Goal: Task Accomplishment & Management: Use online tool/utility

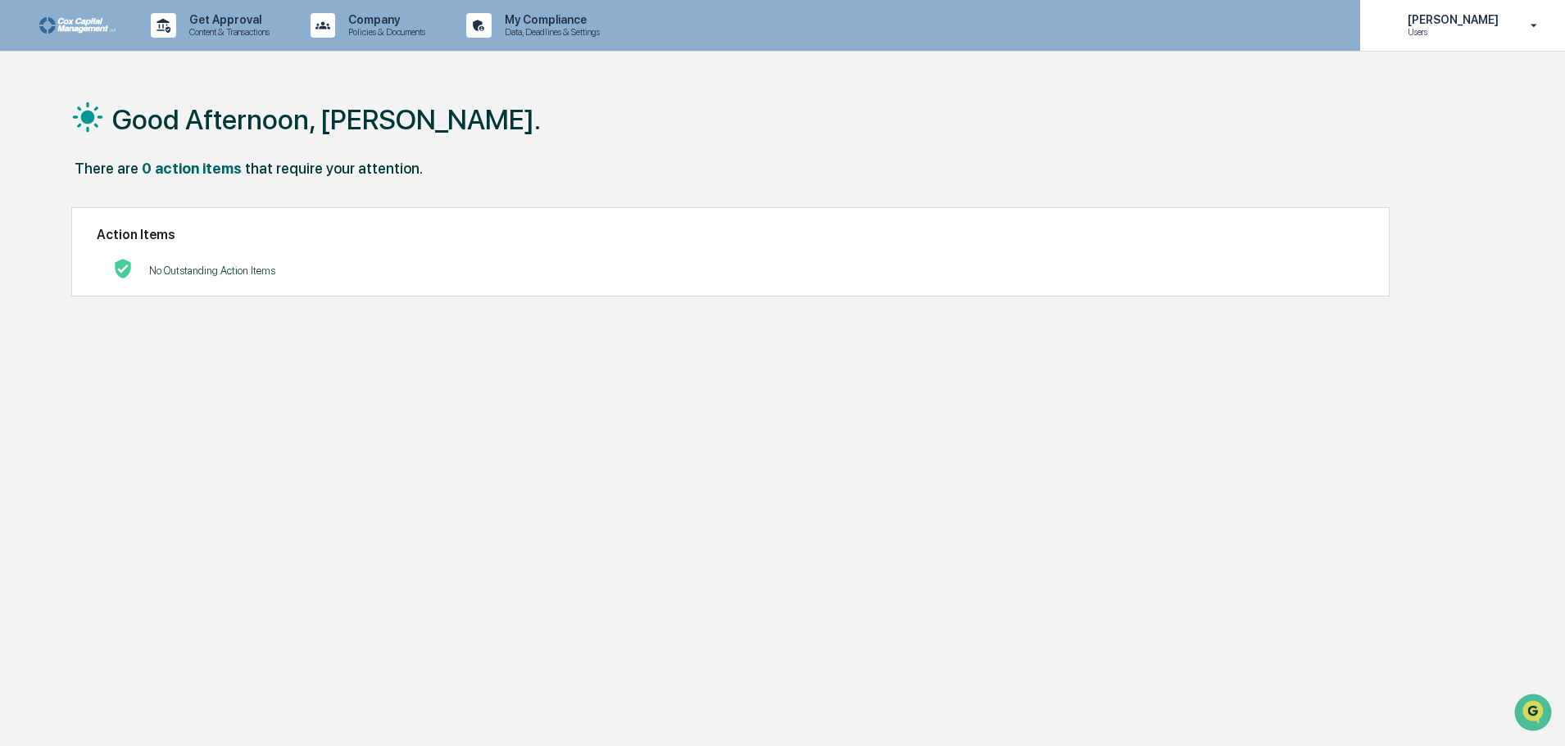
click at [1453, 36] on p "Users" at bounding box center [1450, 31] width 112 height 11
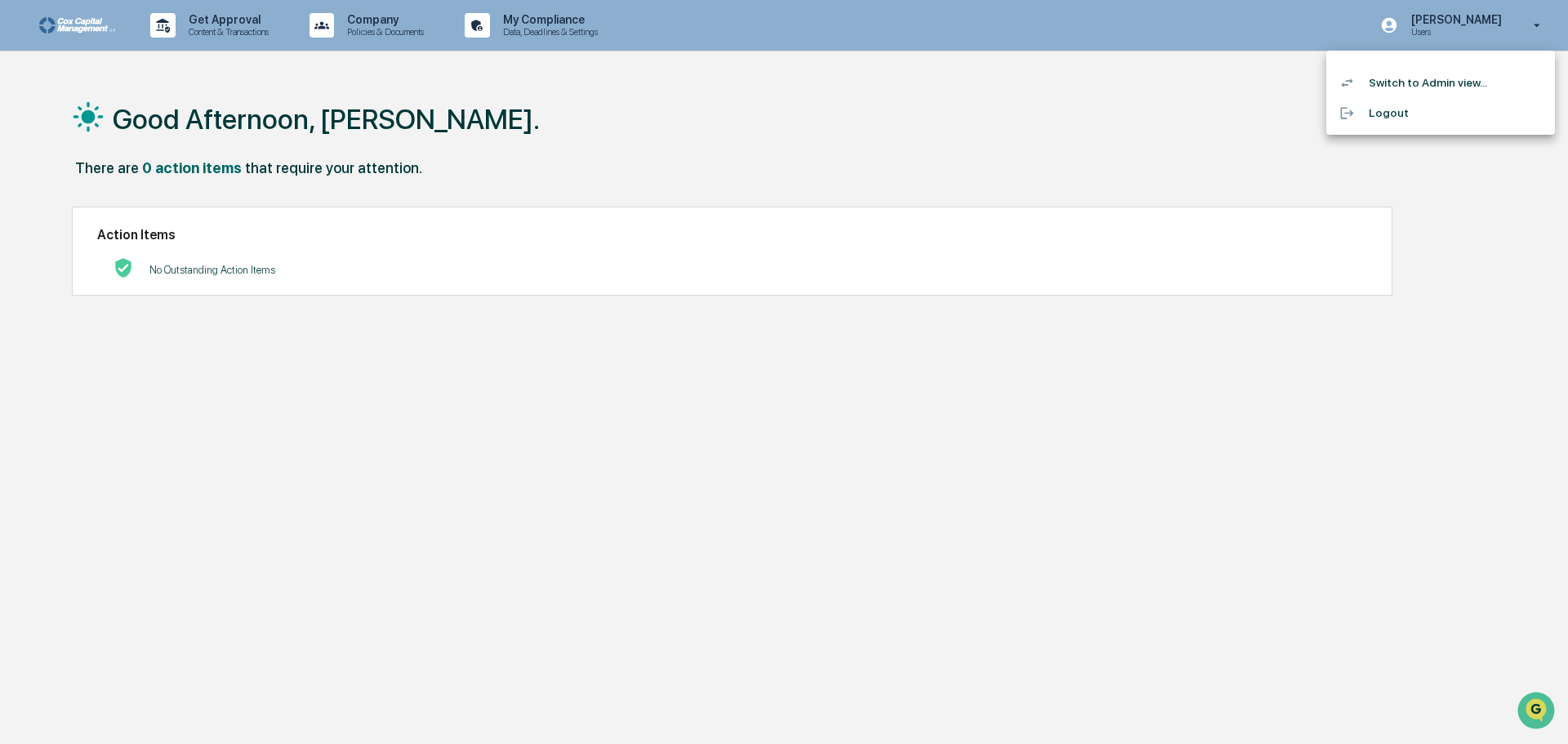
click at [1420, 84] on li "Switch to Admin view..." at bounding box center [1439, 83] width 228 height 30
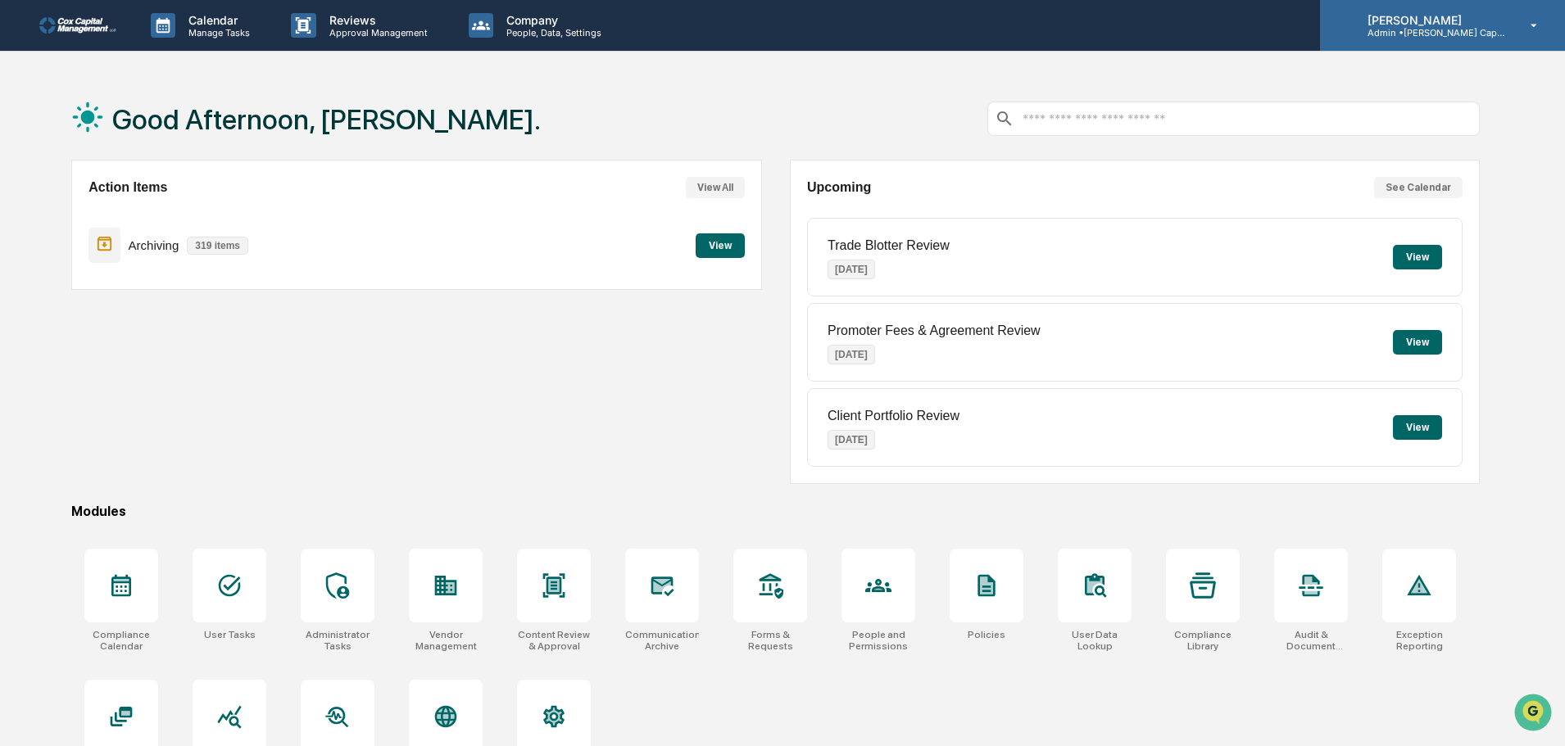
click at [1505, 33] on p "Admin • [PERSON_NAME] Capital" at bounding box center [1430, 32] width 152 height 11
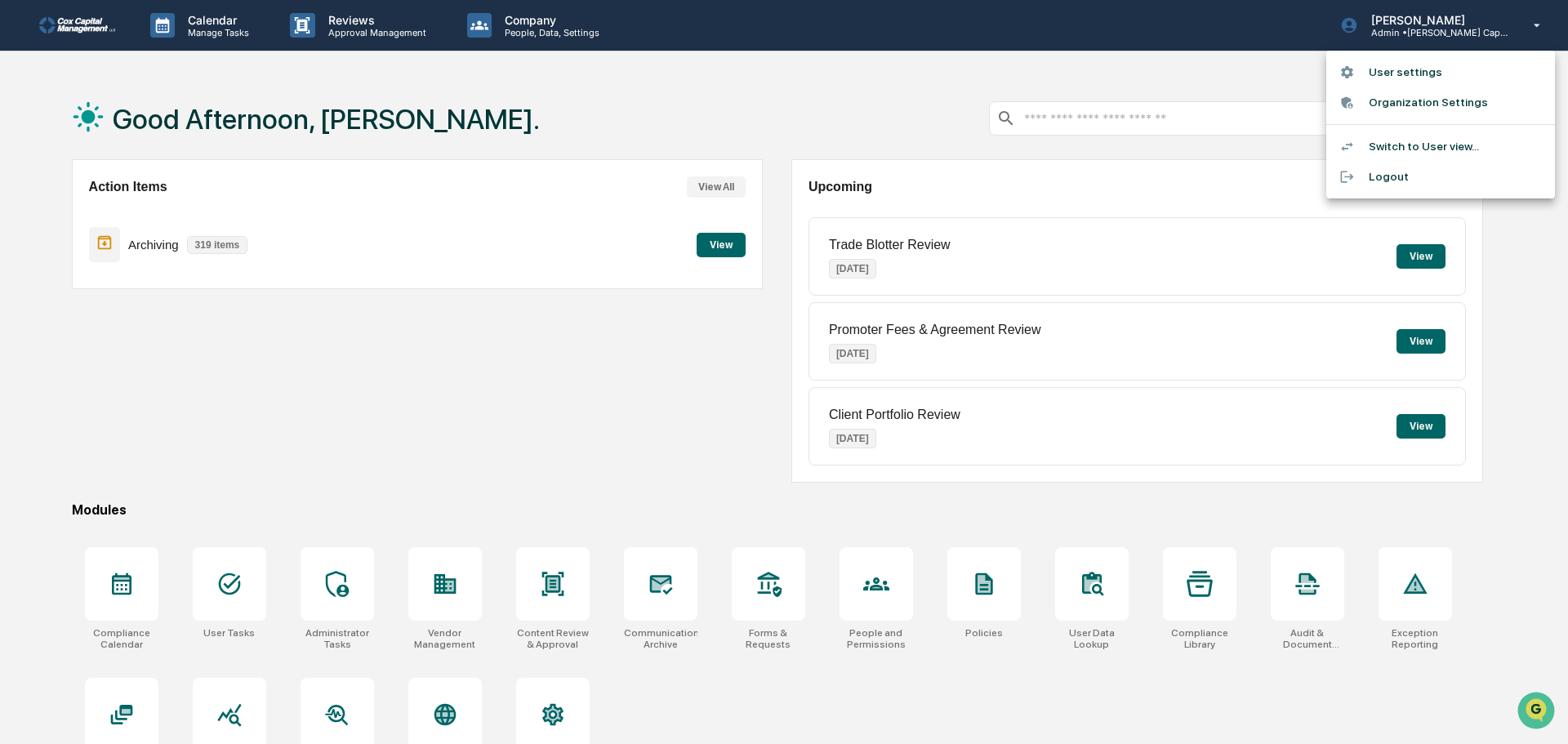
click at [1422, 75] on li "User settings" at bounding box center [1439, 72] width 228 height 30
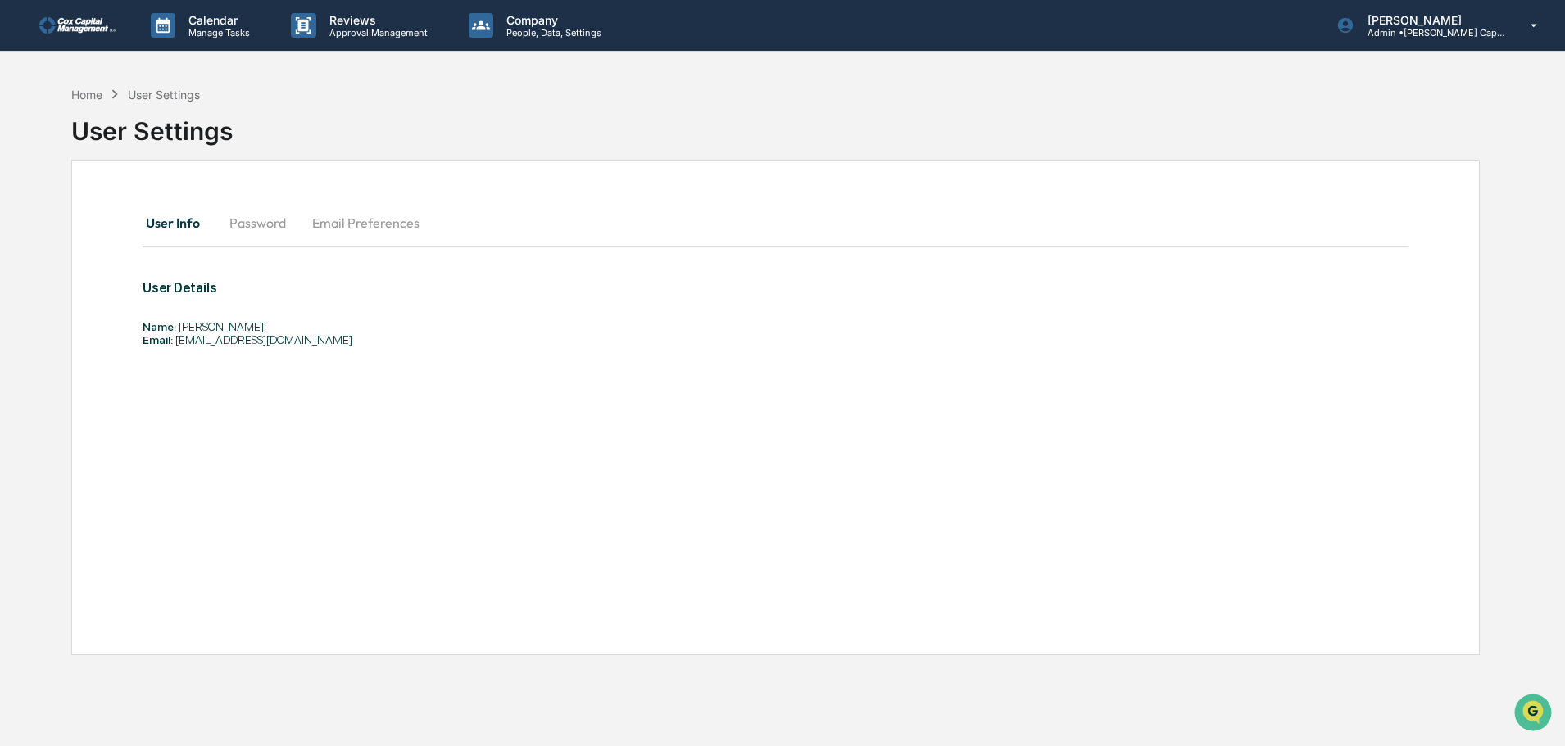
click at [242, 224] on button "Password" at bounding box center [257, 222] width 83 height 39
click at [315, 224] on button "Email Preferences" at bounding box center [366, 222] width 134 height 39
click at [255, 223] on button "Password" at bounding box center [257, 222] width 83 height 39
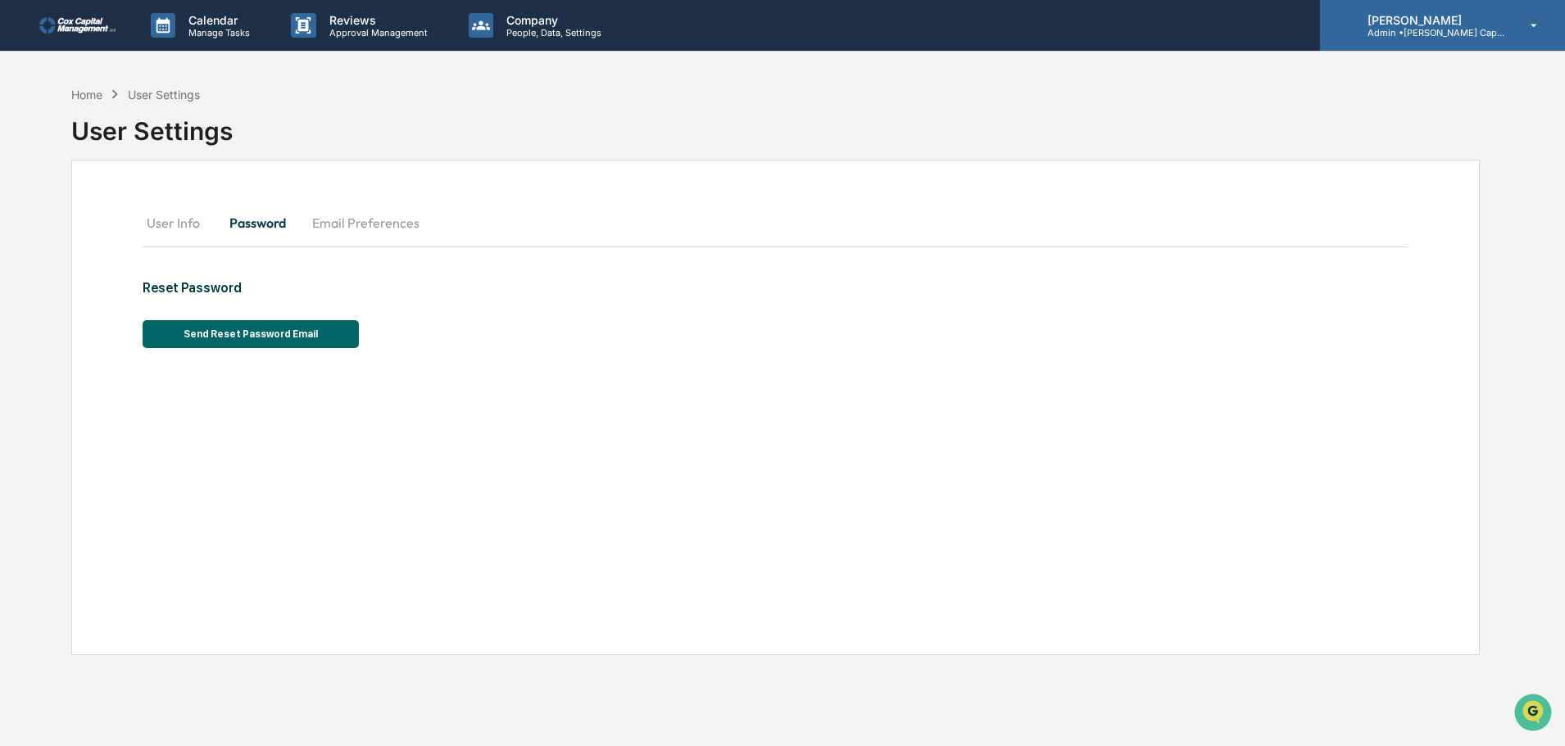
click at [1456, 31] on p "Admin • [PERSON_NAME] Capital" at bounding box center [1430, 32] width 152 height 11
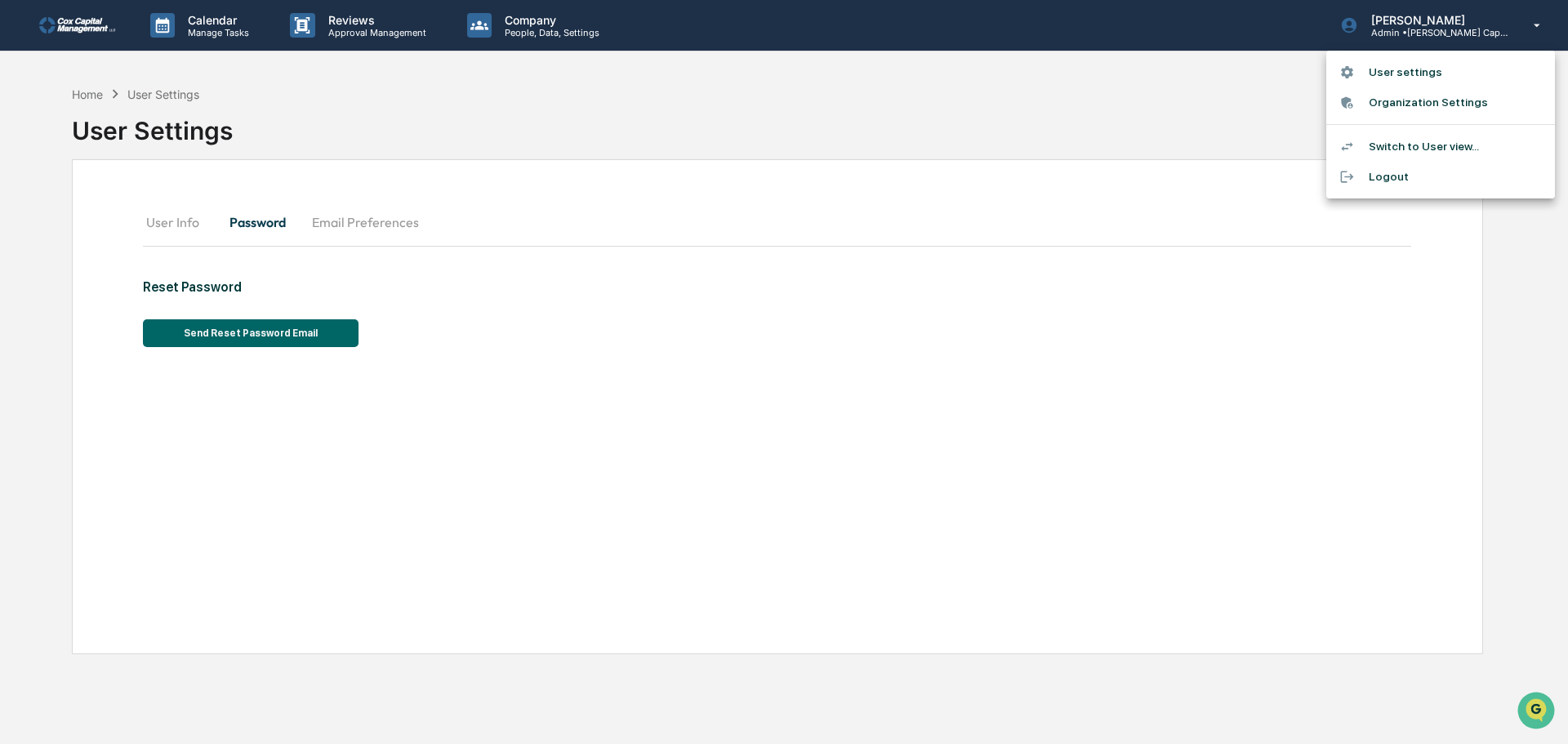
click at [1394, 106] on li "Organization Settings" at bounding box center [1439, 103] width 228 height 30
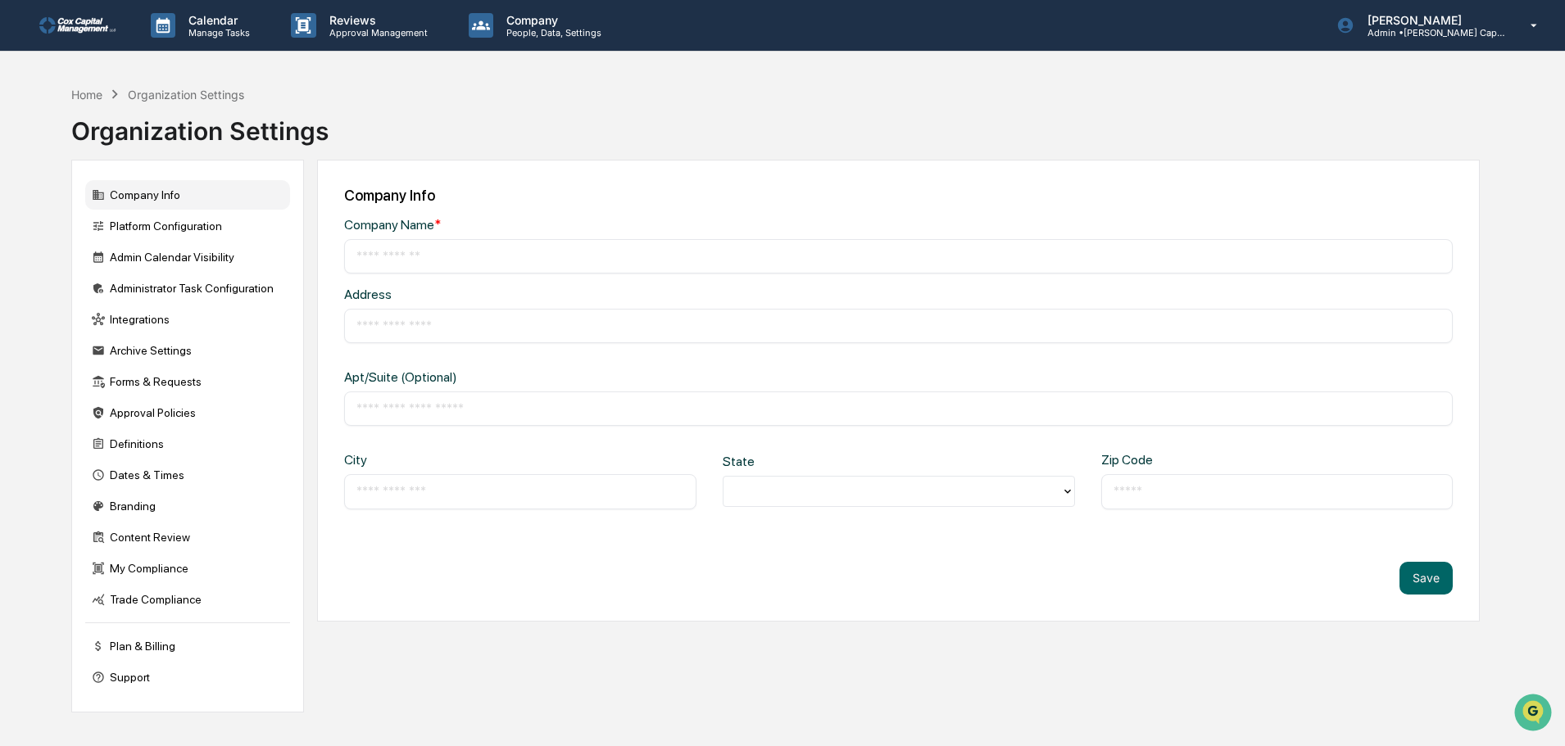
type input "**********"
type input "*********"
type input "*******"
type input "*****"
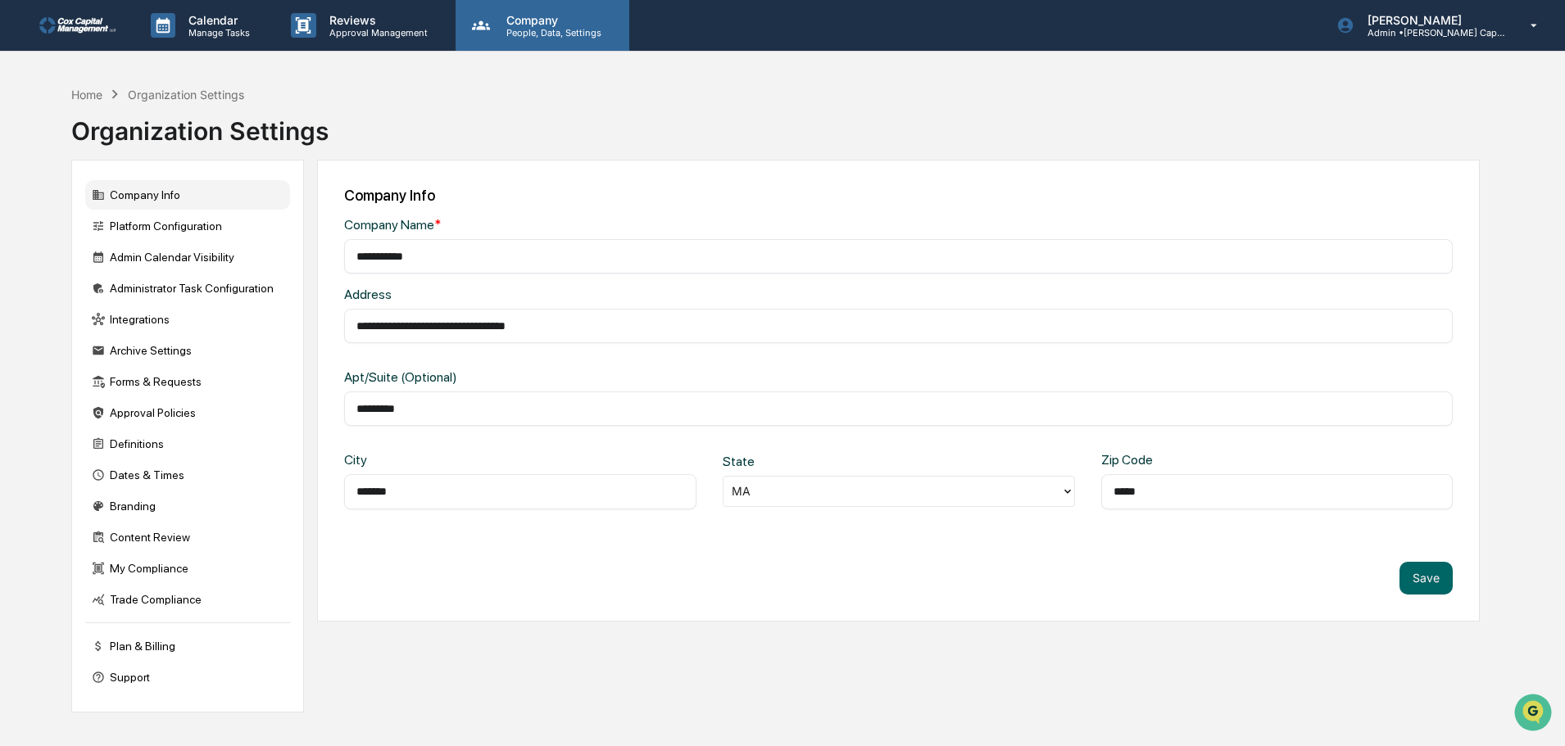
click at [499, 16] on p "Company" at bounding box center [551, 20] width 116 height 14
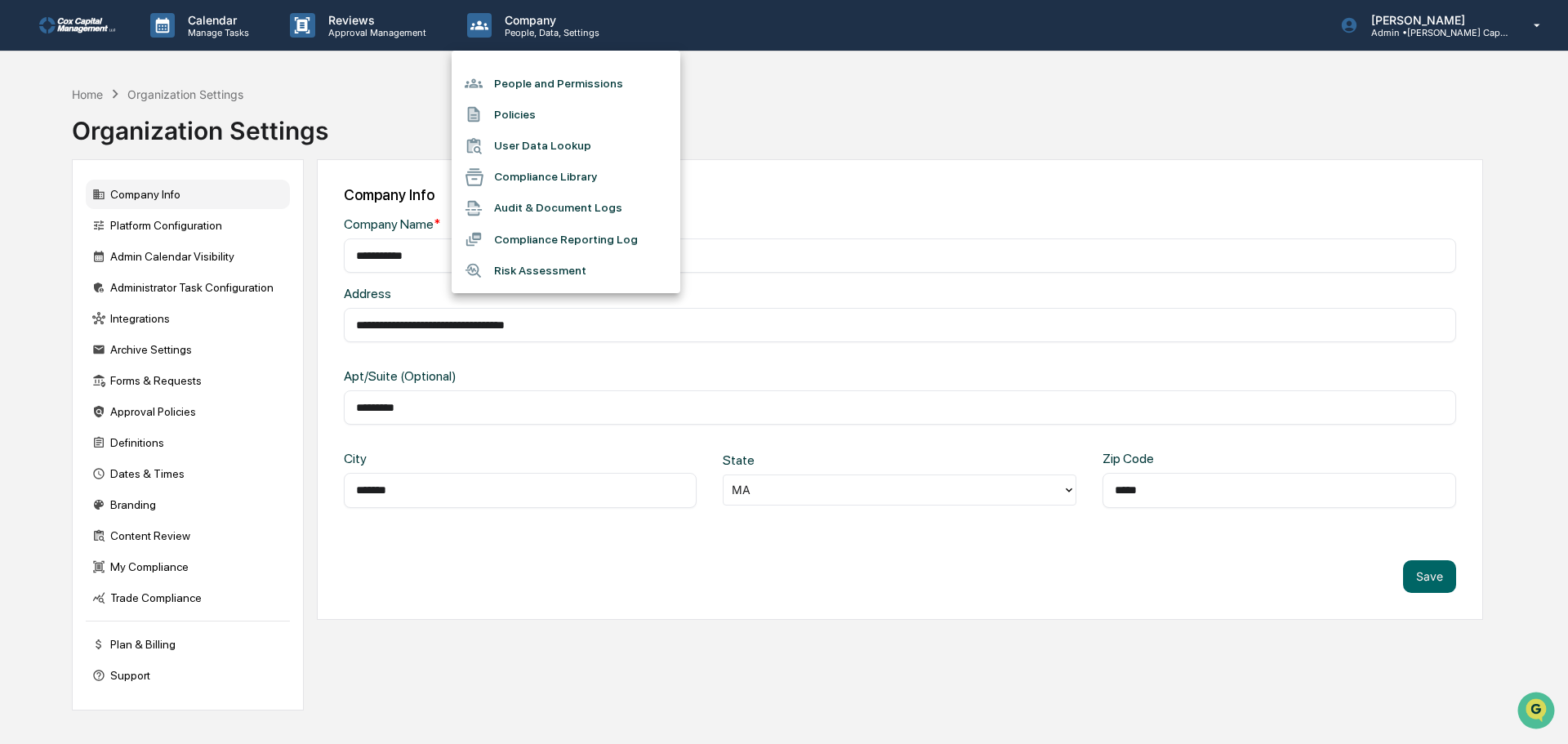
click at [500, 83] on li "People and Permissions" at bounding box center [565, 83] width 228 height 31
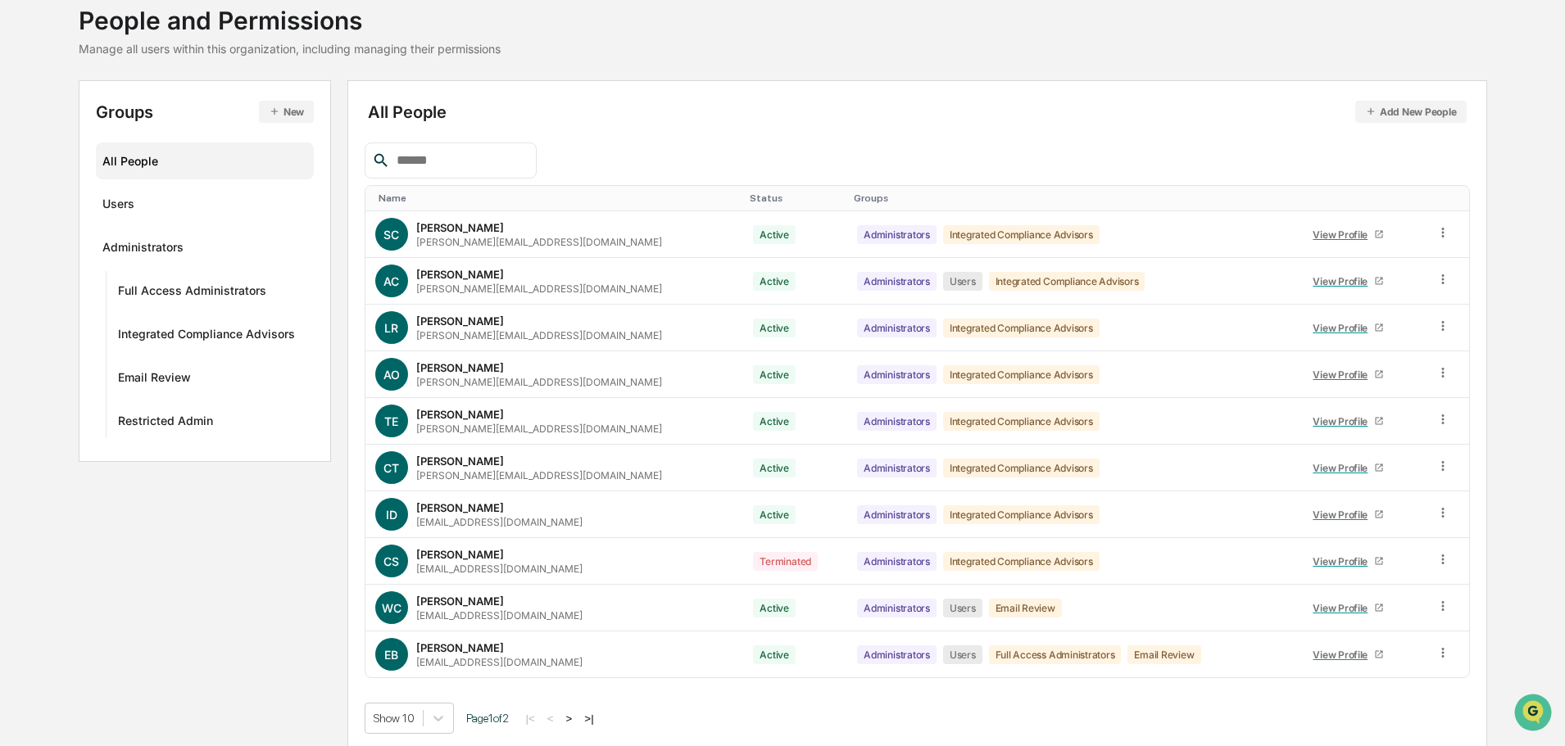
scroll to position [109, 0]
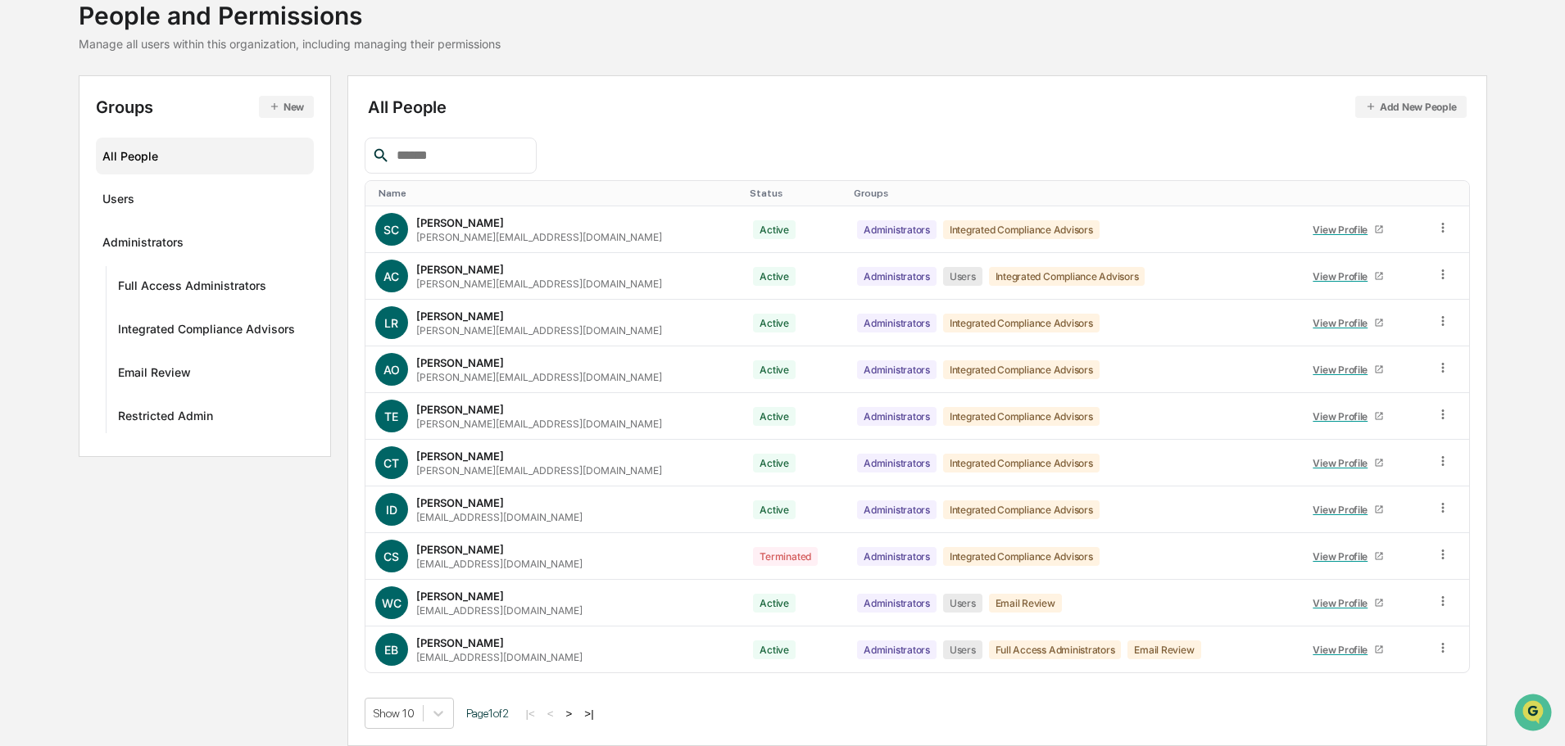
click at [574, 714] on button ">" at bounding box center [569, 714] width 16 height 14
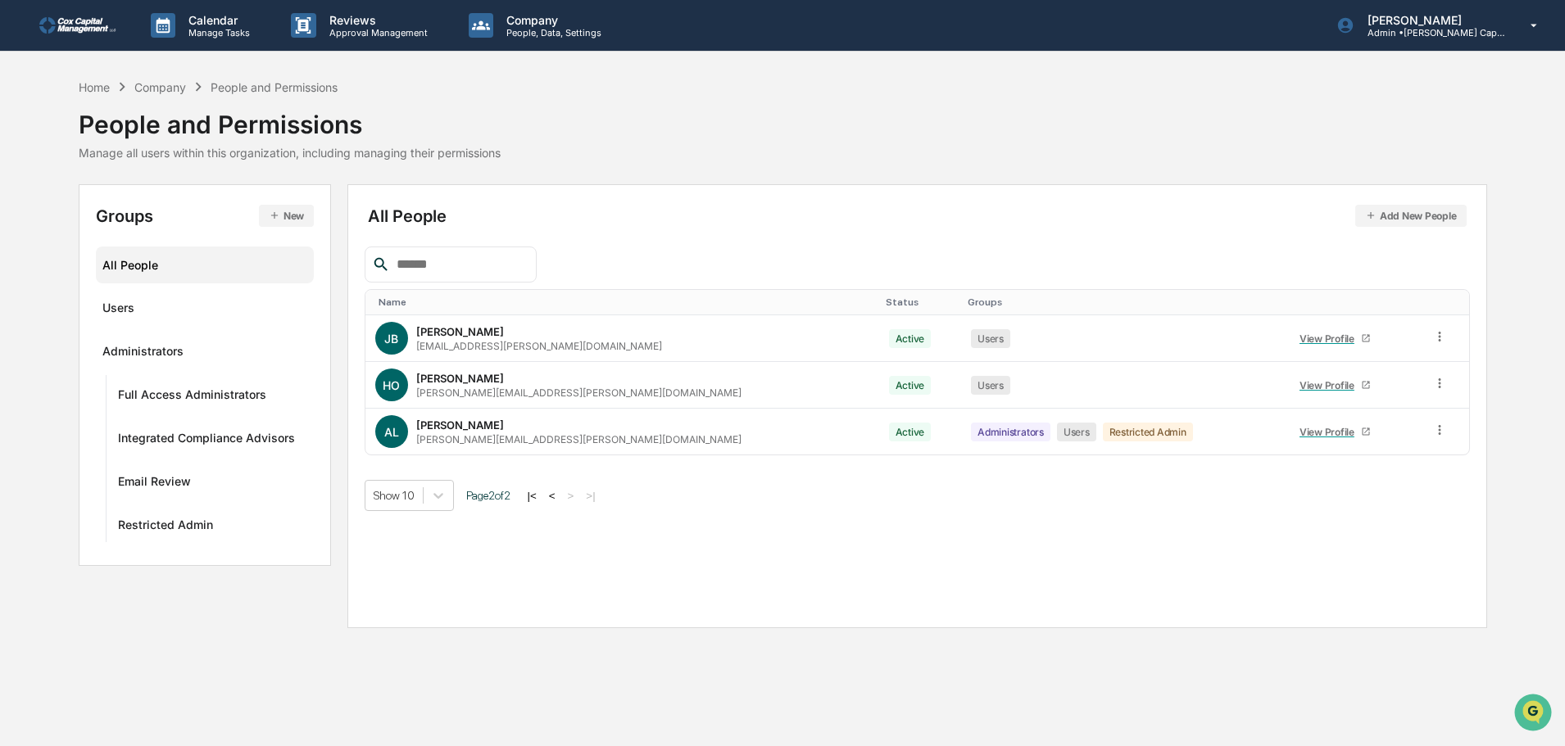
scroll to position [0, 0]
click at [562, 499] on button "<" at bounding box center [554, 496] width 16 height 14
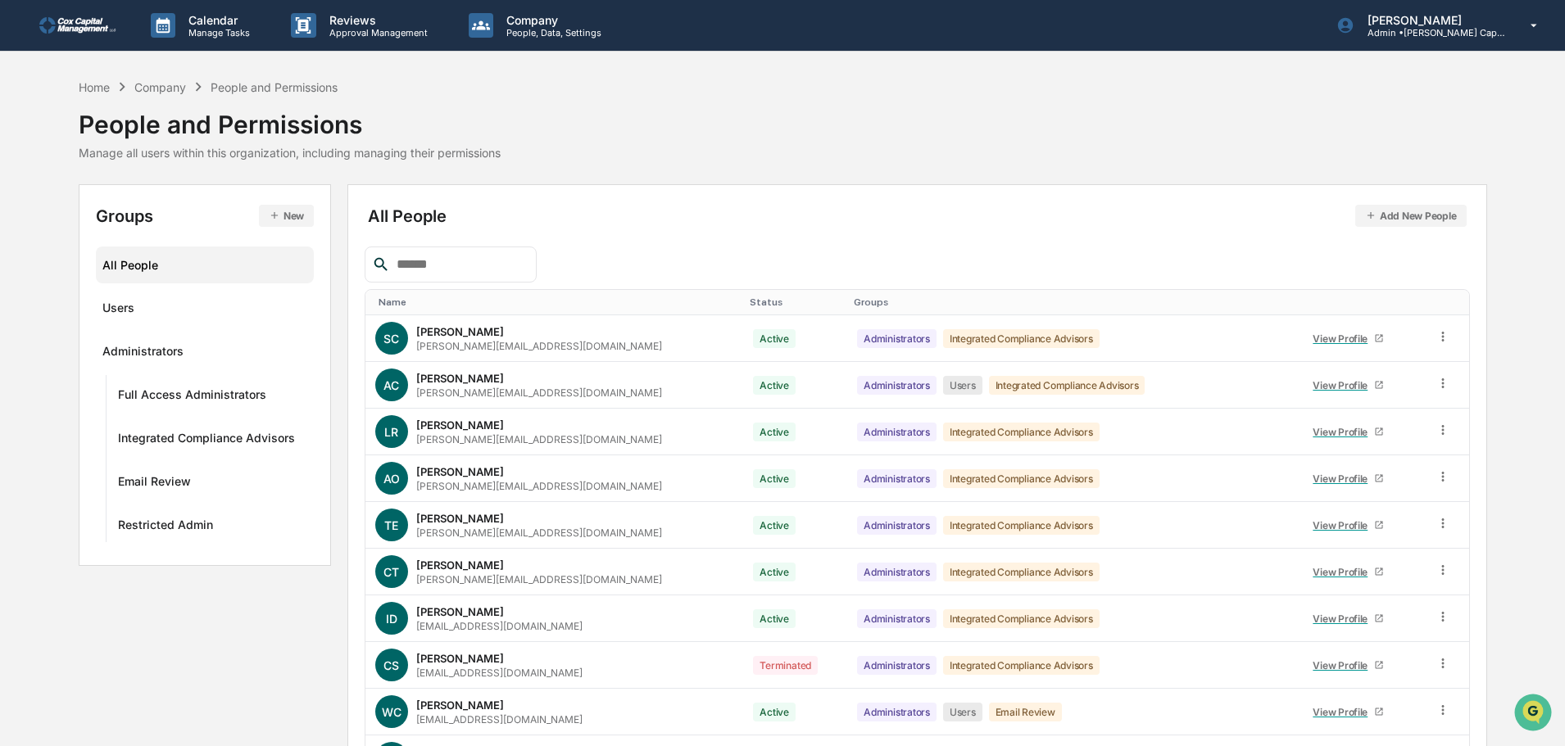
click at [1393, 215] on button "Add New People" at bounding box center [1410, 216] width 111 height 22
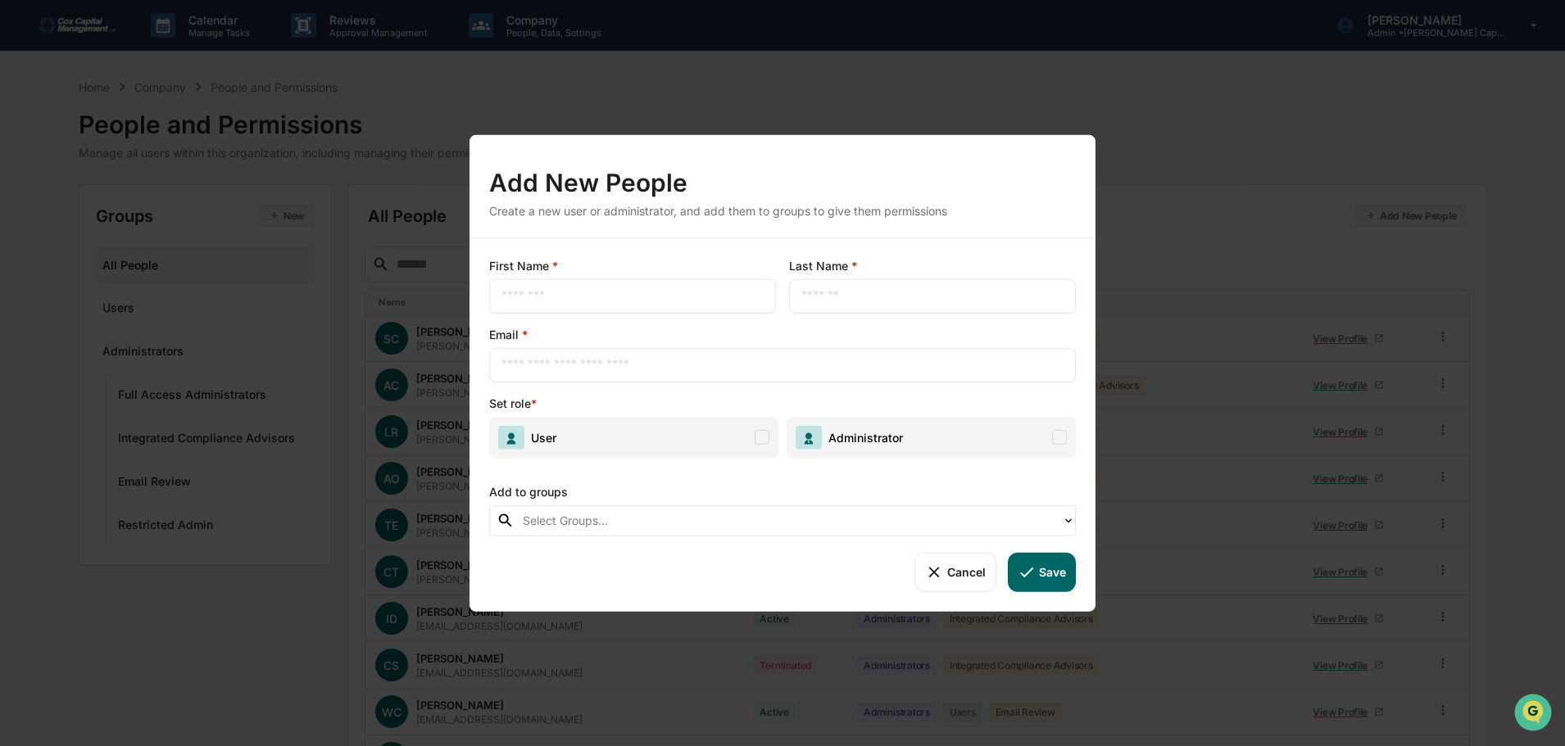
click at [670, 301] on input "text" at bounding box center [632, 296] width 262 height 16
type input "******"
type input "*****"
click at [831, 369] on input "text" at bounding box center [782, 364] width 562 height 16
paste input "**********"
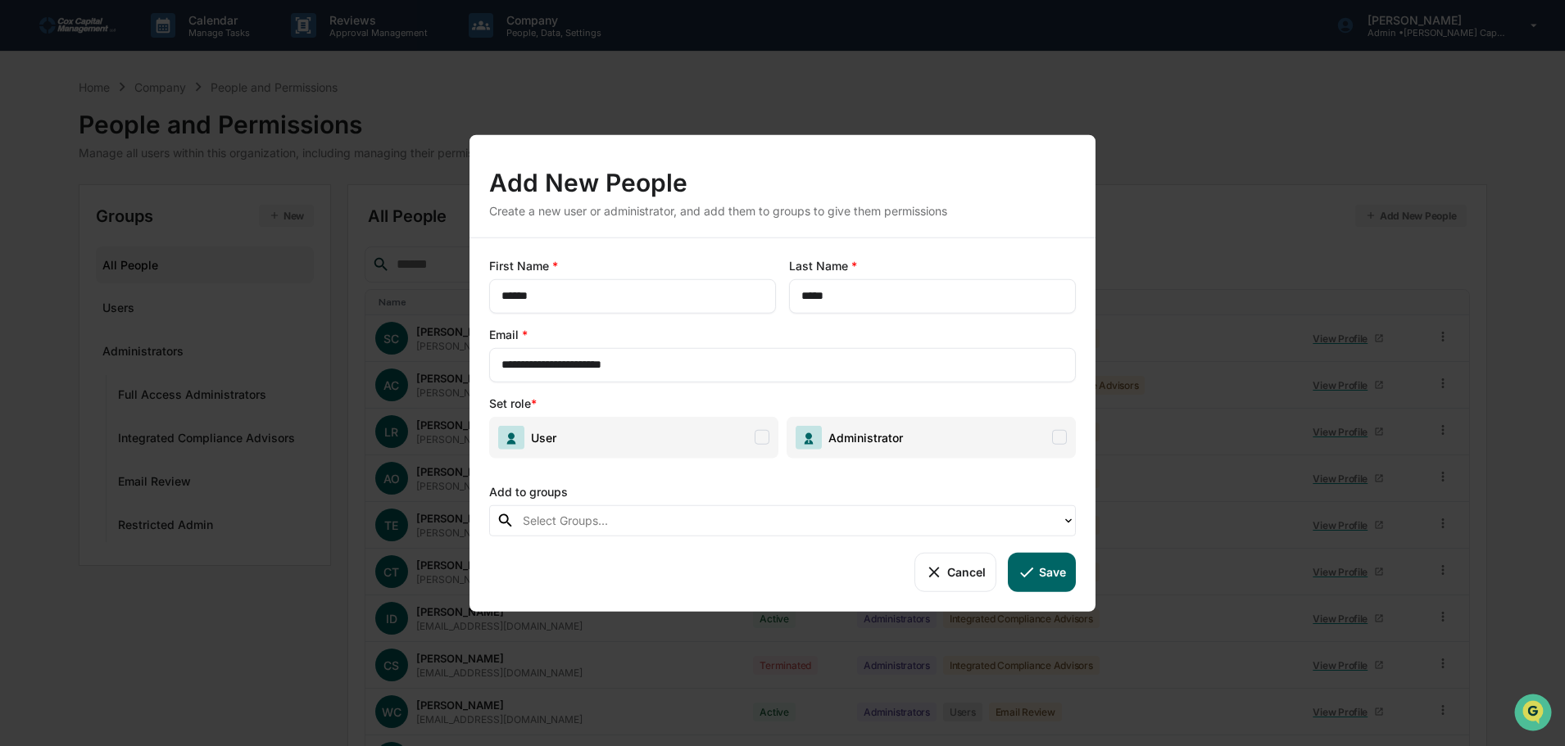
type input "**********"
click at [772, 472] on div "Add to groups" at bounding box center [782, 488] width 587 height 34
click at [755, 435] on span at bounding box center [761, 437] width 15 height 15
click at [732, 523] on div at bounding box center [788, 520] width 531 height 19
click at [913, 485] on div "Add to groups" at bounding box center [782, 488] width 587 height 34
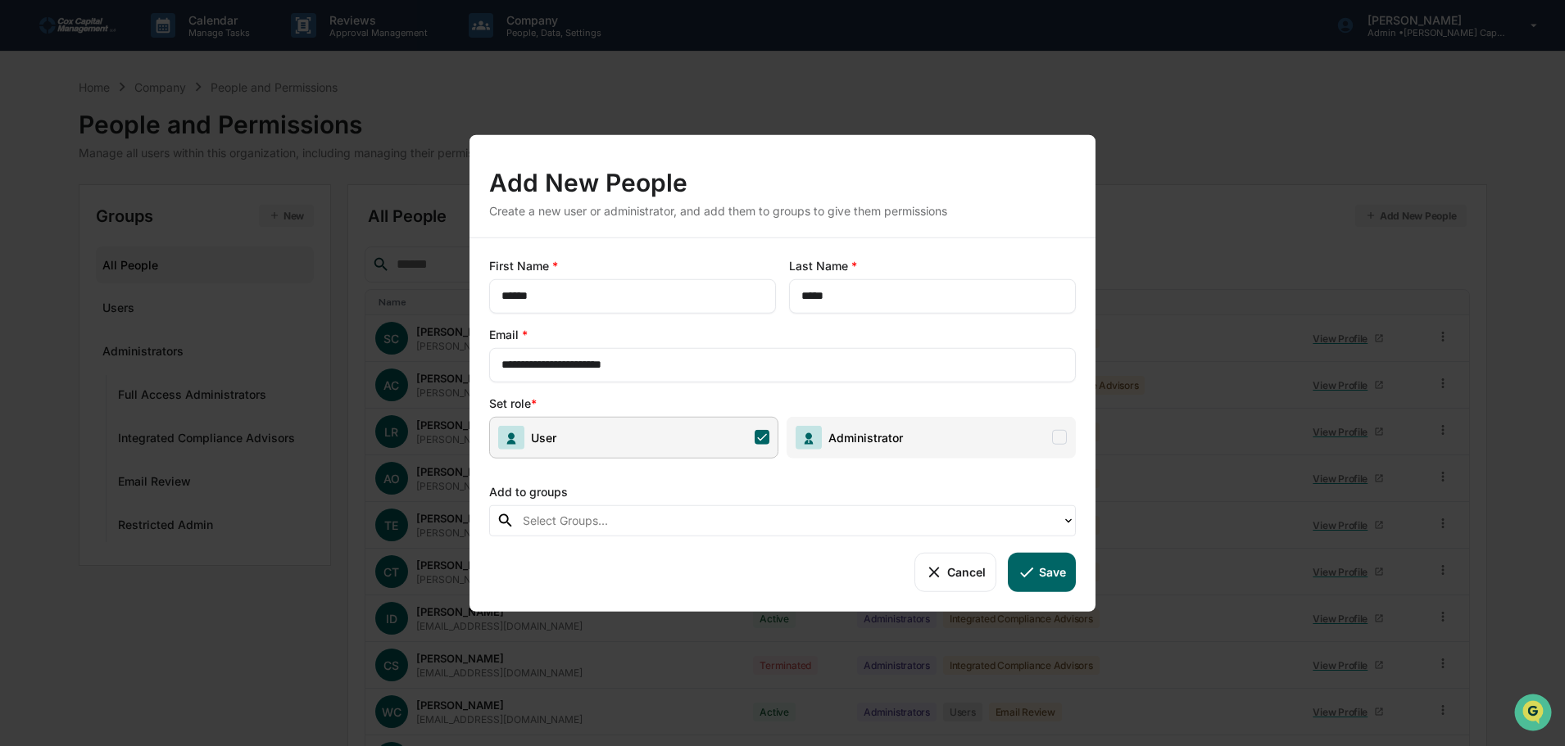
click at [1033, 572] on icon at bounding box center [1026, 572] width 18 height 18
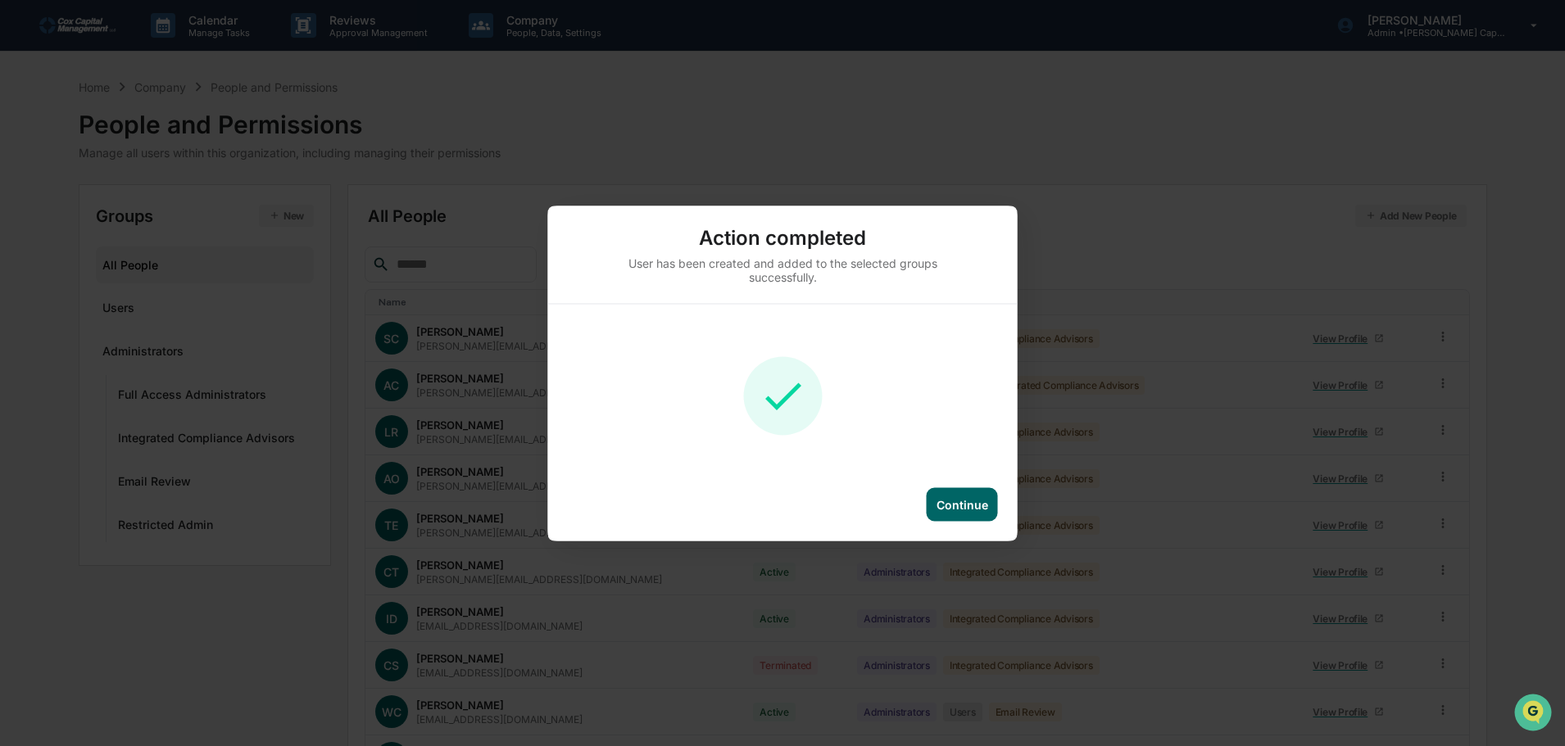
click at [963, 506] on div "Continue" at bounding box center [962, 504] width 52 height 14
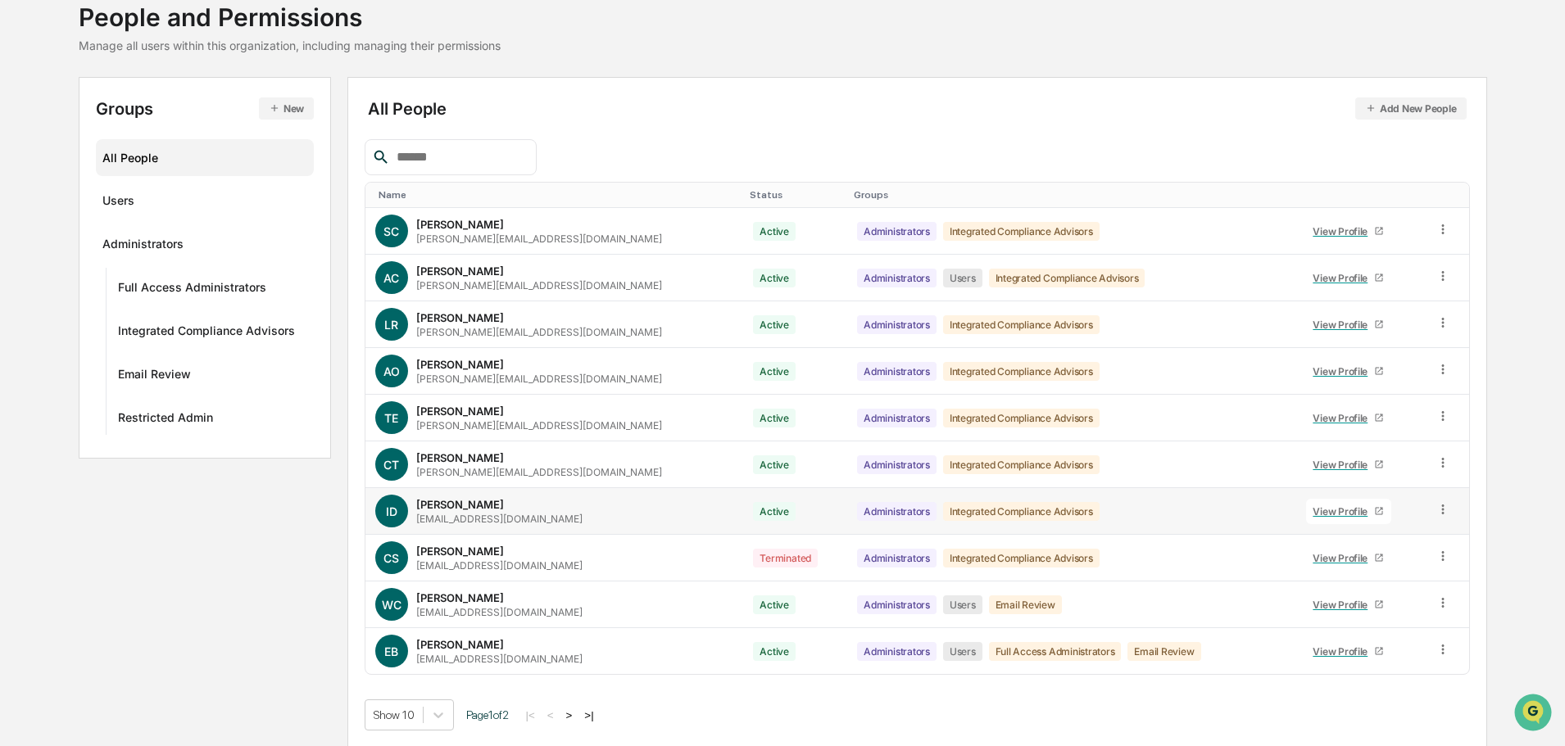
scroll to position [109, 0]
click at [575, 711] on button ">" at bounding box center [569, 714] width 16 height 14
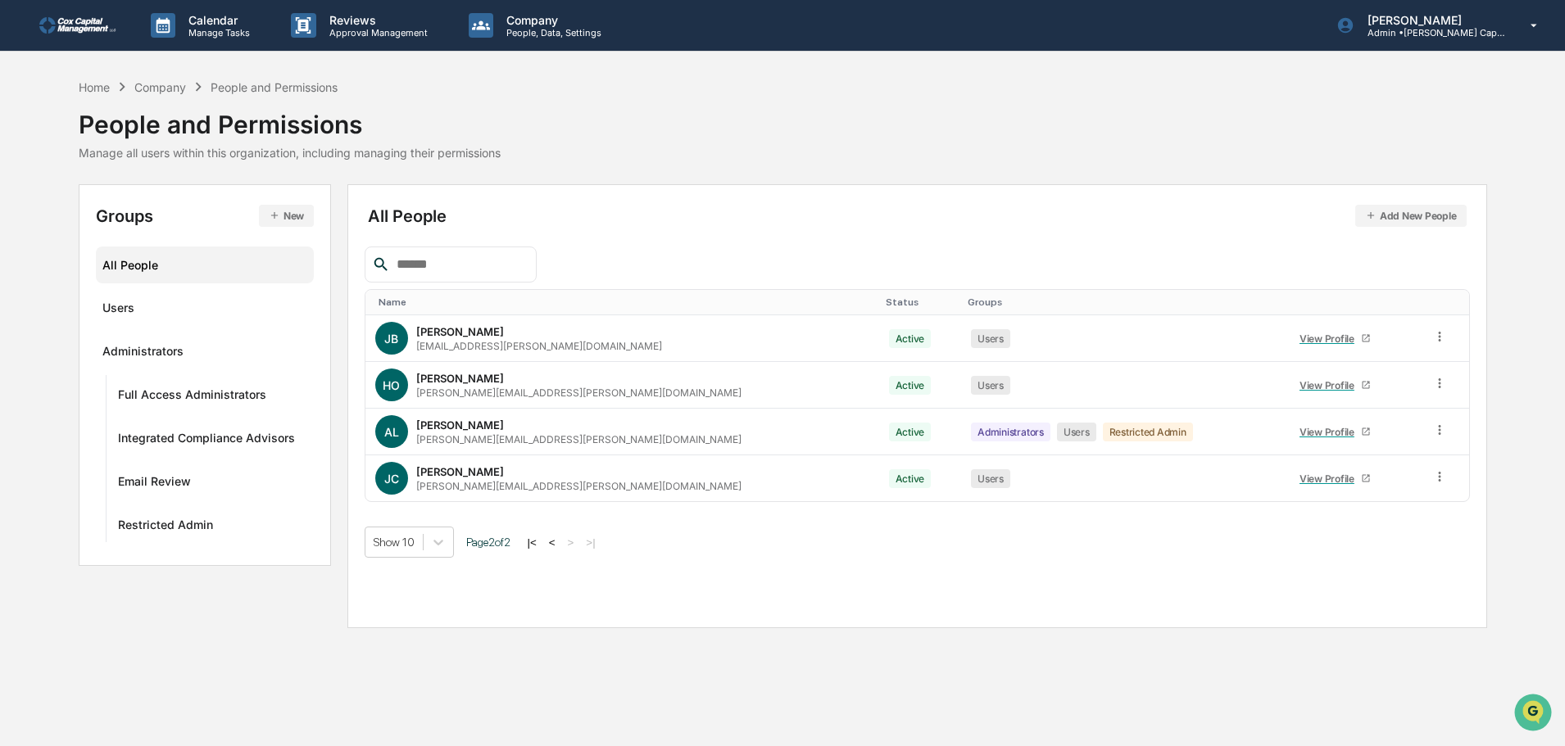
scroll to position [0, 0]
click at [1440, 478] on icon at bounding box center [1447, 477] width 16 height 16
click at [1418, 502] on div "Groups & Permissions" at bounding box center [1370, 504] width 141 height 20
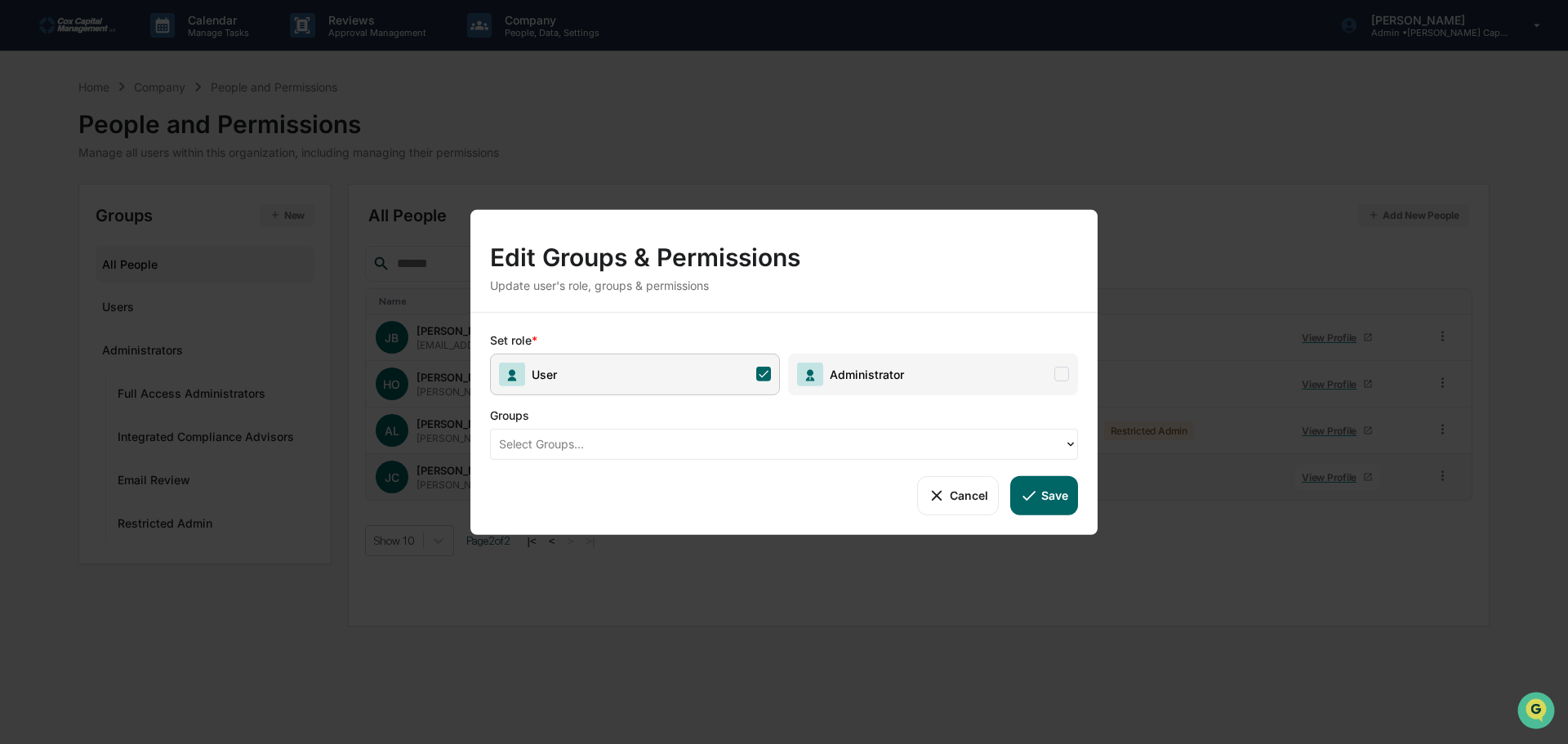
click at [691, 441] on div at bounding box center [778, 444] width 557 height 19
click at [689, 420] on div "Groups" at bounding box center [752, 412] width 522 height 34
click at [1048, 368] on span "Administrator" at bounding box center [932, 374] width 290 height 42
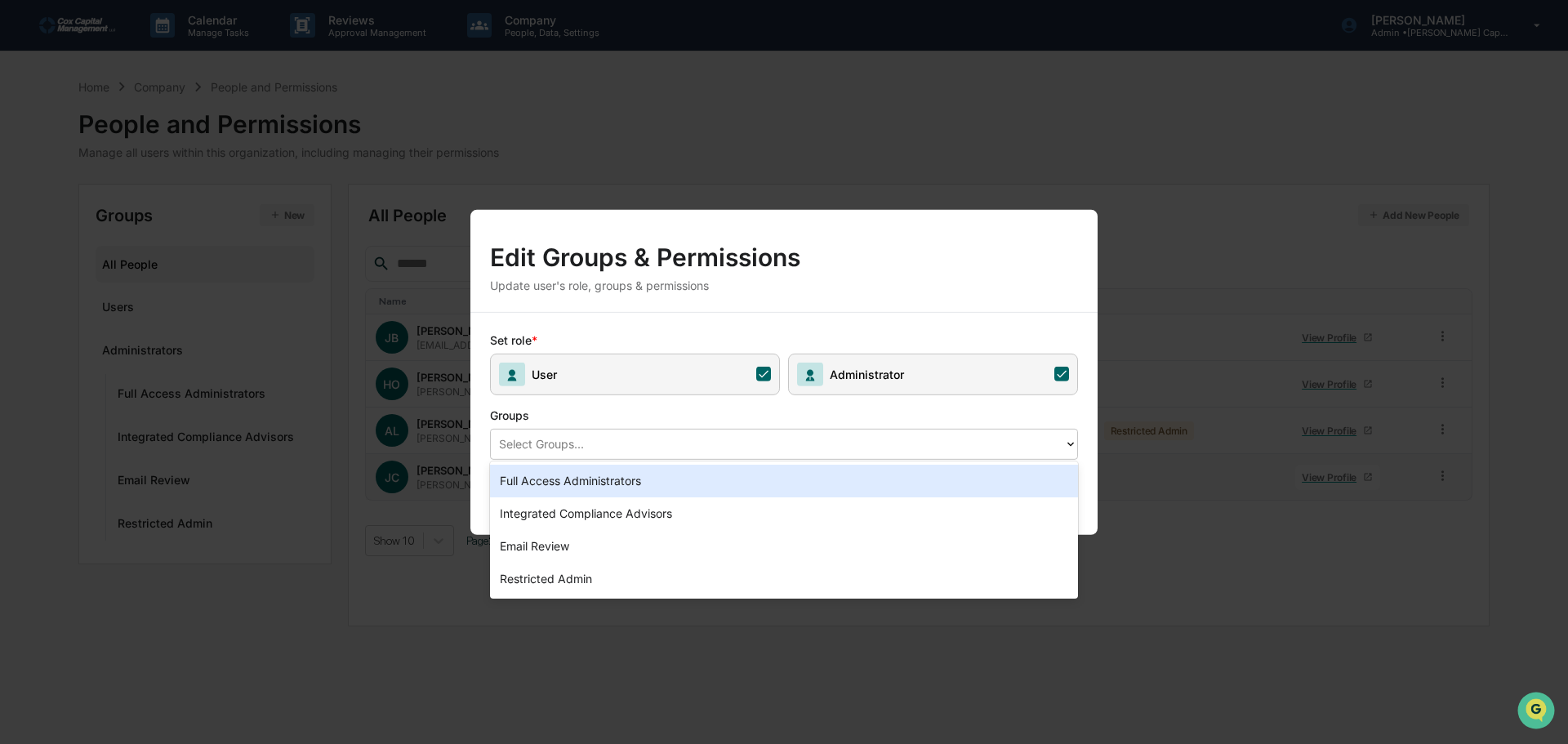
click at [851, 445] on div at bounding box center [778, 444] width 557 height 19
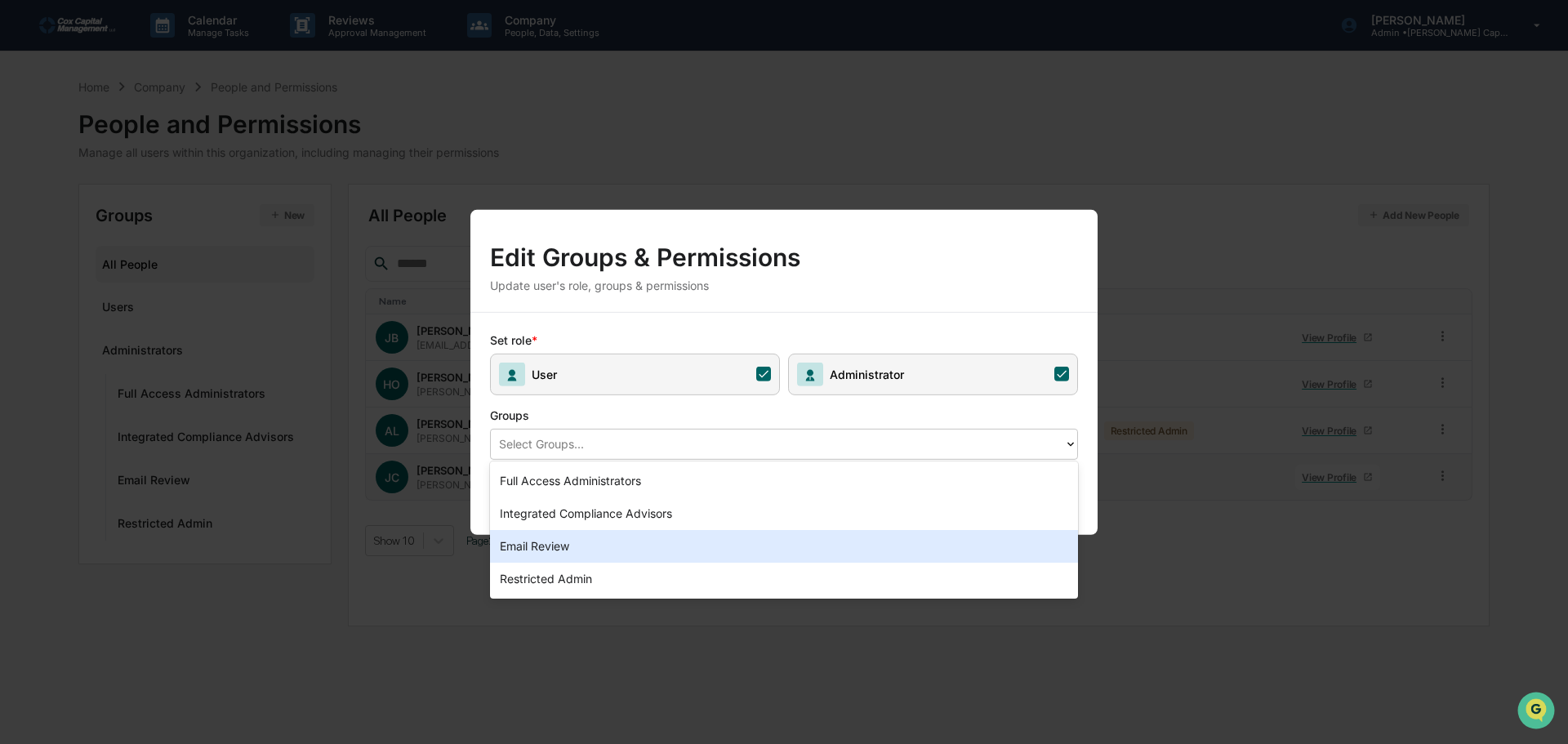
click at [836, 538] on div "Email Review" at bounding box center [784, 547] width 588 height 33
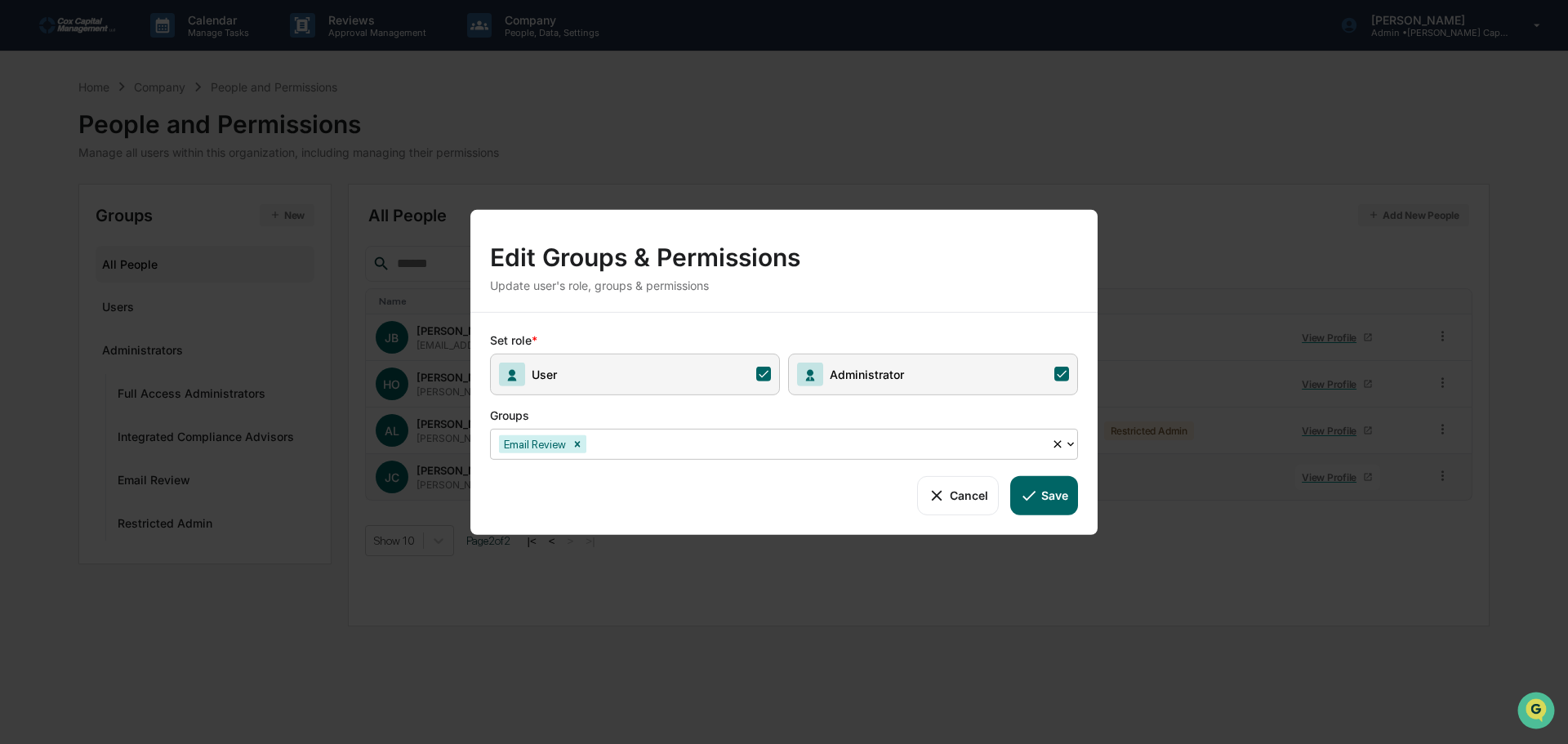
click at [766, 373] on icon at bounding box center [764, 374] width 10 height 7
click at [1046, 491] on button "Save" at bounding box center [1044, 495] width 68 height 39
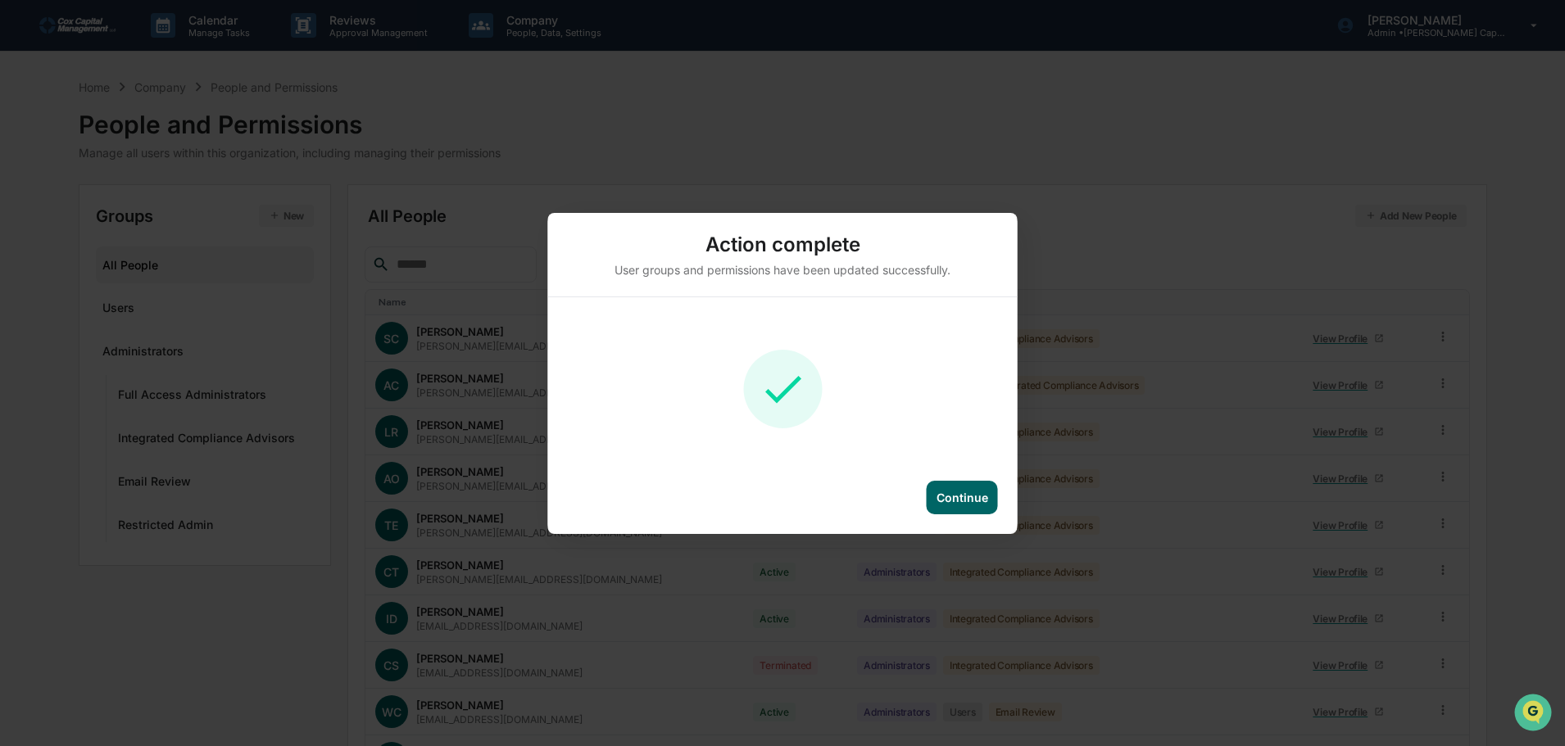
click at [951, 499] on div "Continue" at bounding box center [962, 498] width 52 height 14
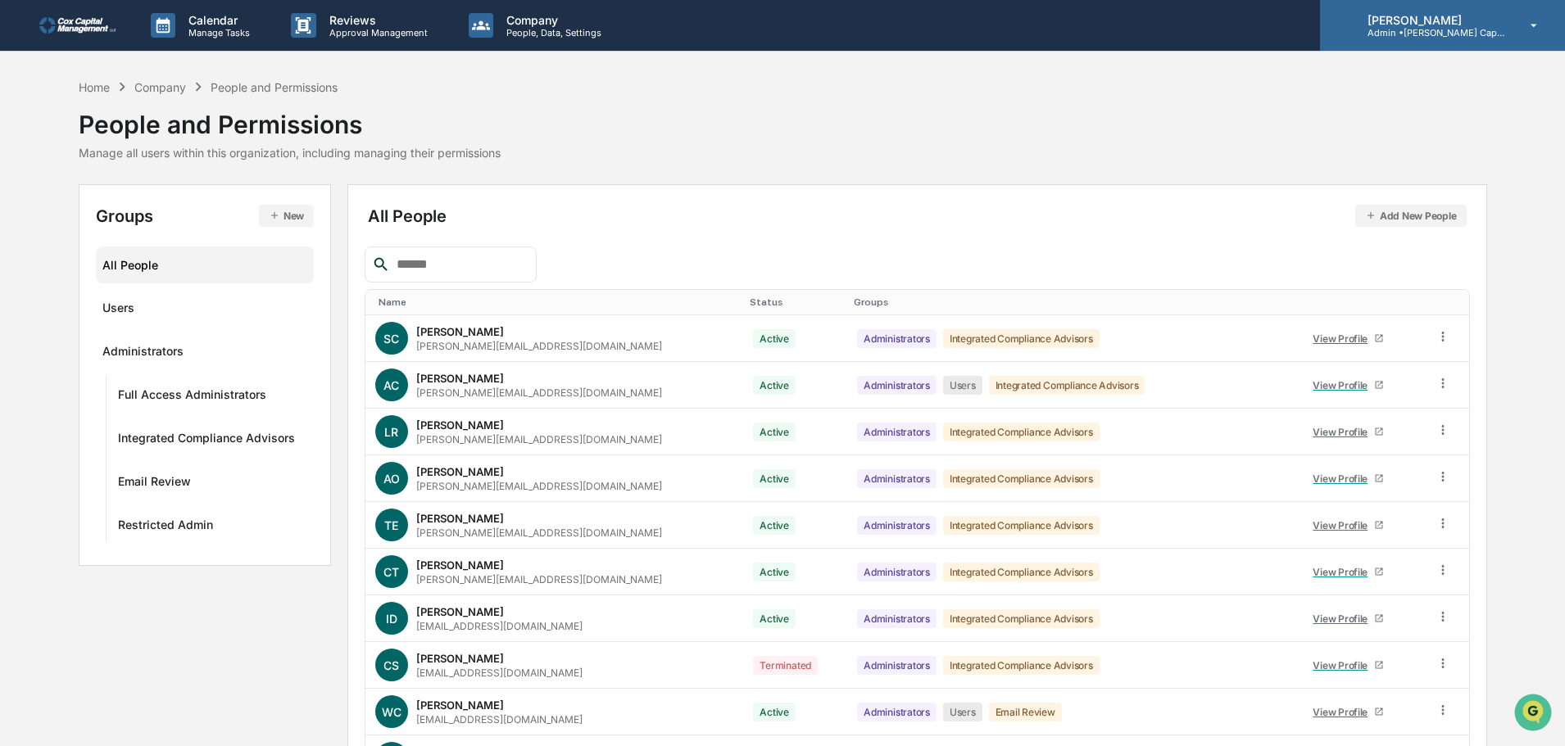
click at [1466, 23] on p "[PERSON_NAME]" at bounding box center [1430, 20] width 152 height 14
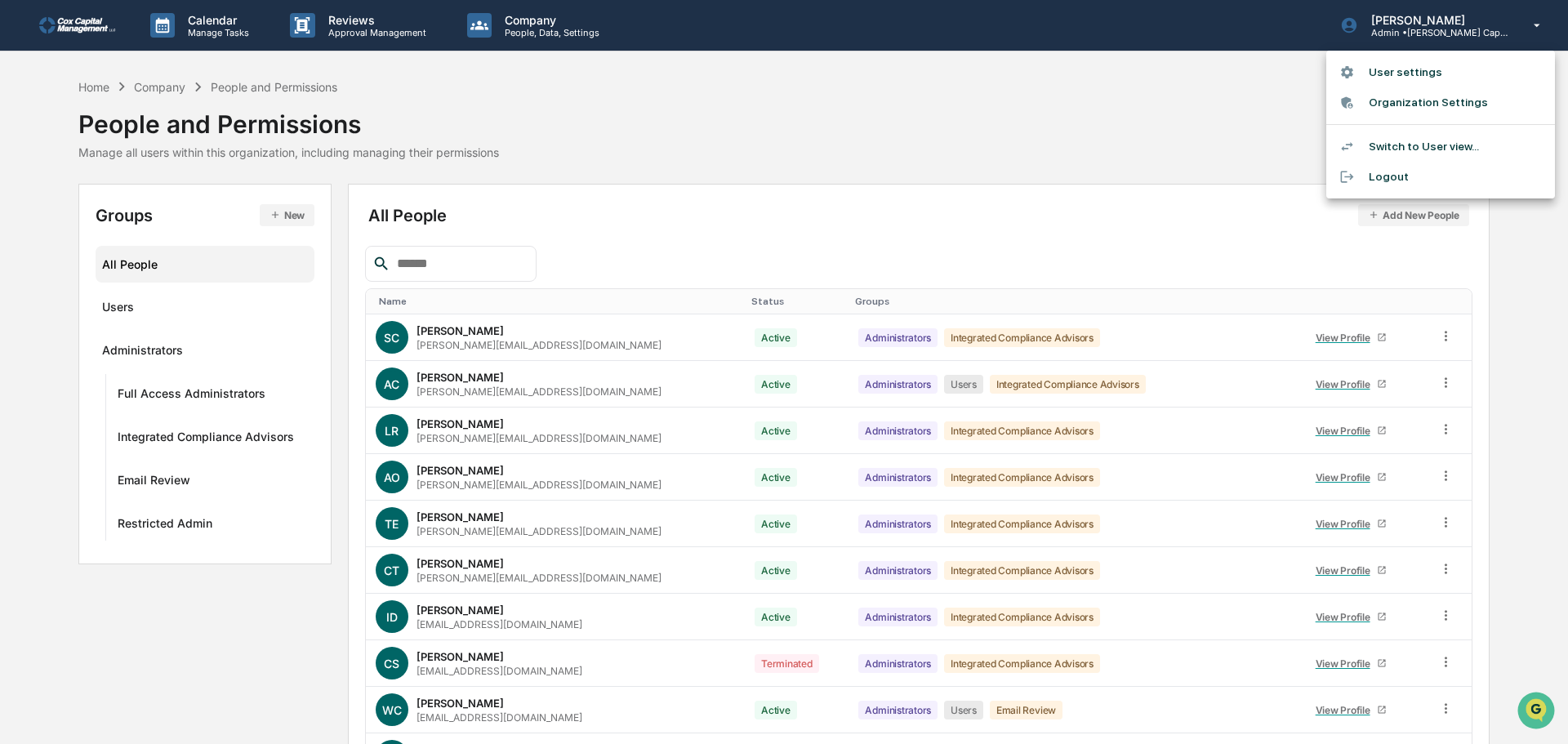
click at [1409, 146] on li "Switch to User view..." at bounding box center [1439, 147] width 228 height 30
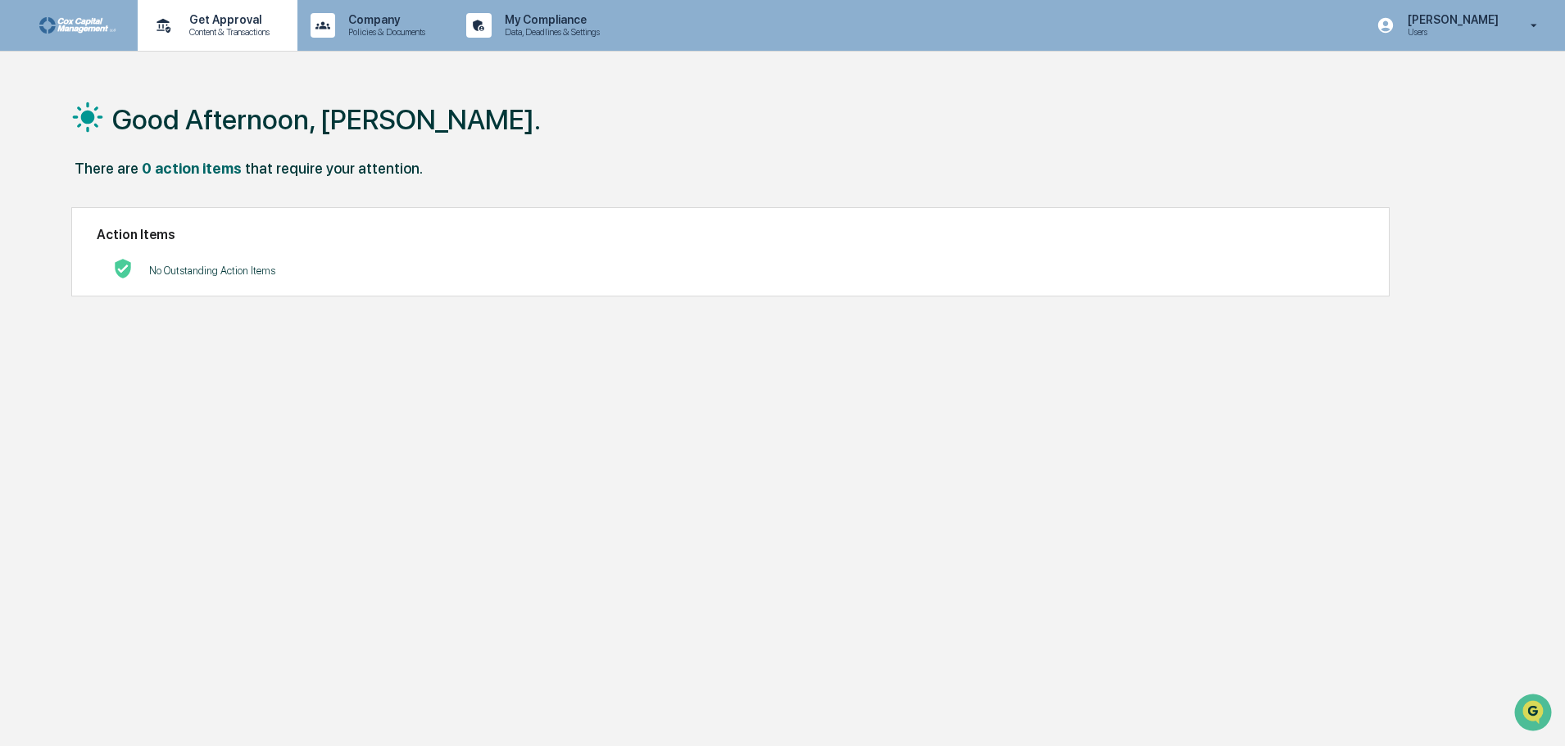
click at [245, 18] on p "Get Approval" at bounding box center [227, 19] width 102 height 13
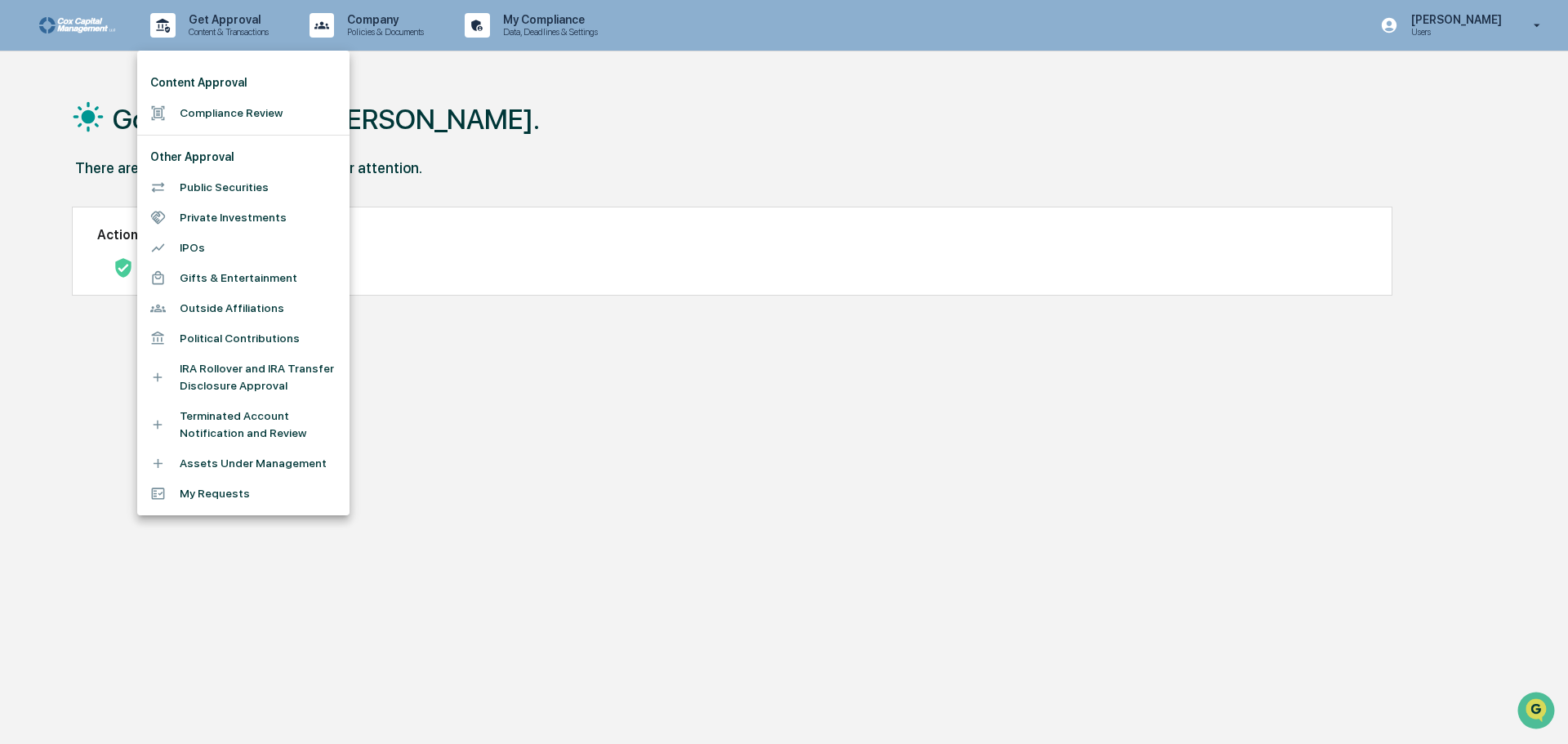
click at [256, 462] on li "Assets Under Management" at bounding box center [243, 464] width 212 height 30
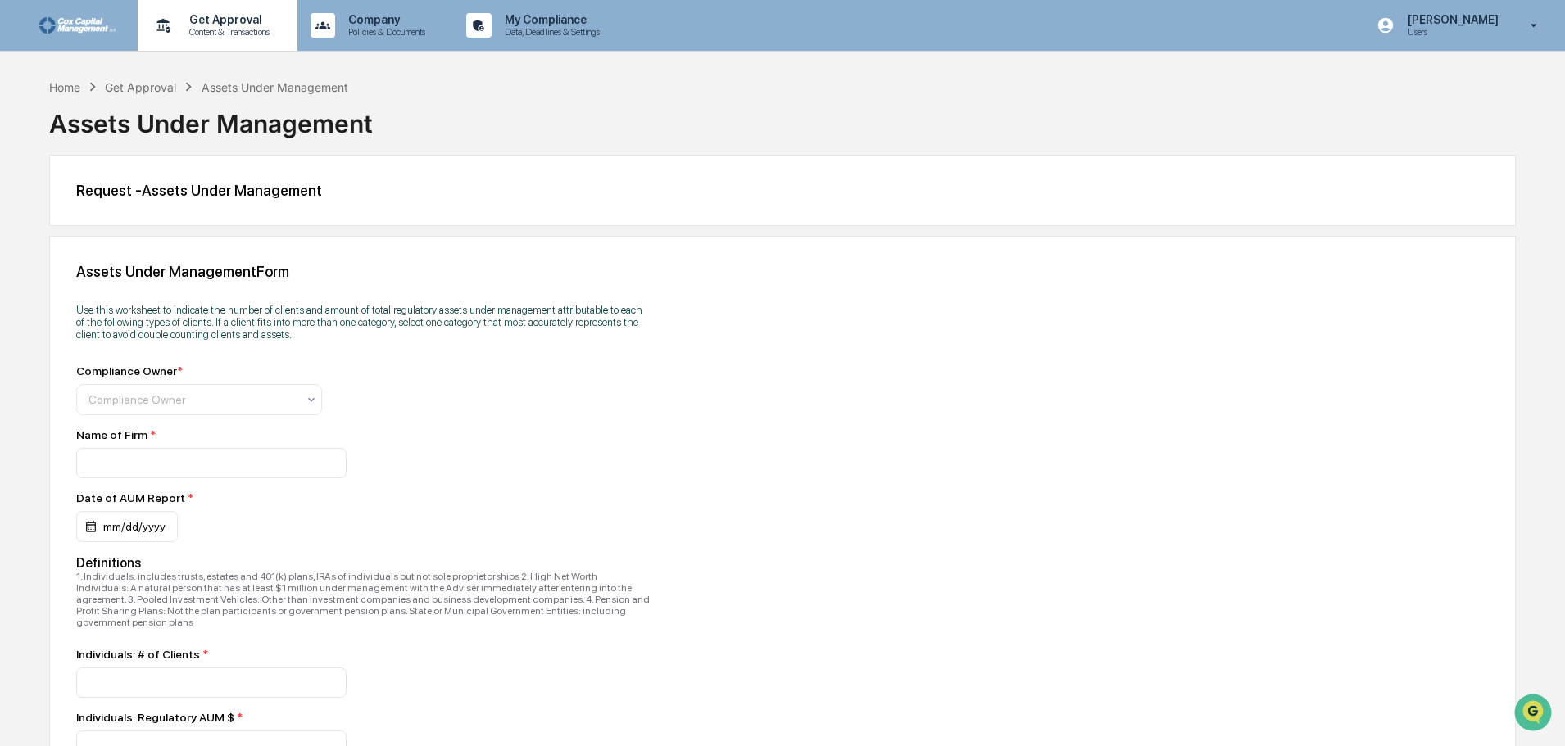
click at [197, 27] on p "Content & Transactions" at bounding box center [227, 31] width 102 height 11
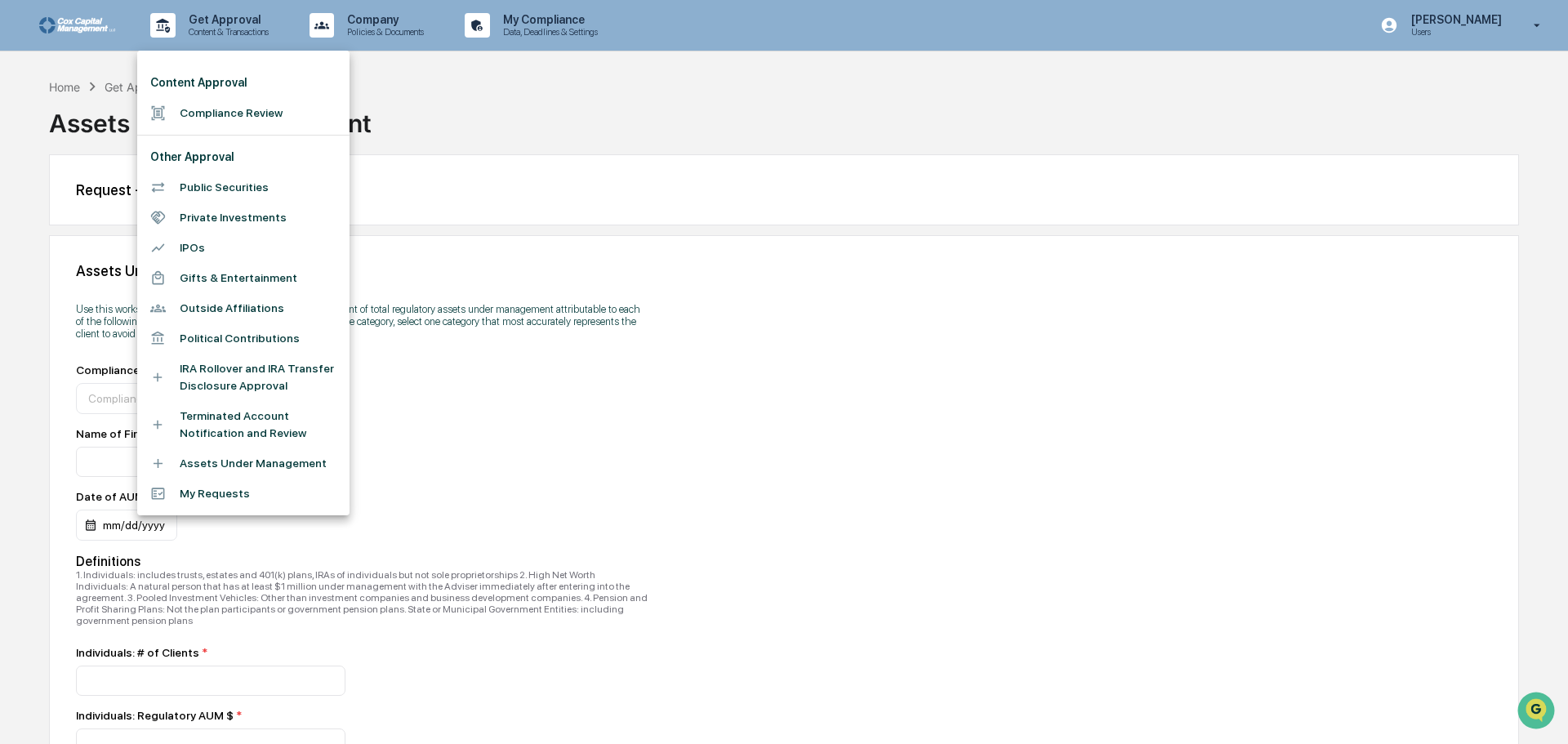
click at [227, 25] on div at bounding box center [784, 372] width 1568 height 744
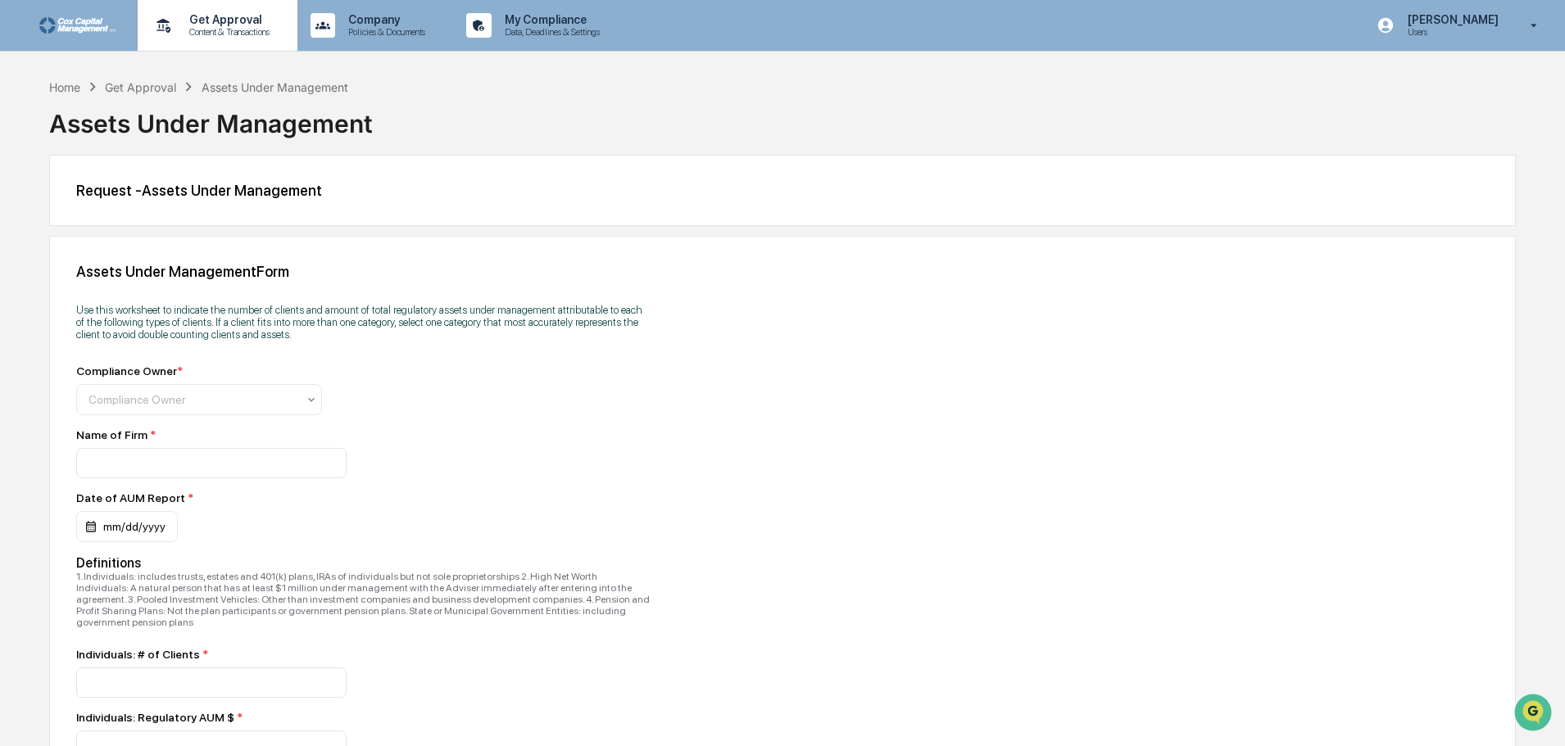
click at [215, 29] on p "Content & Transactions" at bounding box center [227, 31] width 102 height 11
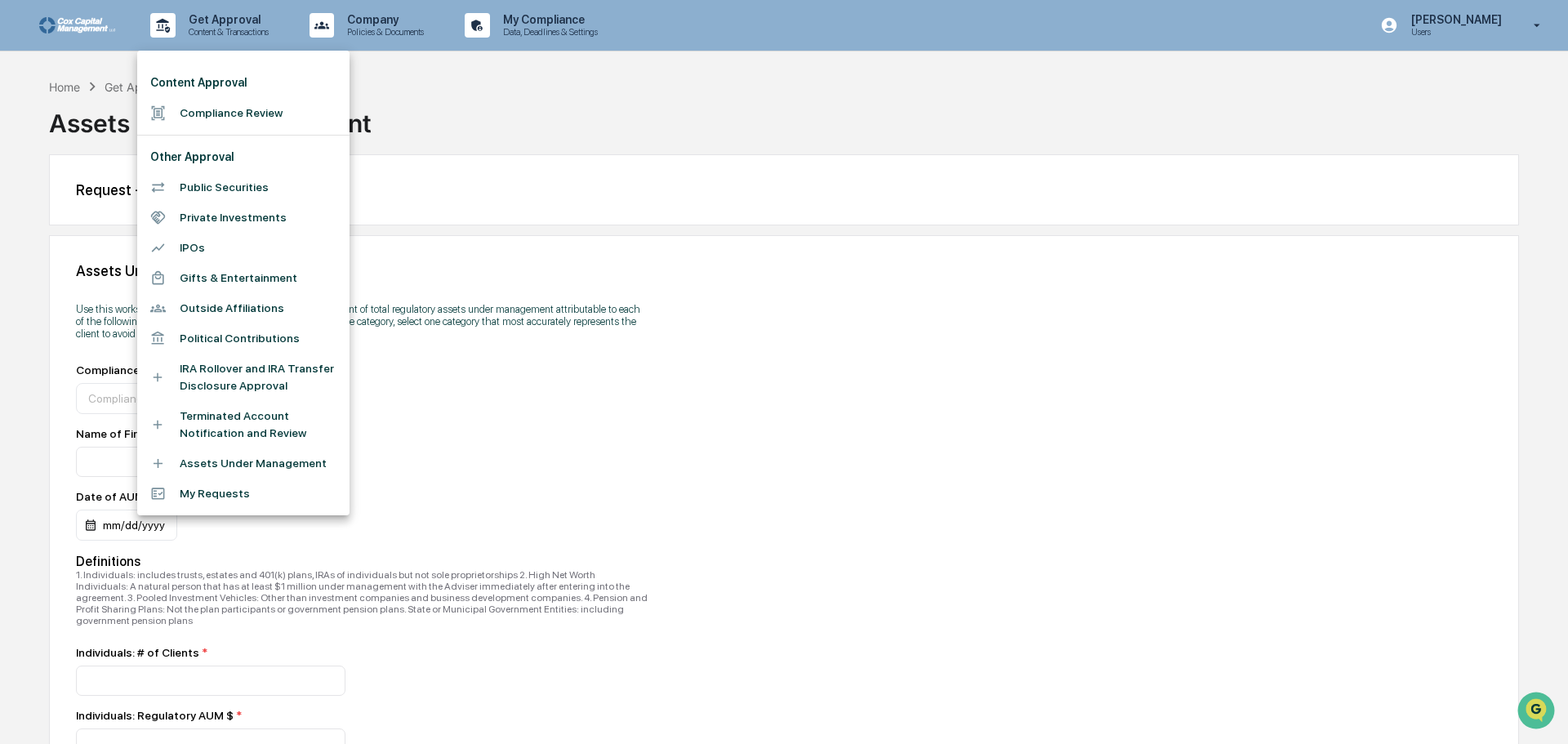
click at [380, 29] on div at bounding box center [784, 372] width 1568 height 744
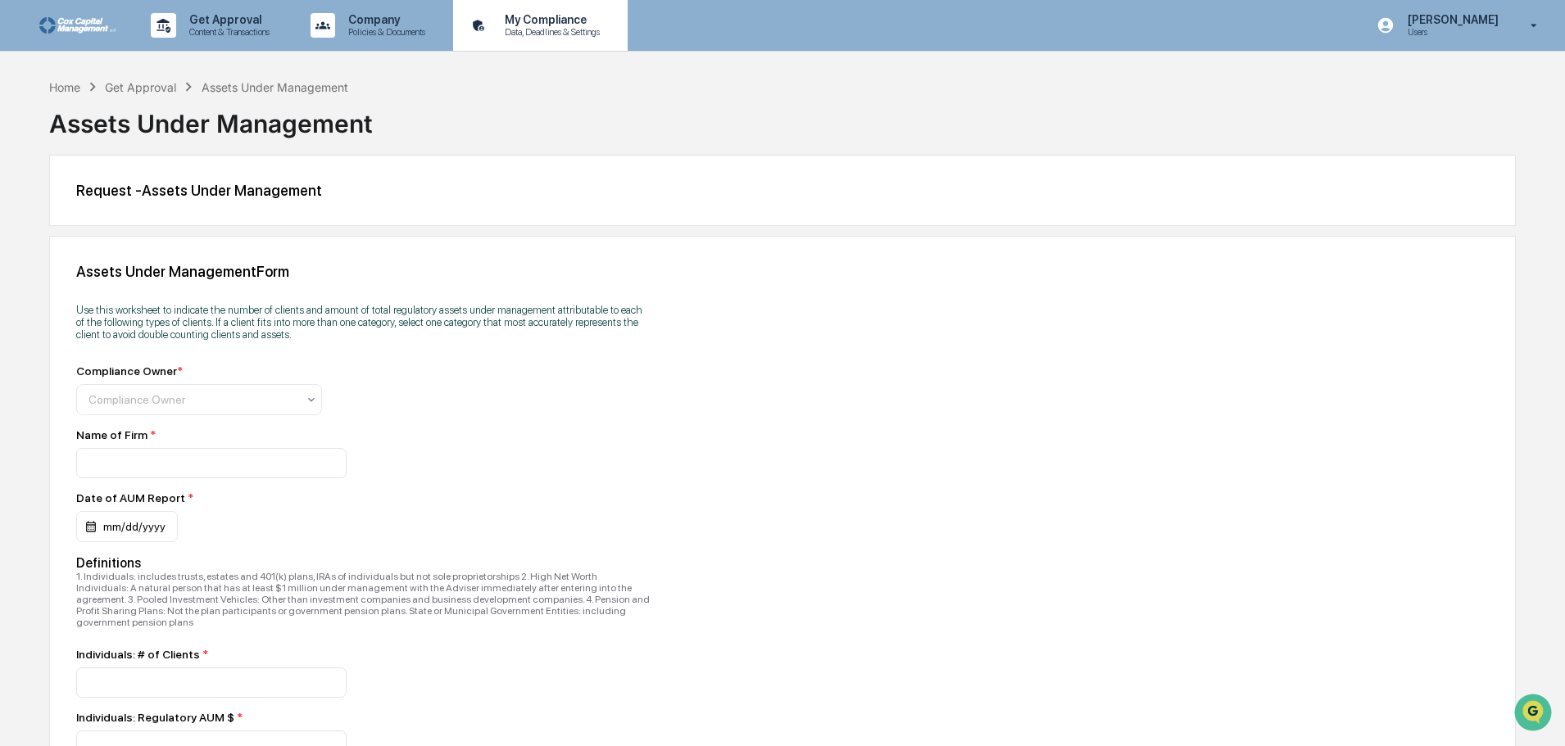
click at [545, 18] on p "My Compliance" at bounding box center [550, 19] width 116 height 13
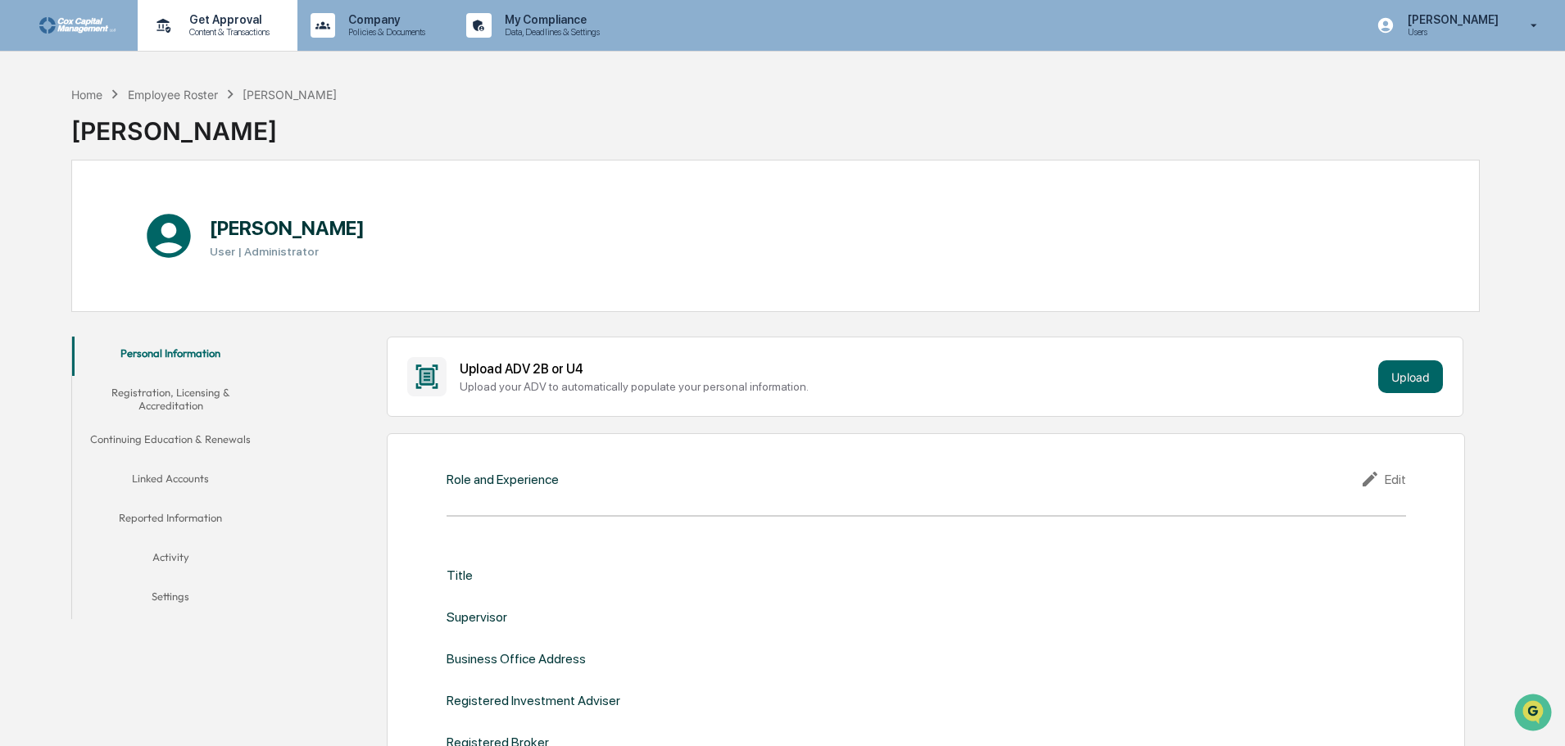
click at [251, 16] on p "Get Approval" at bounding box center [227, 19] width 102 height 13
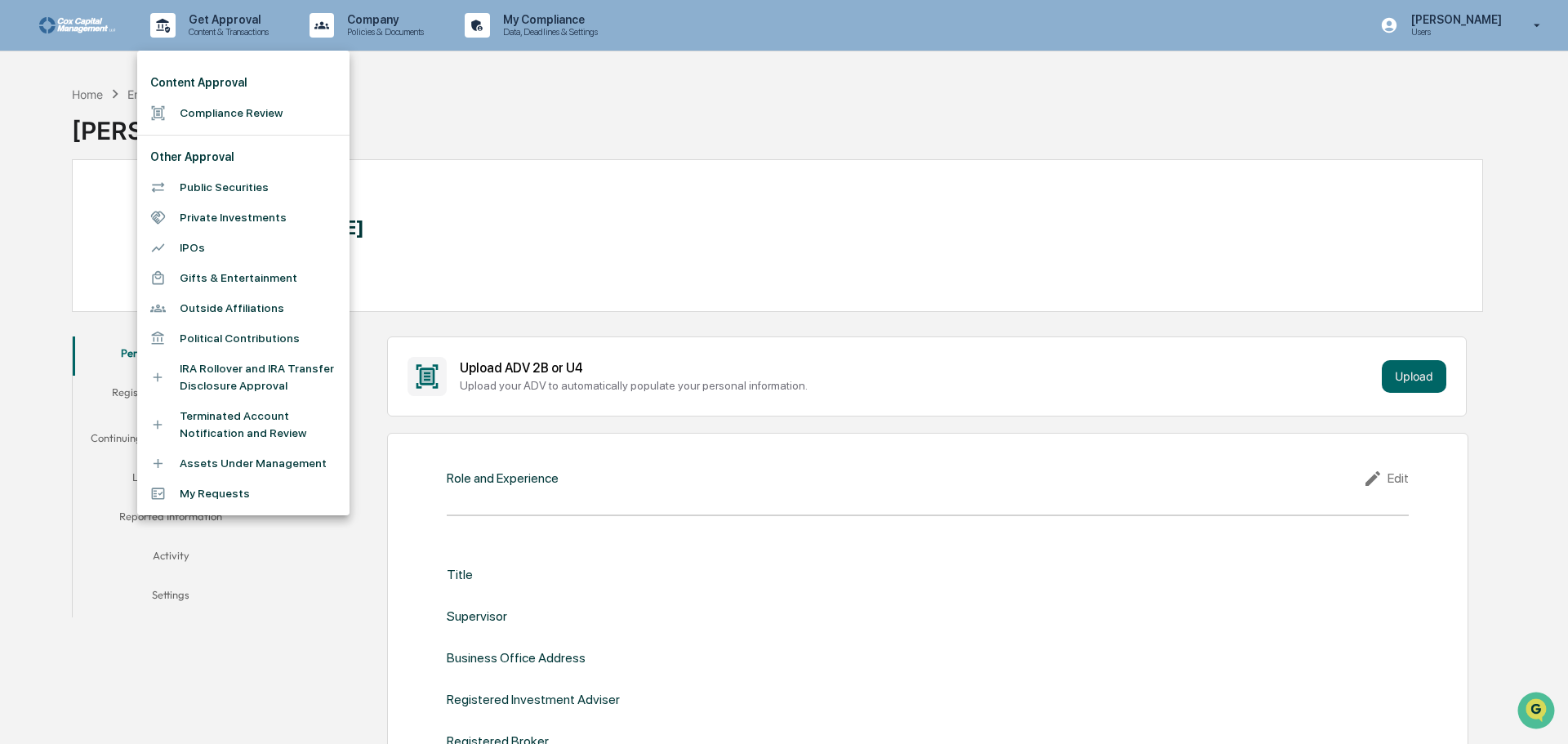
click at [1477, 36] on div at bounding box center [784, 372] width 1568 height 744
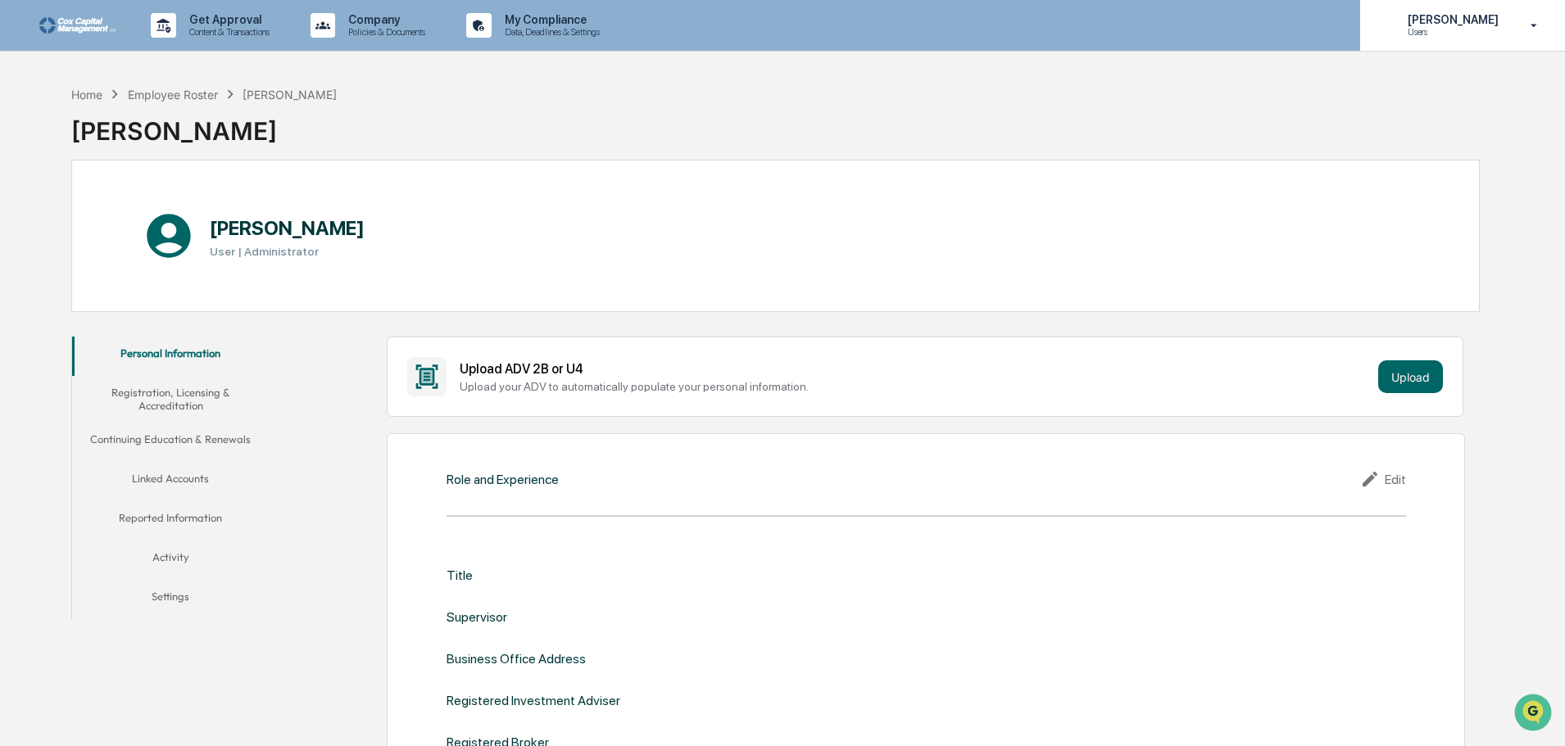
click at [1465, 24] on p "[PERSON_NAME]" at bounding box center [1450, 19] width 112 height 13
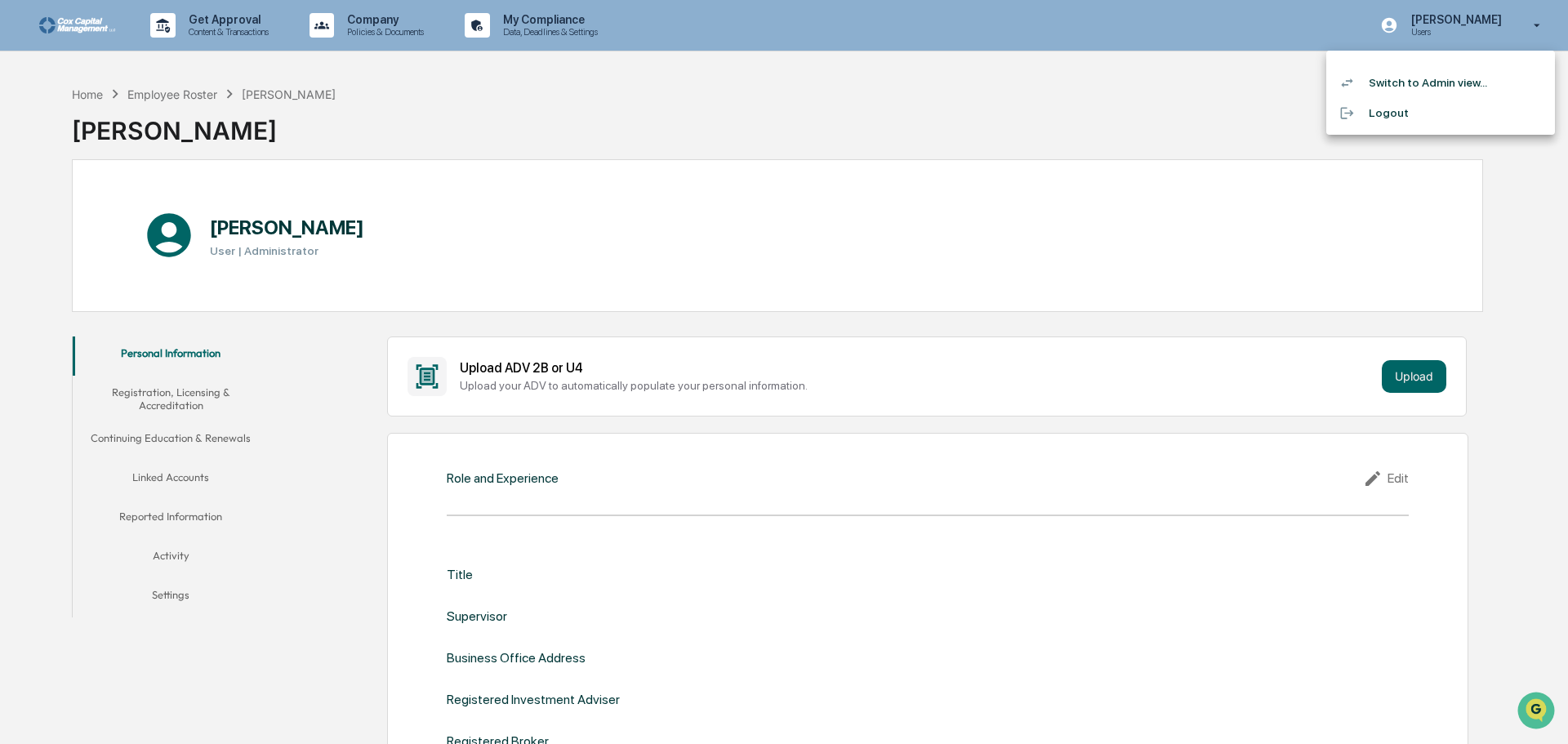
click at [1448, 86] on li "Switch to Admin view..." at bounding box center [1439, 83] width 228 height 30
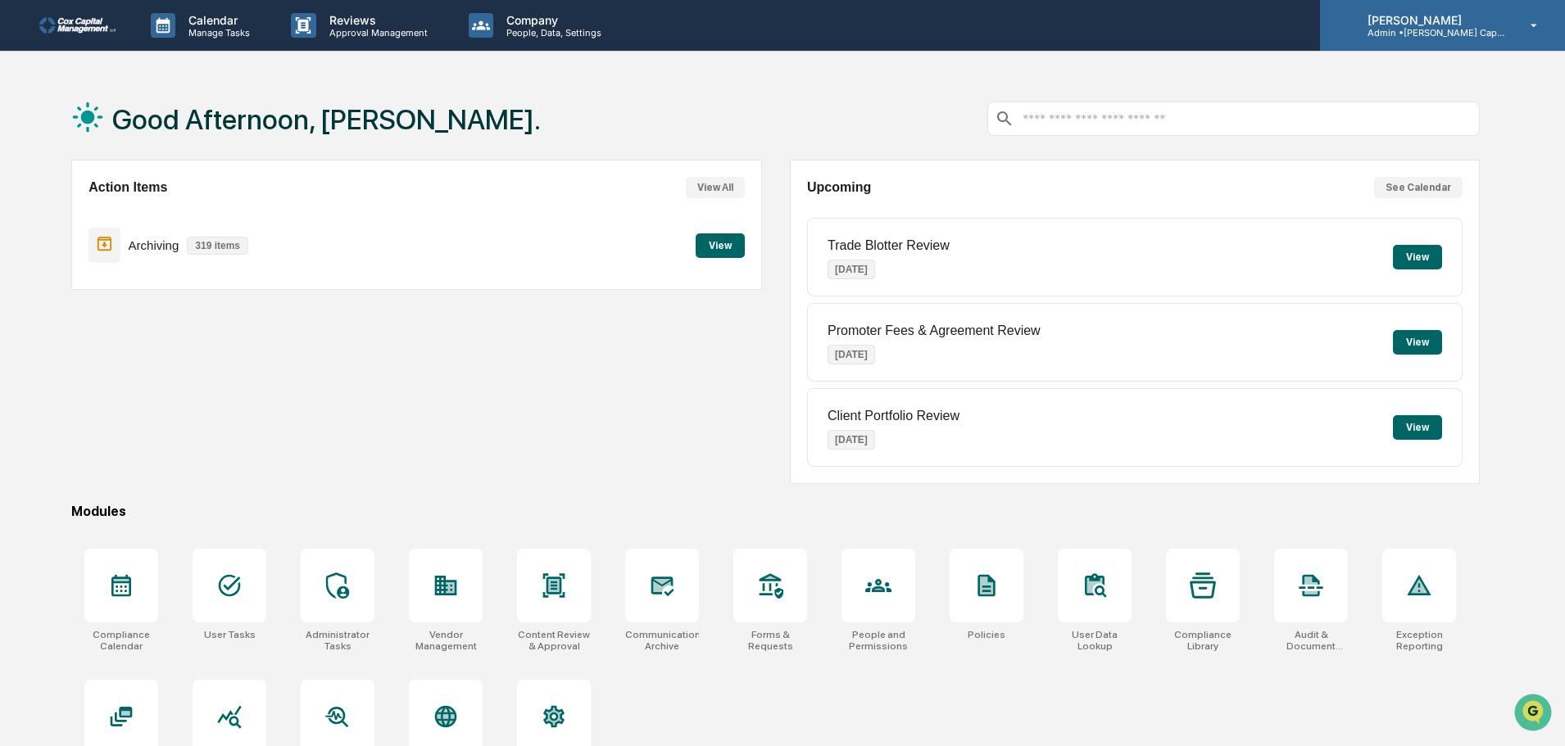
click at [1457, 21] on p "[PERSON_NAME]" at bounding box center [1430, 20] width 152 height 14
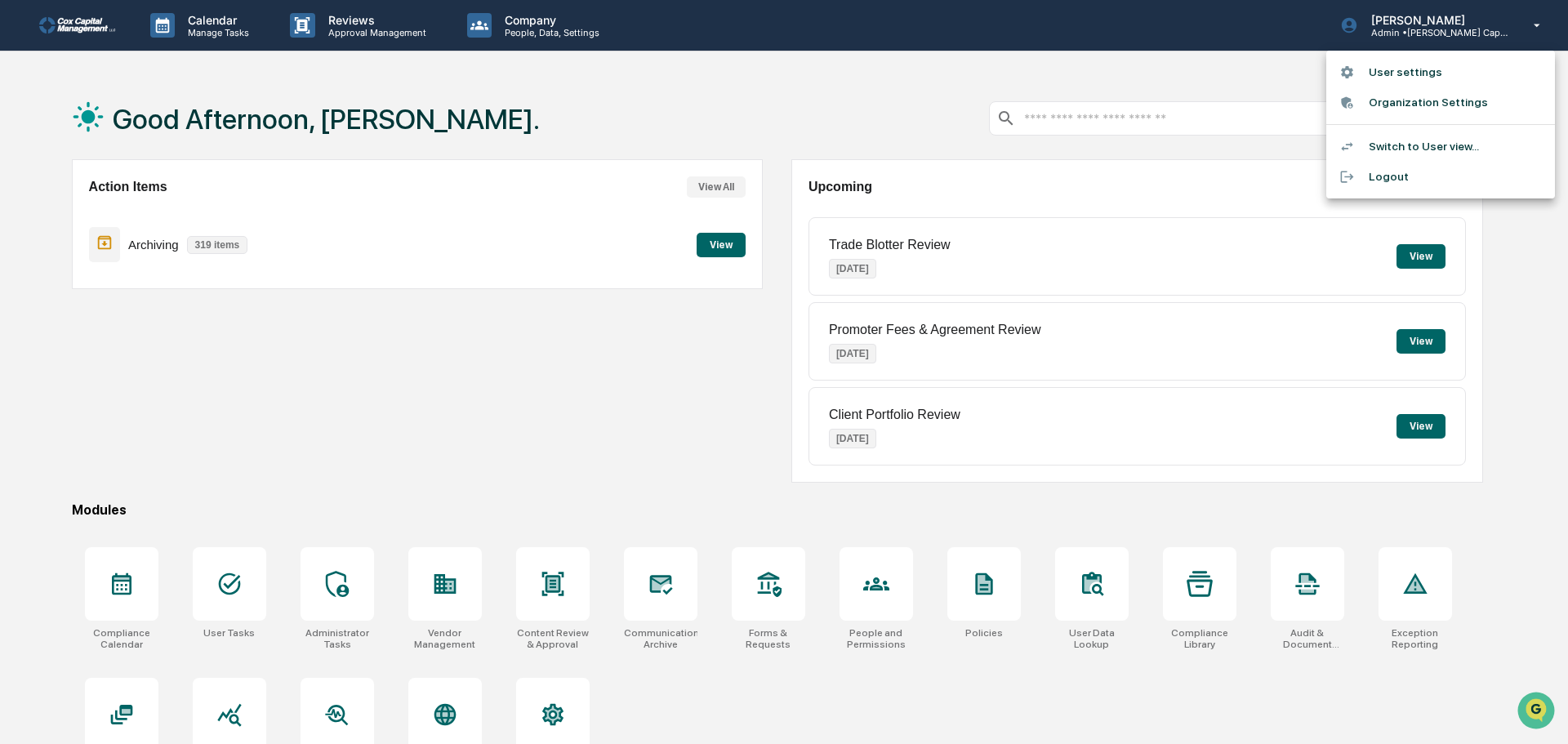
click at [1420, 100] on li "Organization Settings" at bounding box center [1439, 103] width 228 height 30
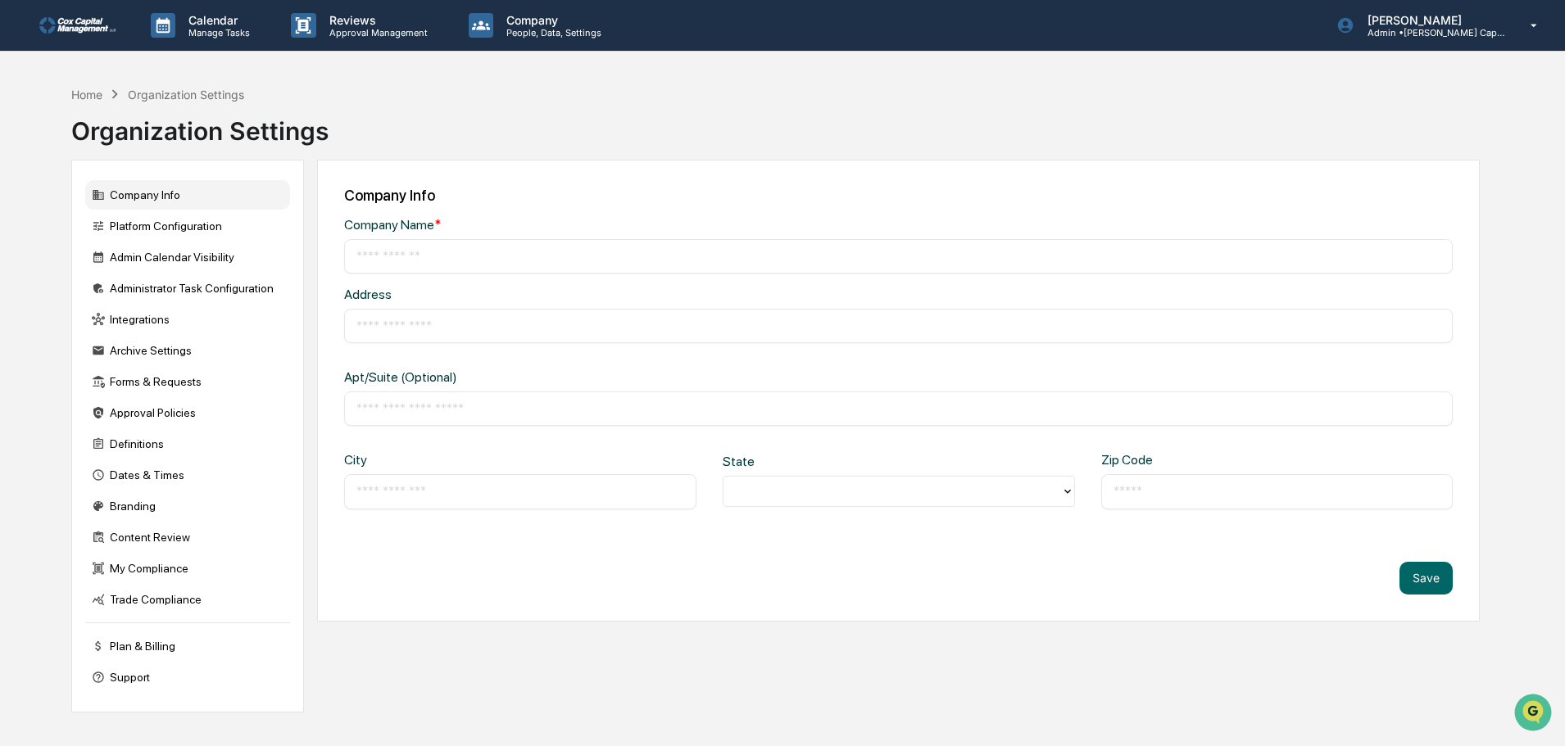
type input "**********"
type input "*********"
type input "*******"
type input "*****"
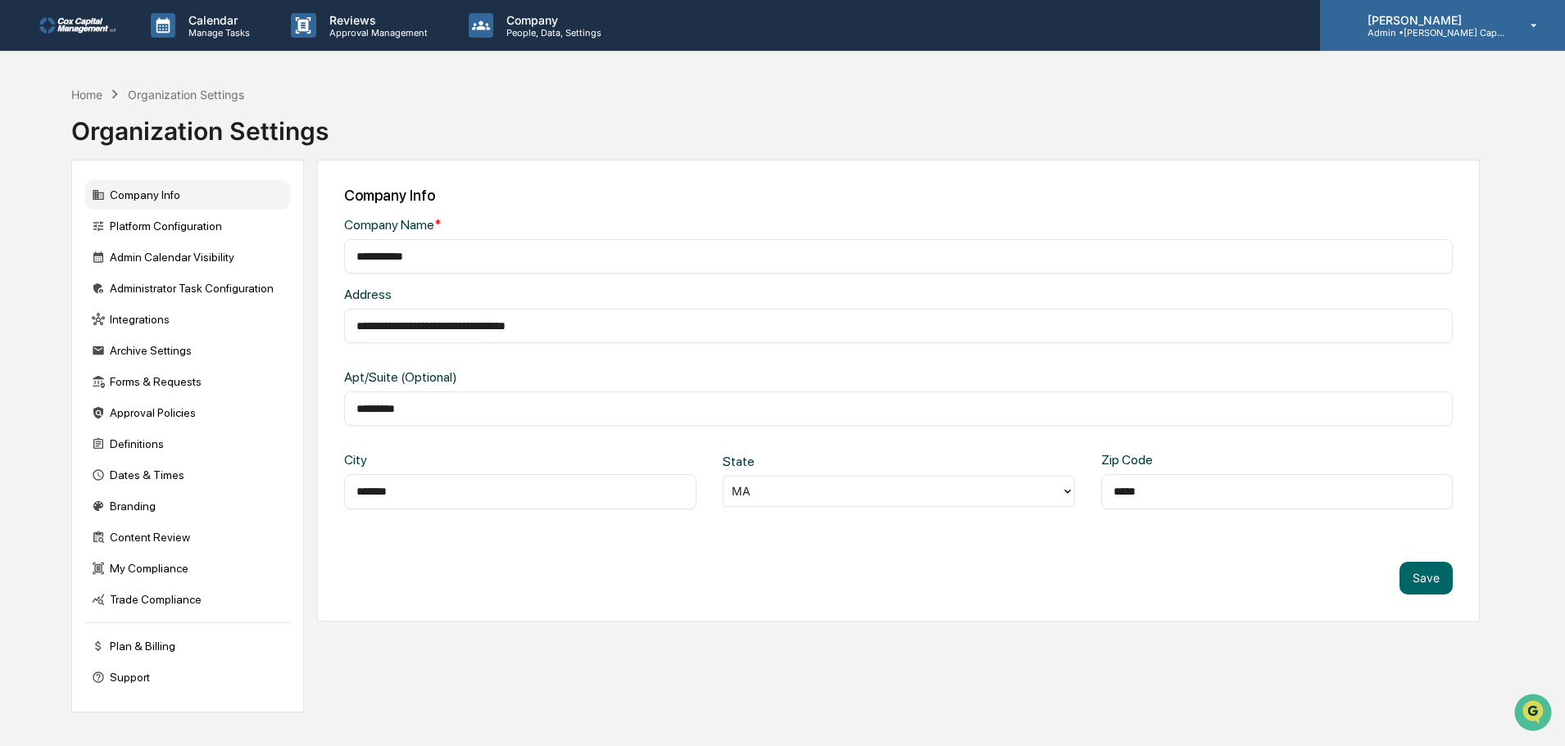
click at [1427, 27] on p "Admin • [PERSON_NAME] Capital" at bounding box center [1430, 32] width 152 height 11
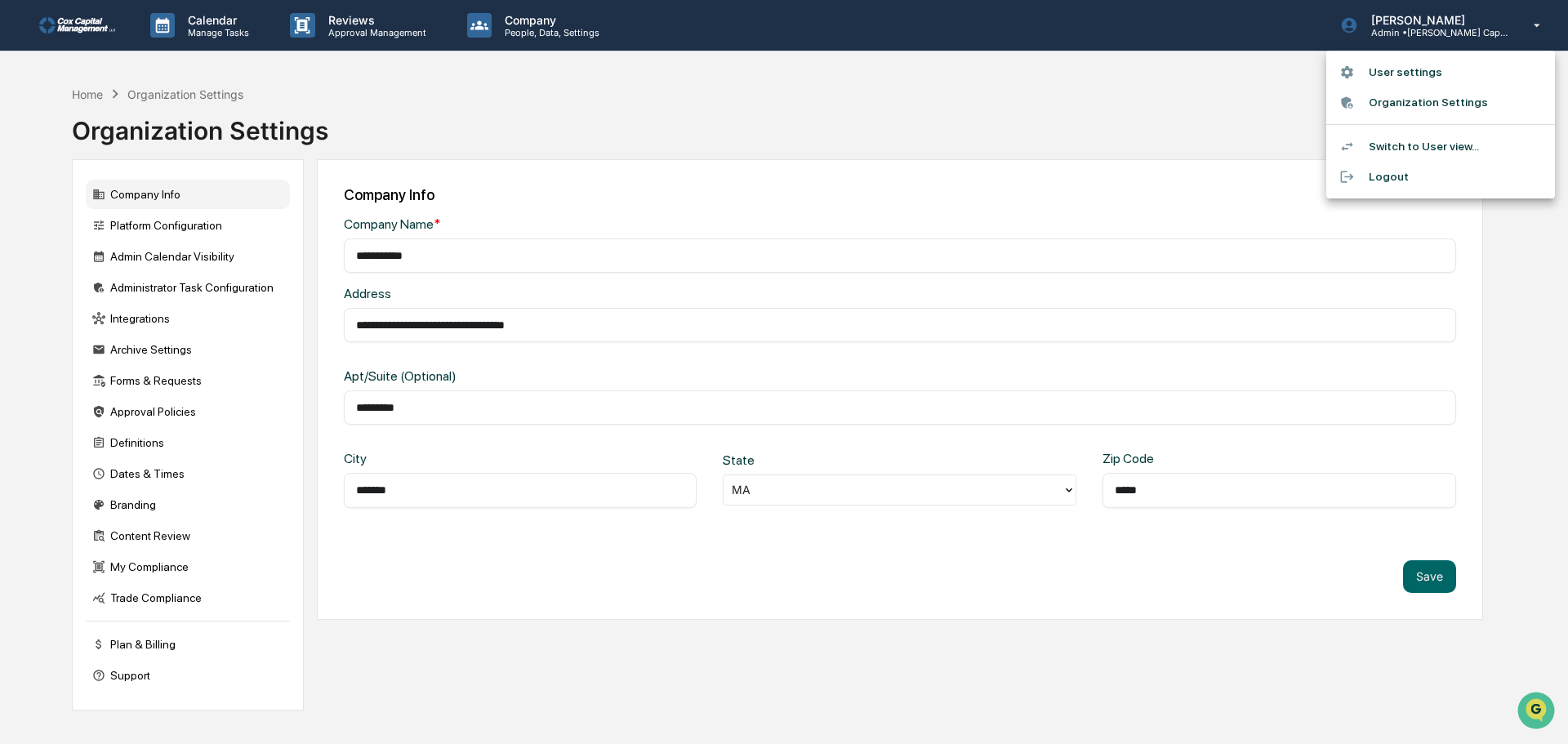
click at [1398, 65] on li "User settings" at bounding box center [1439, 72] width 228 height 30
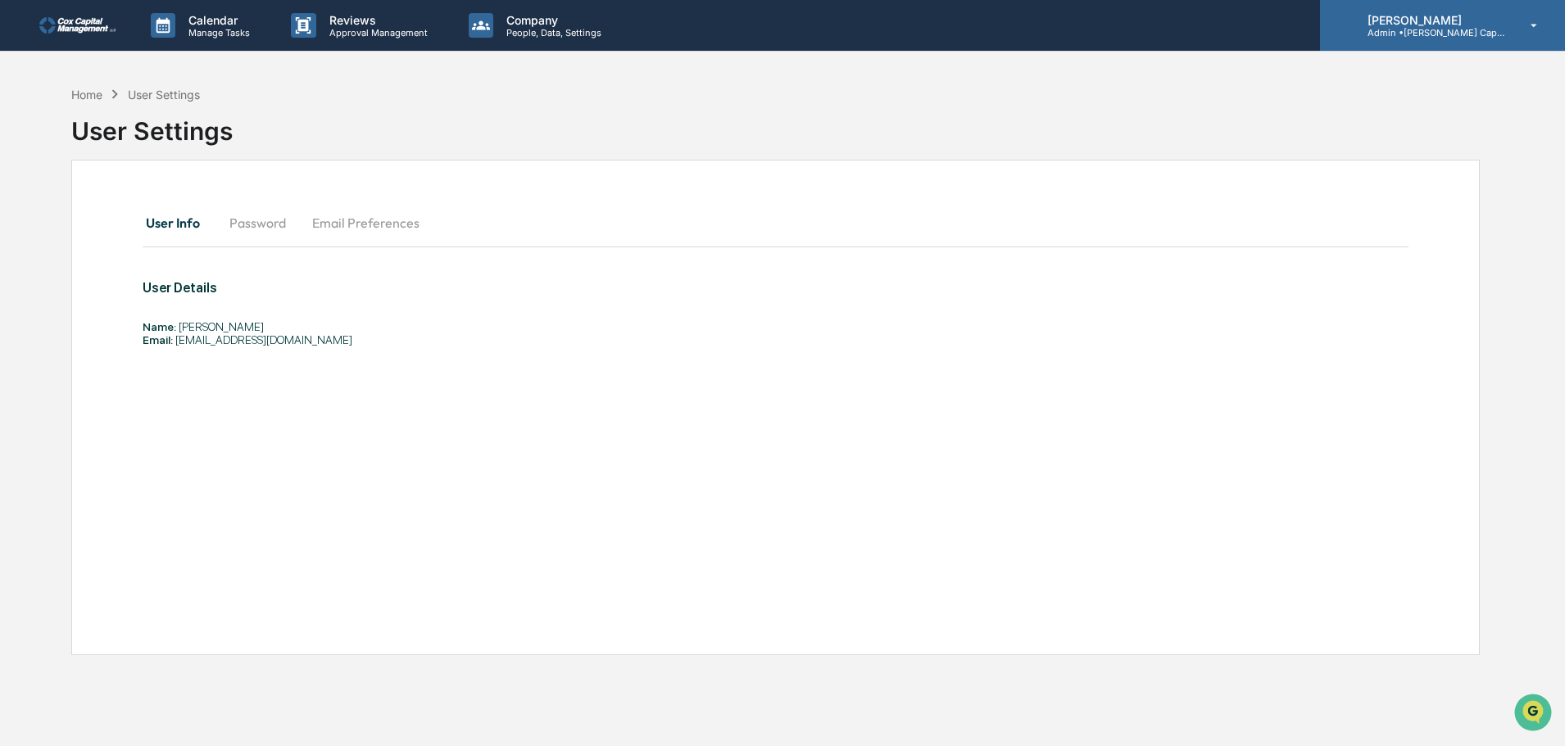
click at [1427, 20] on p "[PERSON_NAME]" at bounding box center [1430, 20] width 152 height 14
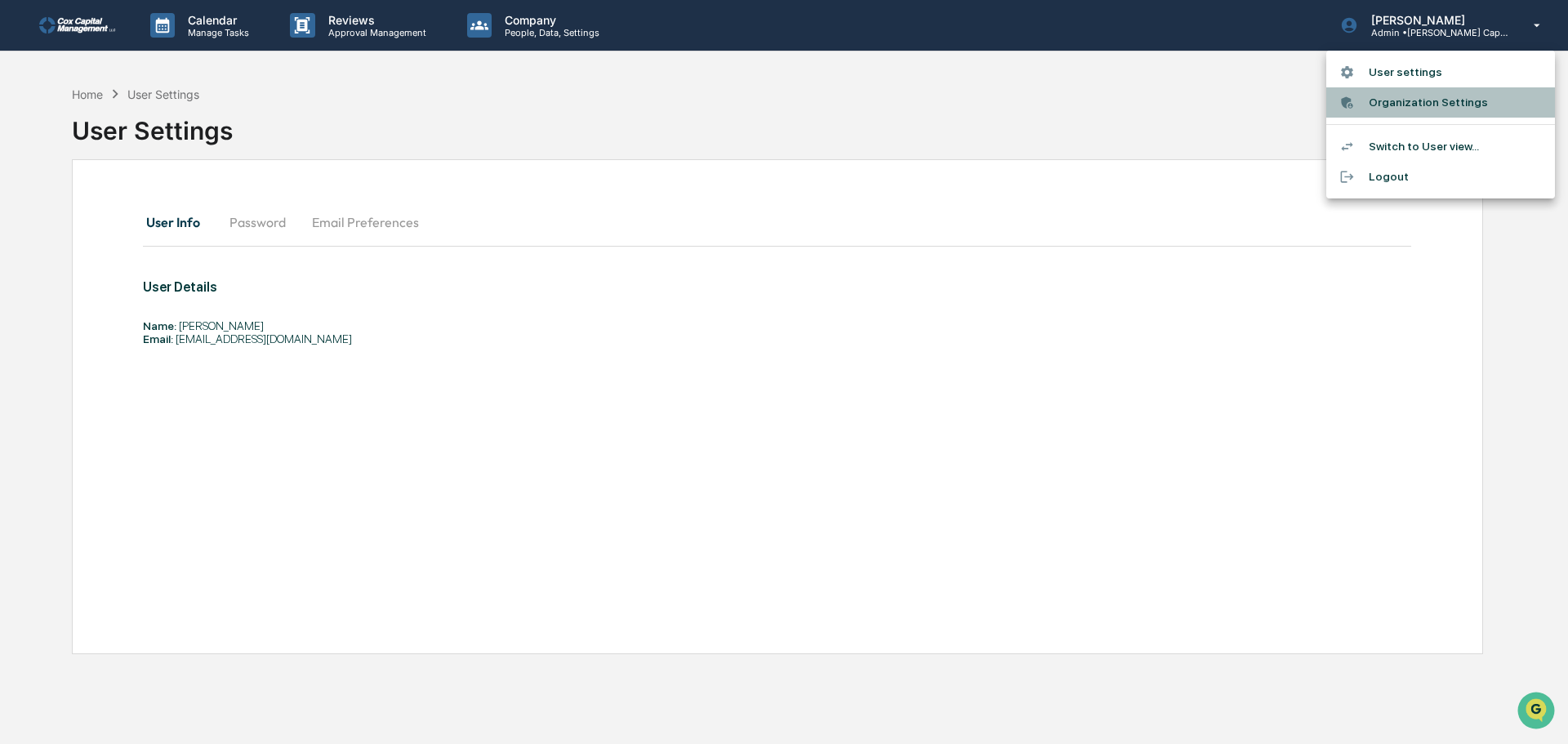
click at [1393, 104] on li "Organization Settings" at bounding box center [1439, 103] width 228 height 30
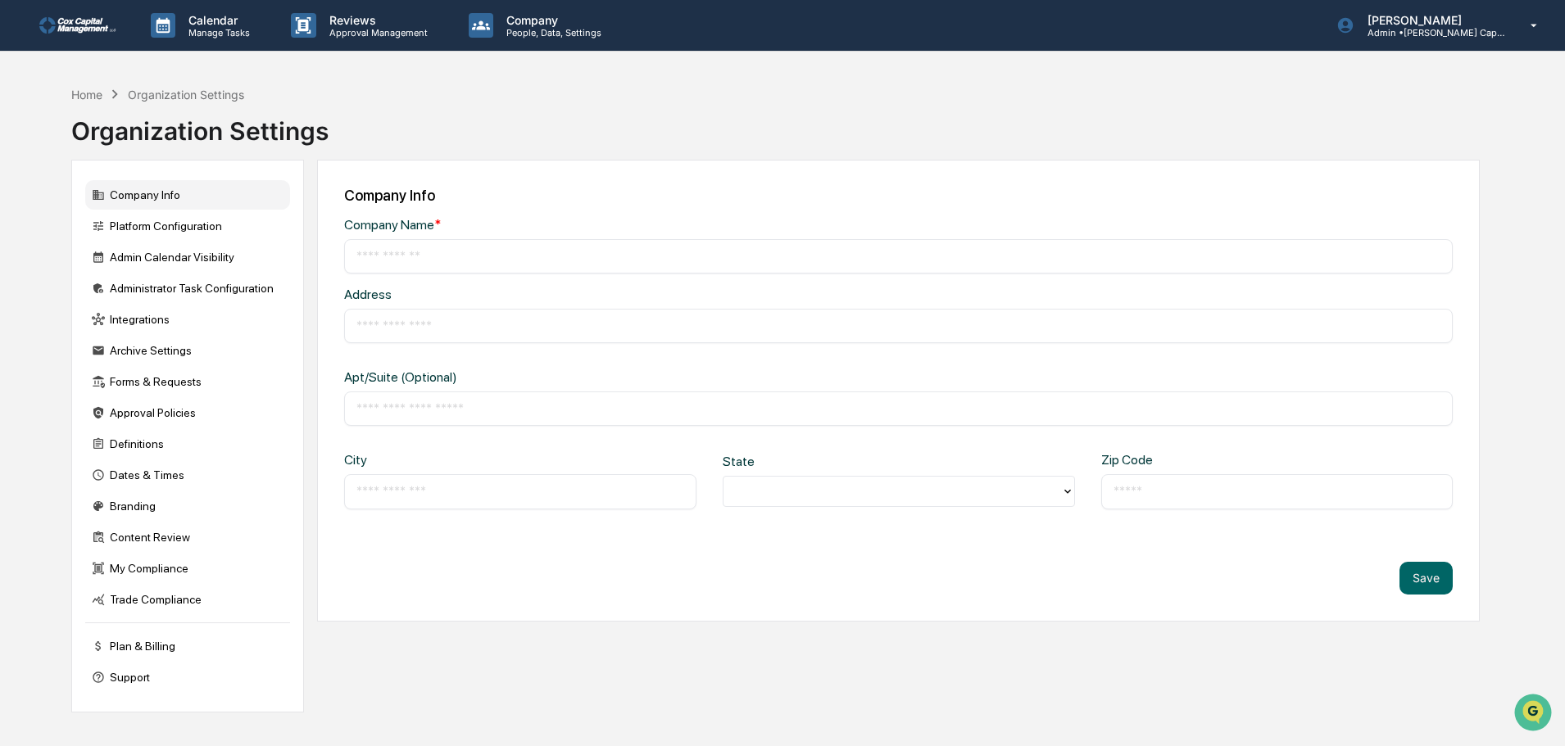
type input "**********"
type input "*********"
type input "*******"
type input "*****"
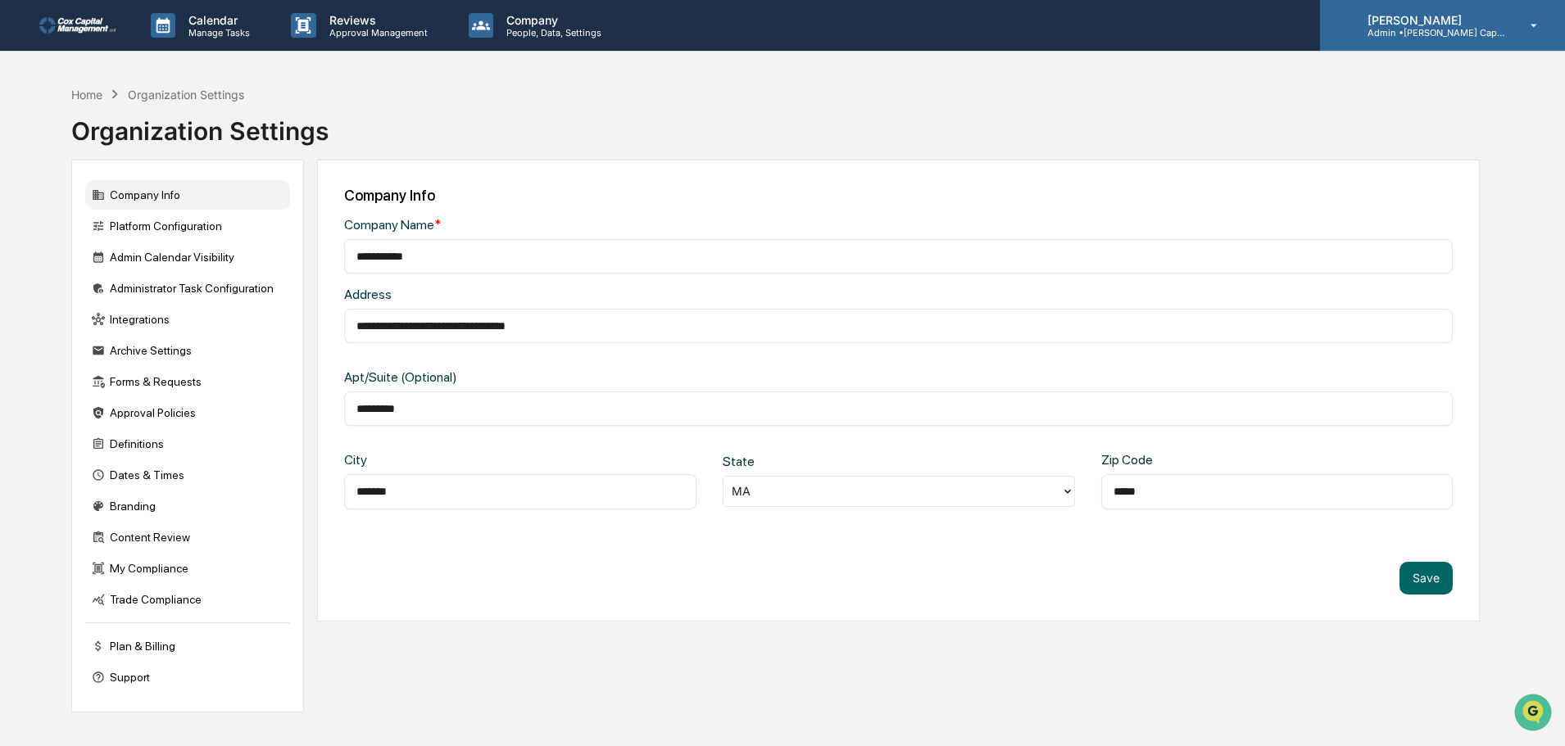
click at [1451, 18] on p "[PERSON_NAME]" at bounding box center [1430, 20] width 152 height 14
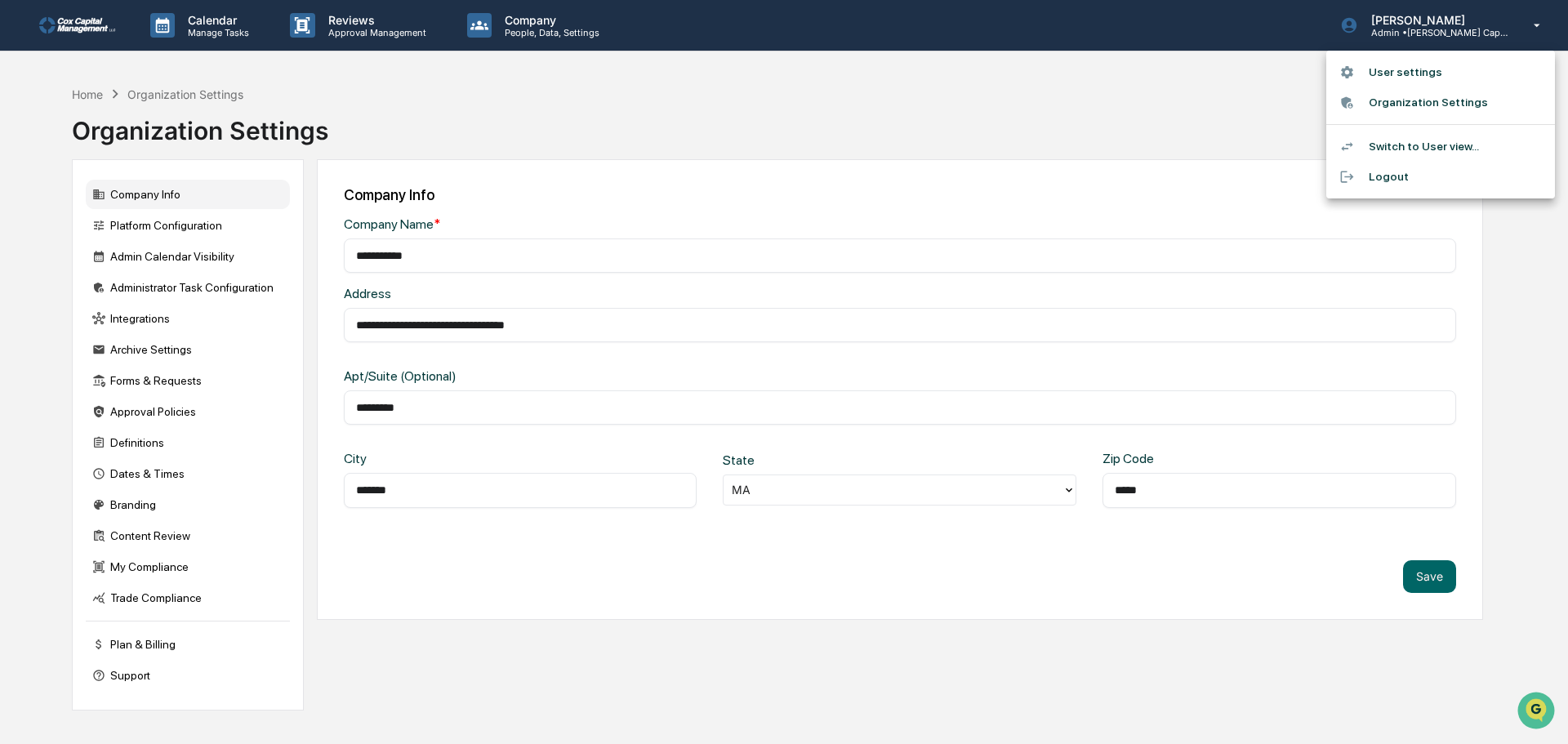
click at [1399, 147] on li "Switch to User view..." at bounding box center [1439, 147] width 228 height 30
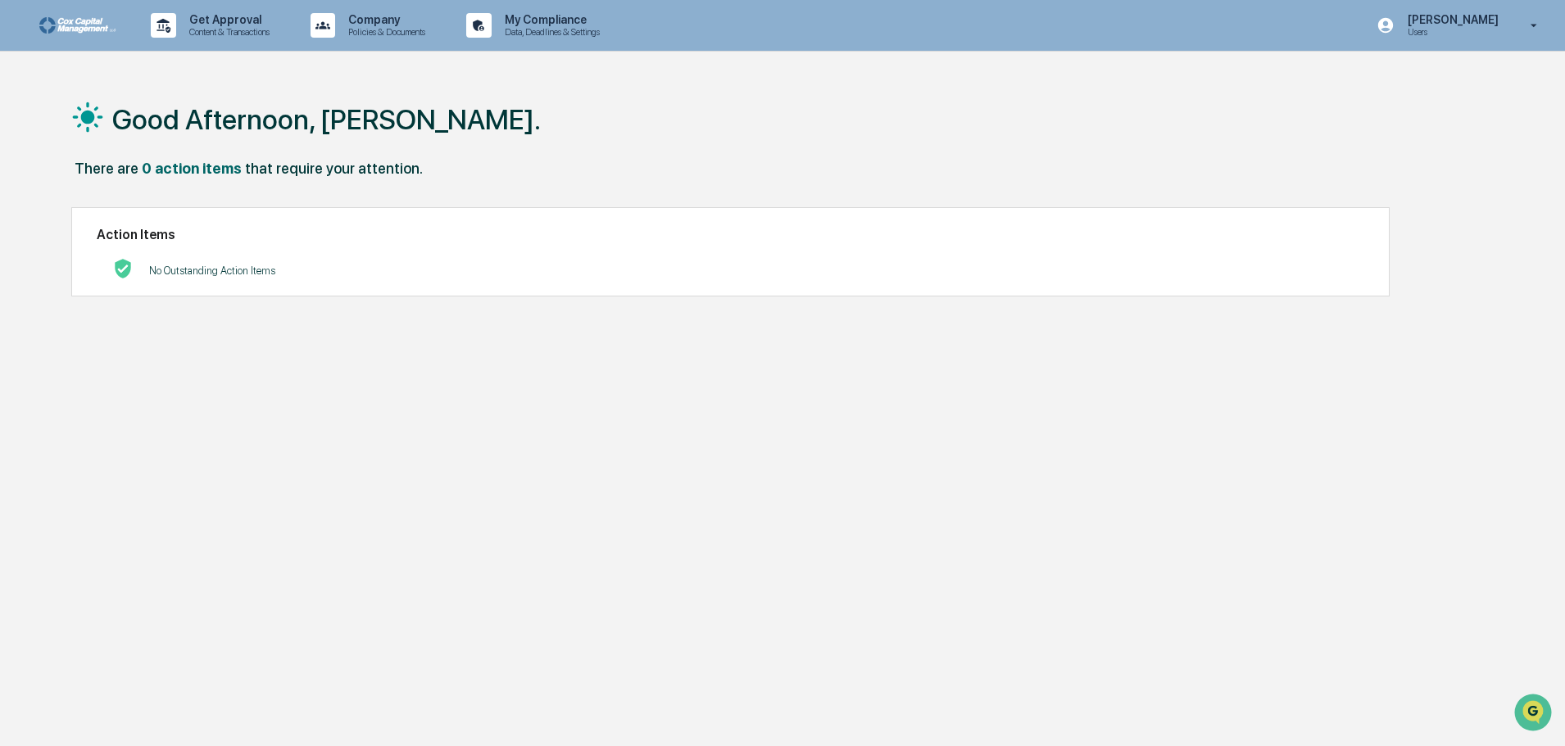
click at [67, 16] on link at bounding box center [88, 25] width 98 height 51
click at [401, 17] on p "Company" at bounding box center [384, 19] width 98 height 13
click at [572, 80] on div at bounding box center [786, 373] width 1573 height 746
click at [554, 26] on p "Data, Deadlines & Settings" at bounding box center [550, 31] width 116 height 11
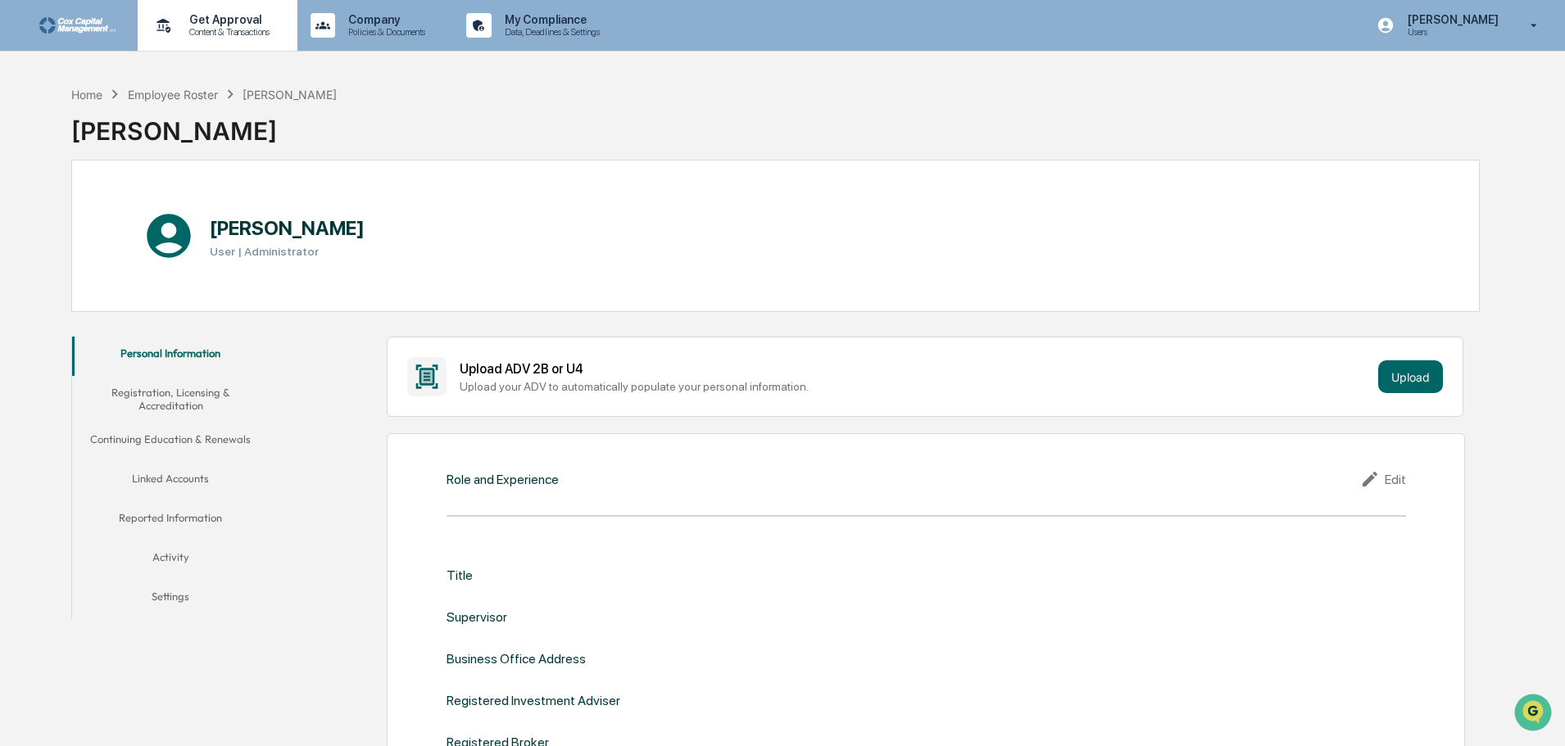
click at [263, 14] on p "Get Approval" at bounding box center [227, 19] width 102 height 13
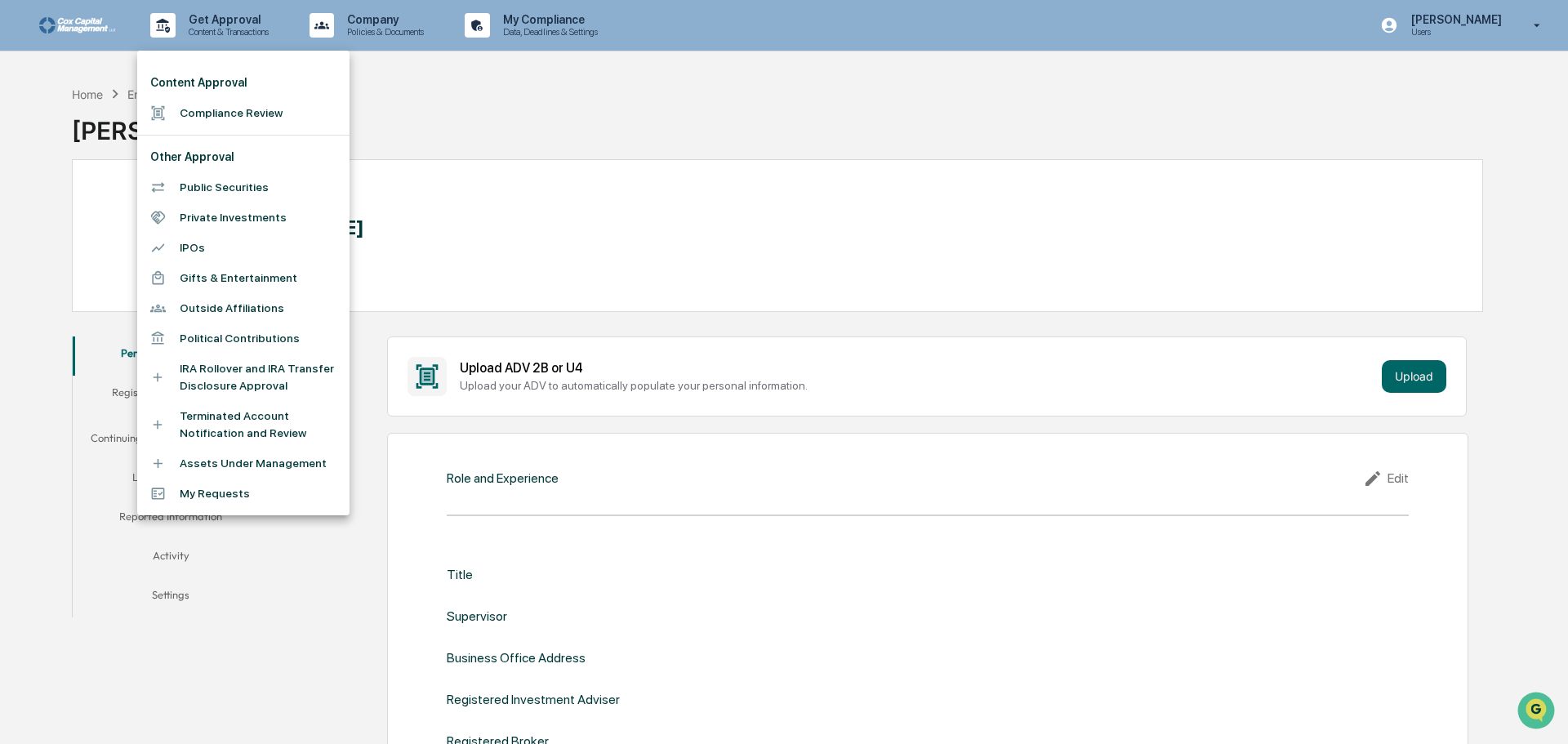
click at [274, 107] on li "Compliance Review" at bounding box center [243, 113] width 212 height 30
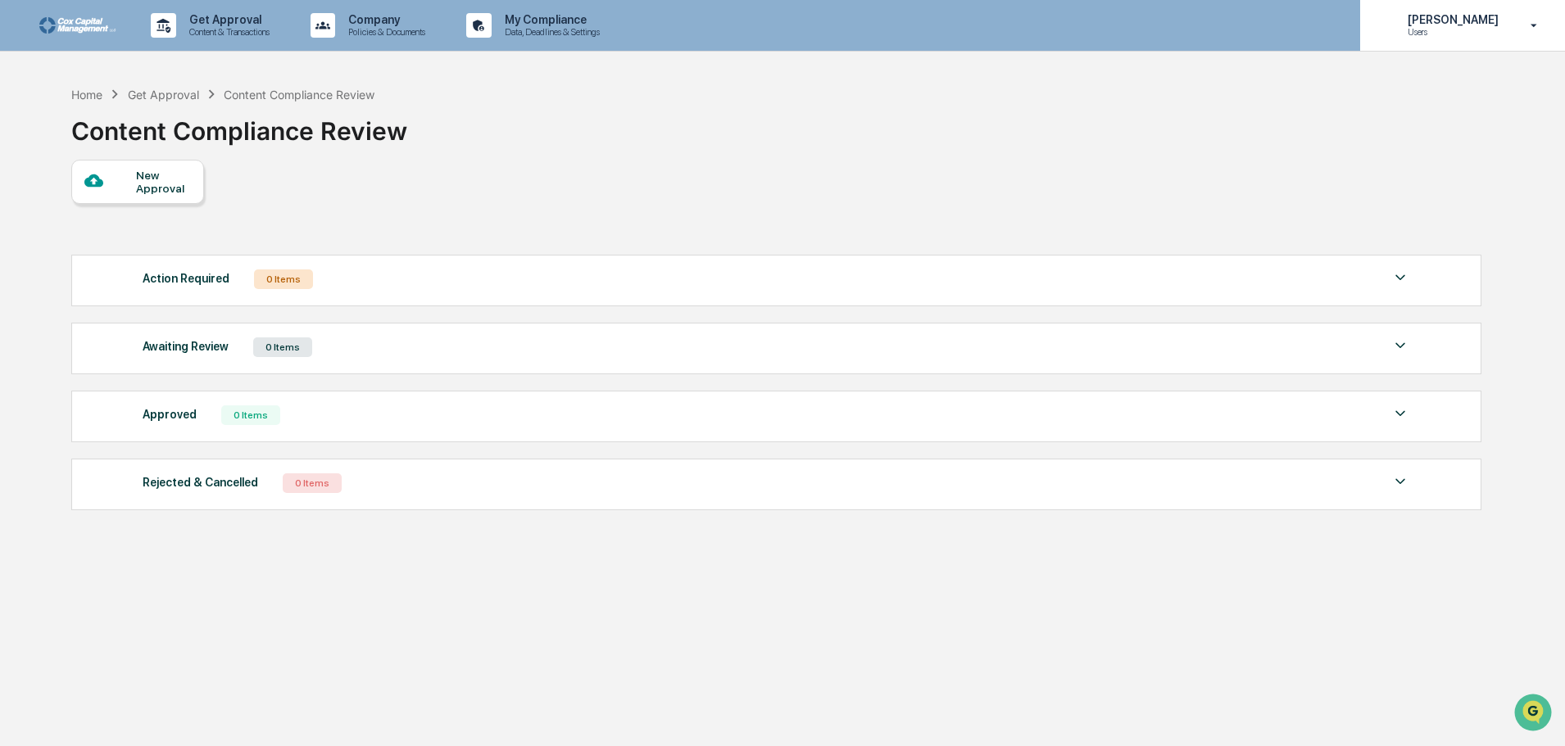
click at [1460, 20] on p "[PERSON_NAME]" at bounding box center [1450, 19] width 112 height 13
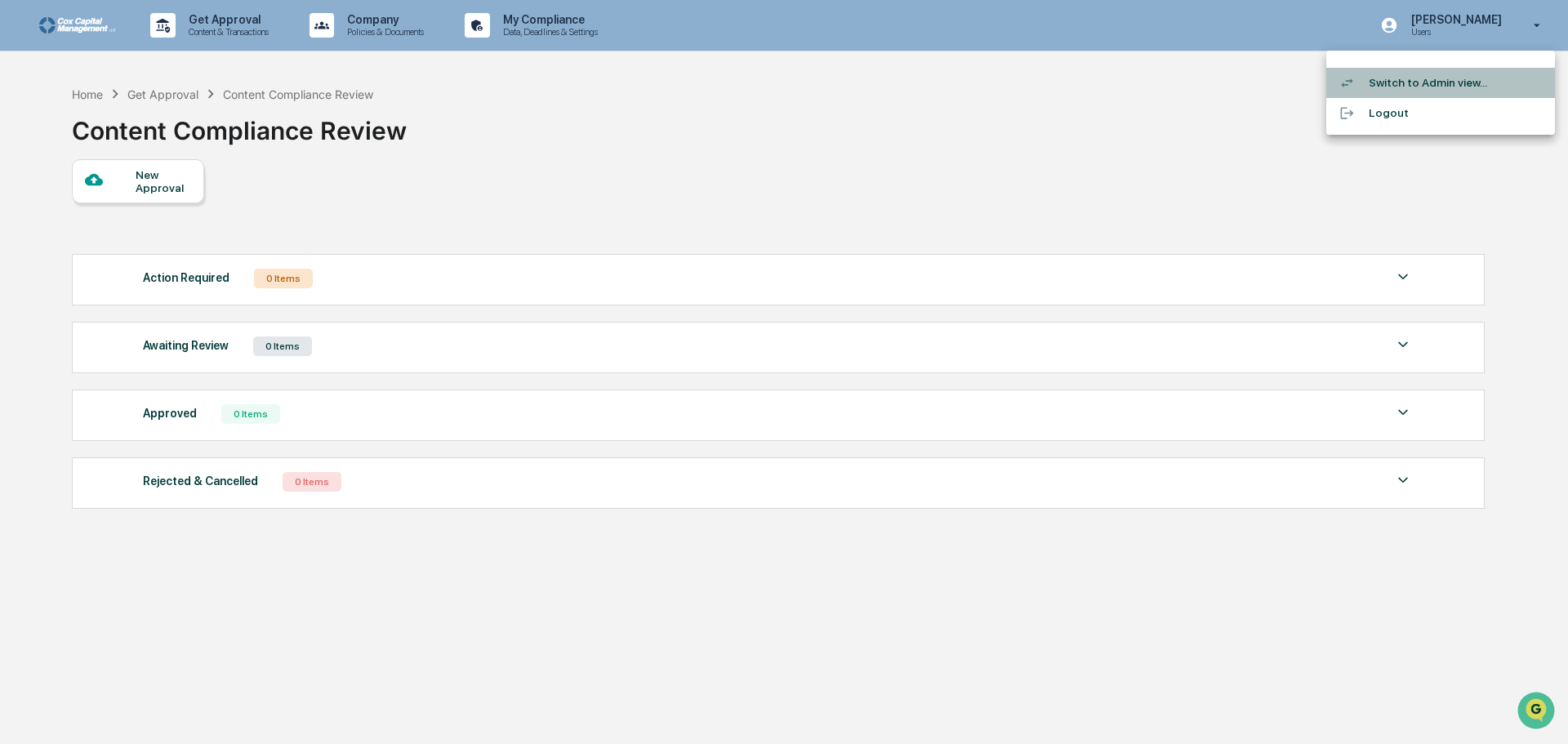
click at [1416, 81] on li "Switch to Admin view..." at bounding box center [1439, 83] width 228 height 30
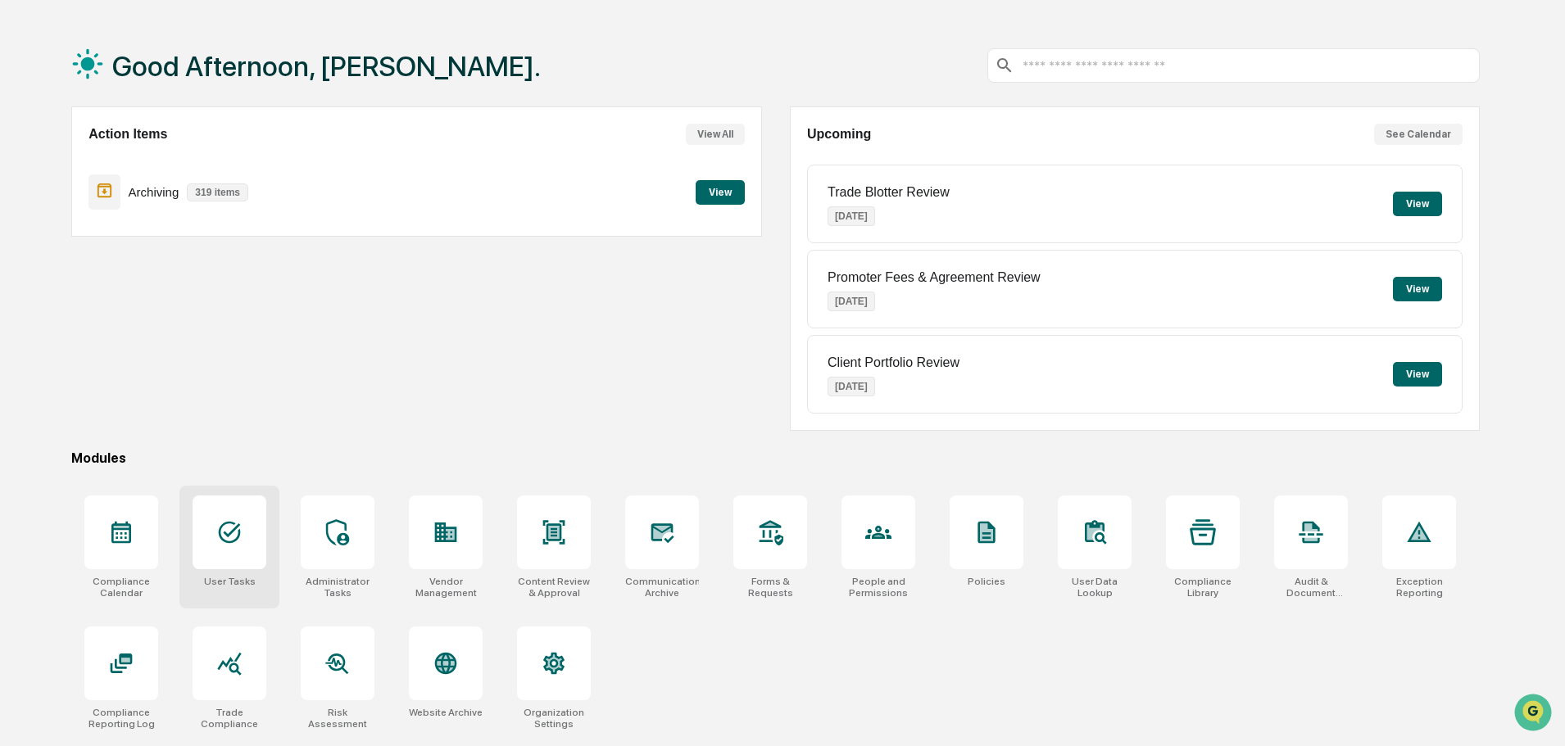
scroll to position [78, 0]
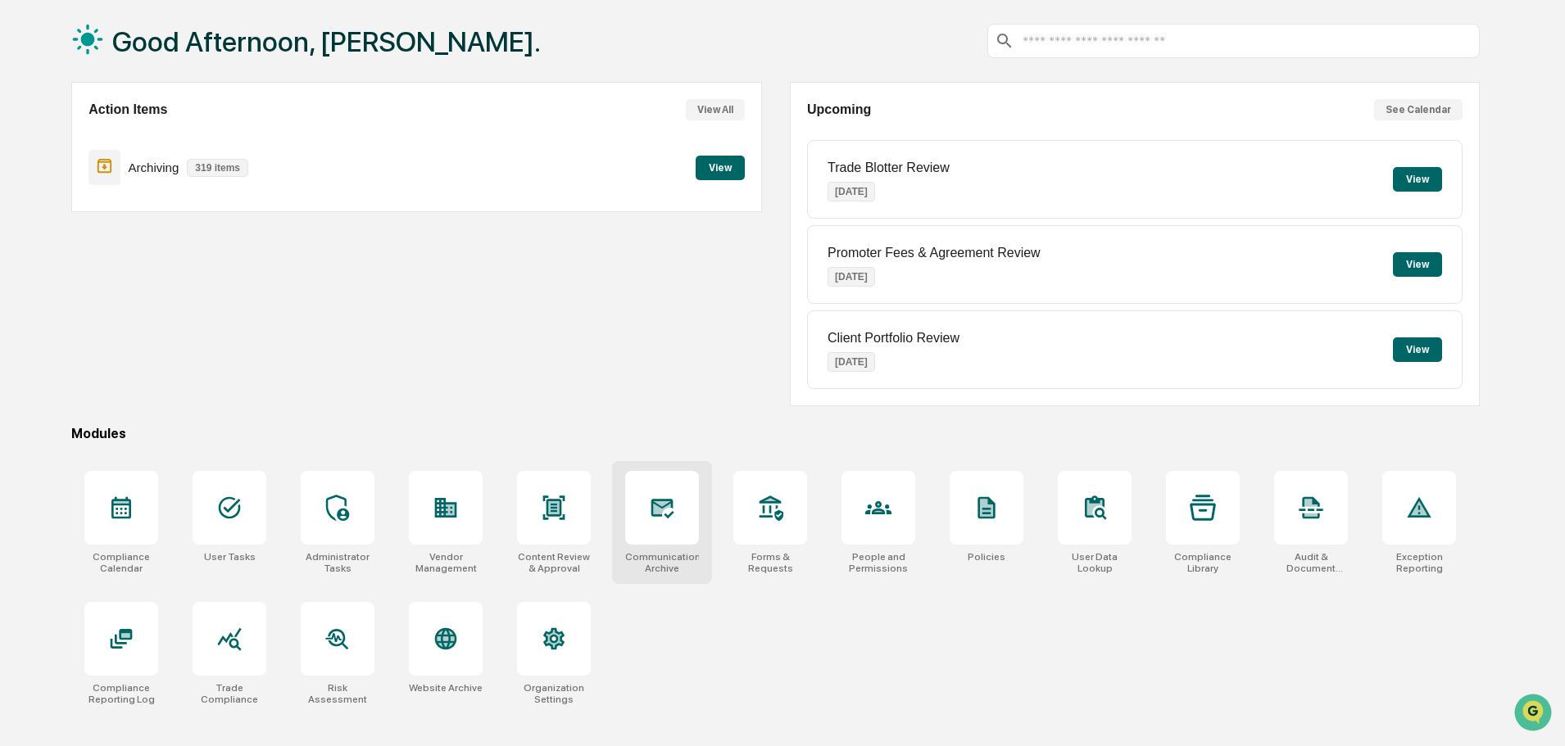
click at [668, 496] on icon at bounding box center [662, 508] width 26 height 26
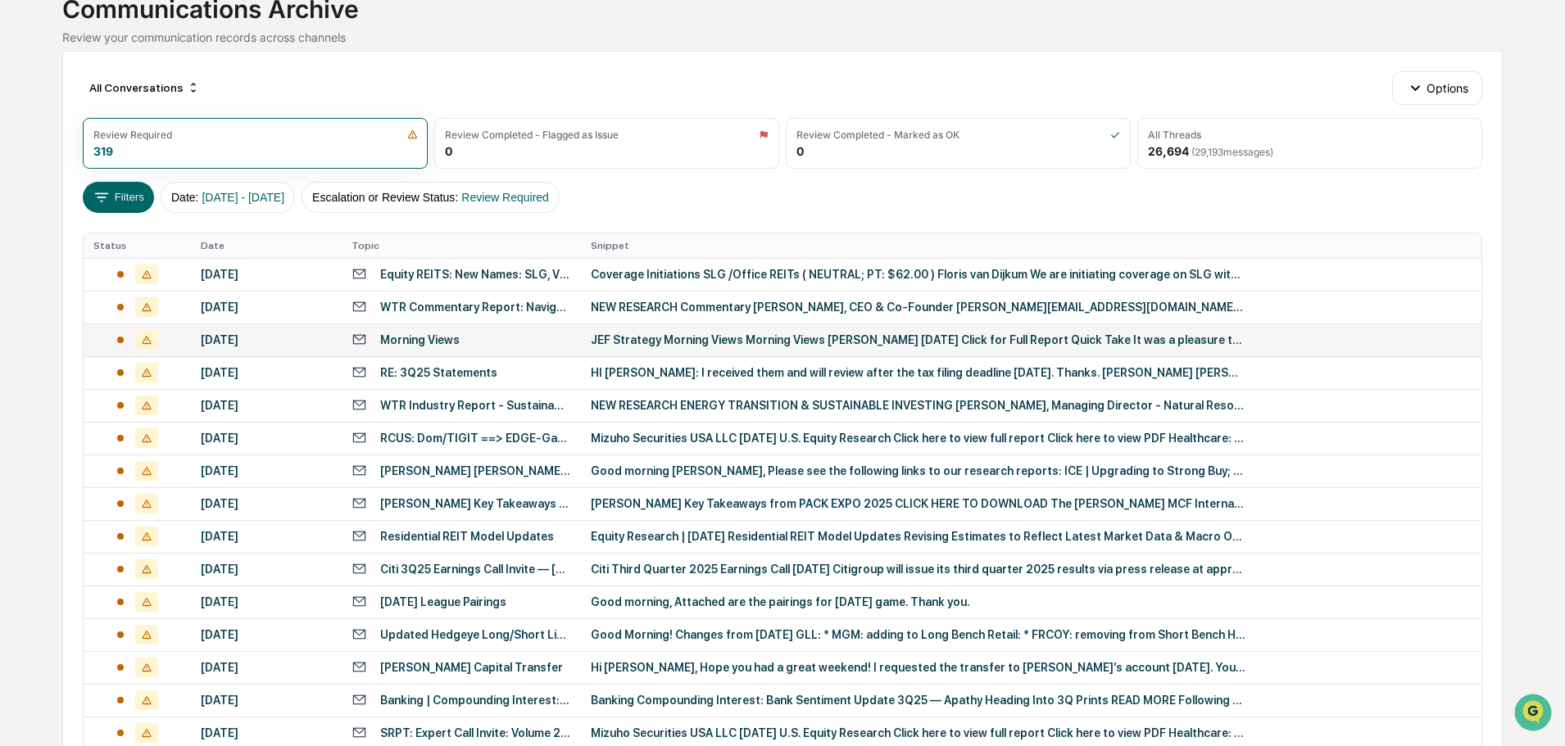
scroll to position [164, 0]
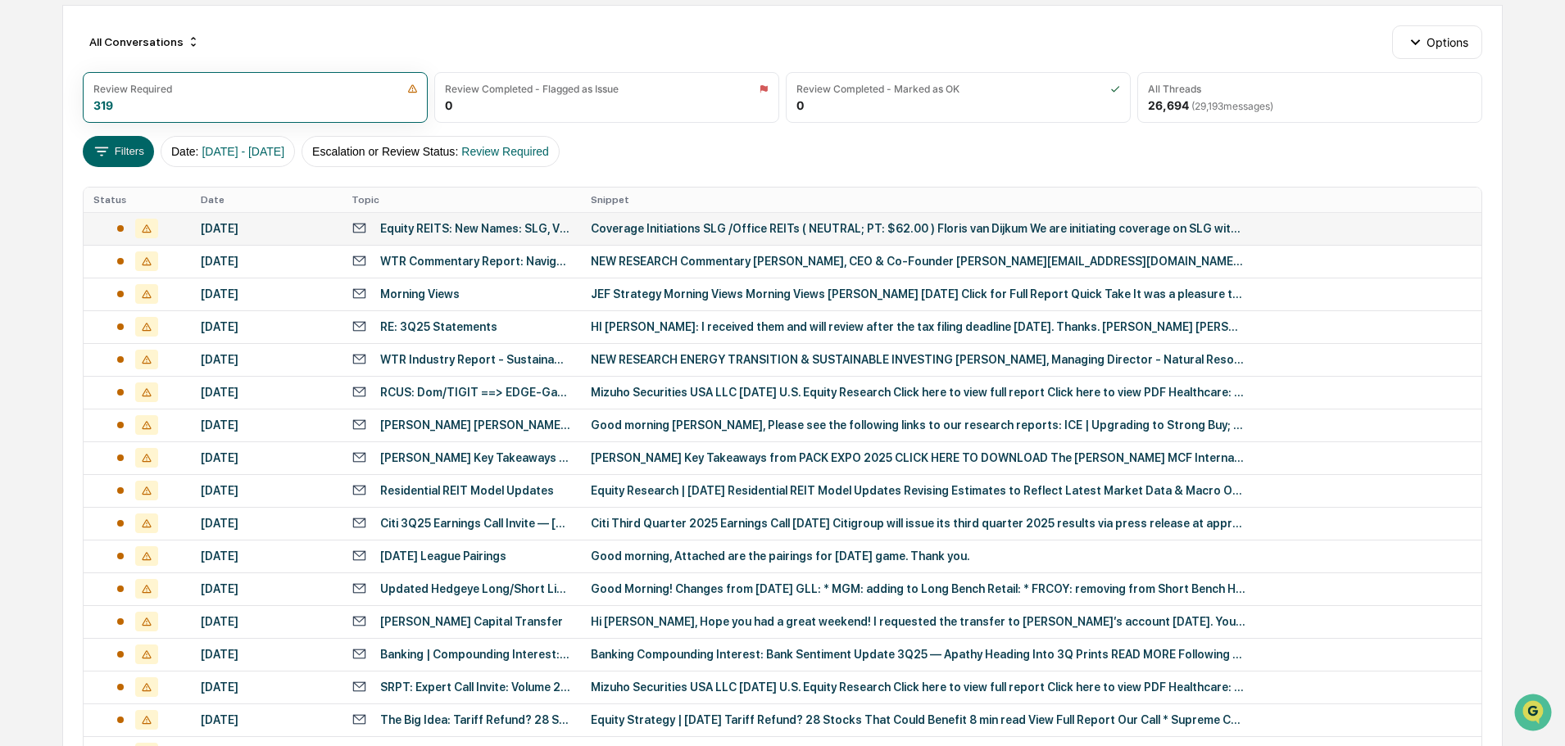
click at [709, 231] on div "Coverage Initiations SLG /Office REITs ( NEUTRAL; PT: $62.00 ) Floris van Dijku…" at bounding box center [918, 228] width 655 height 13
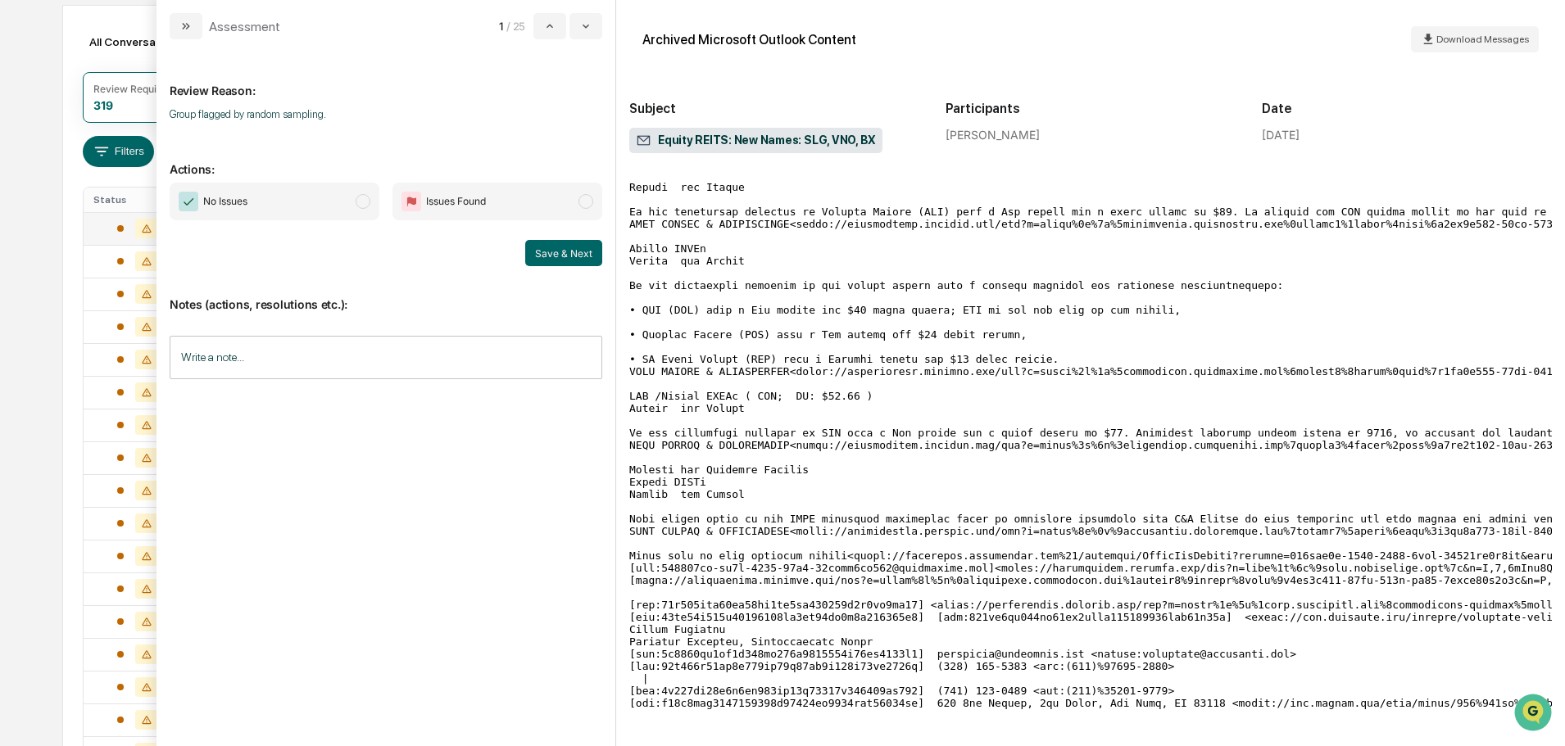
scroll to position [164, 0]
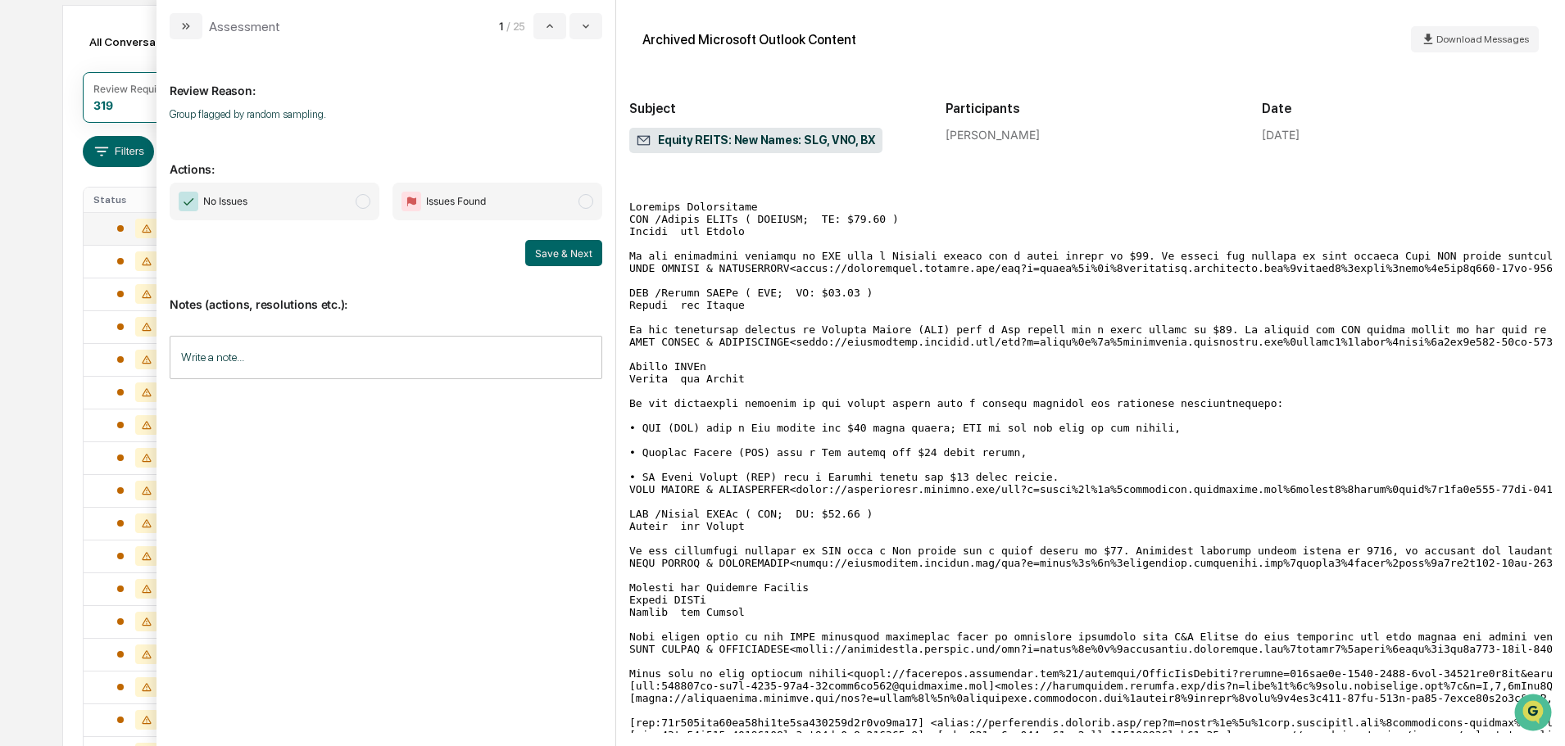
click at [358, 198] on span "modal" at bounding box center [363, 201] width 15 height 15
click at [553, 249] on button "Save & Next" at bounding box center [563, 253] width 77 height 26
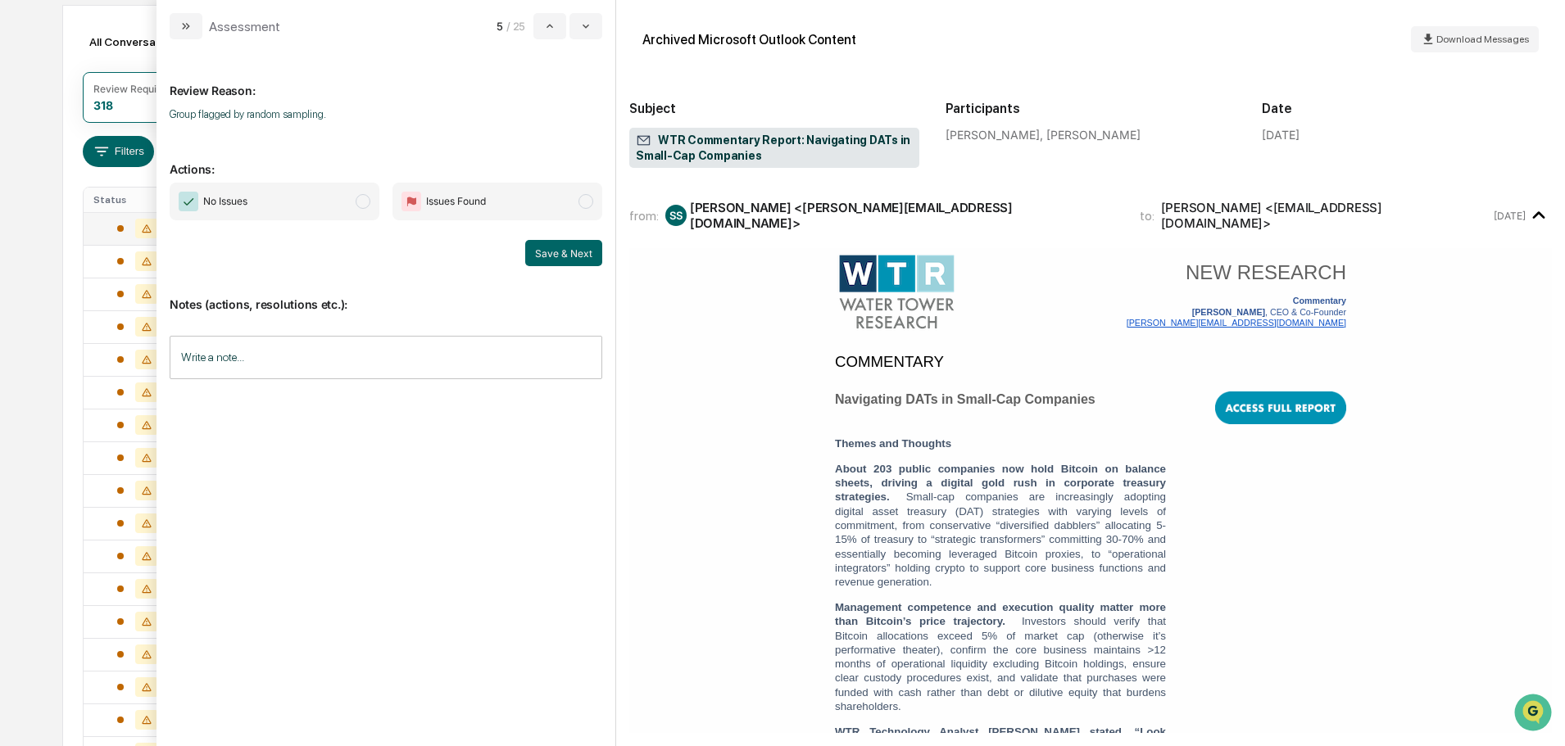
click at [360, 201] on span "modal" at bounding box center [363, 201] width 15 height 15
click at [561, 256] on button "Save & Next" at bounding box center [563, 253] width 77 height 26
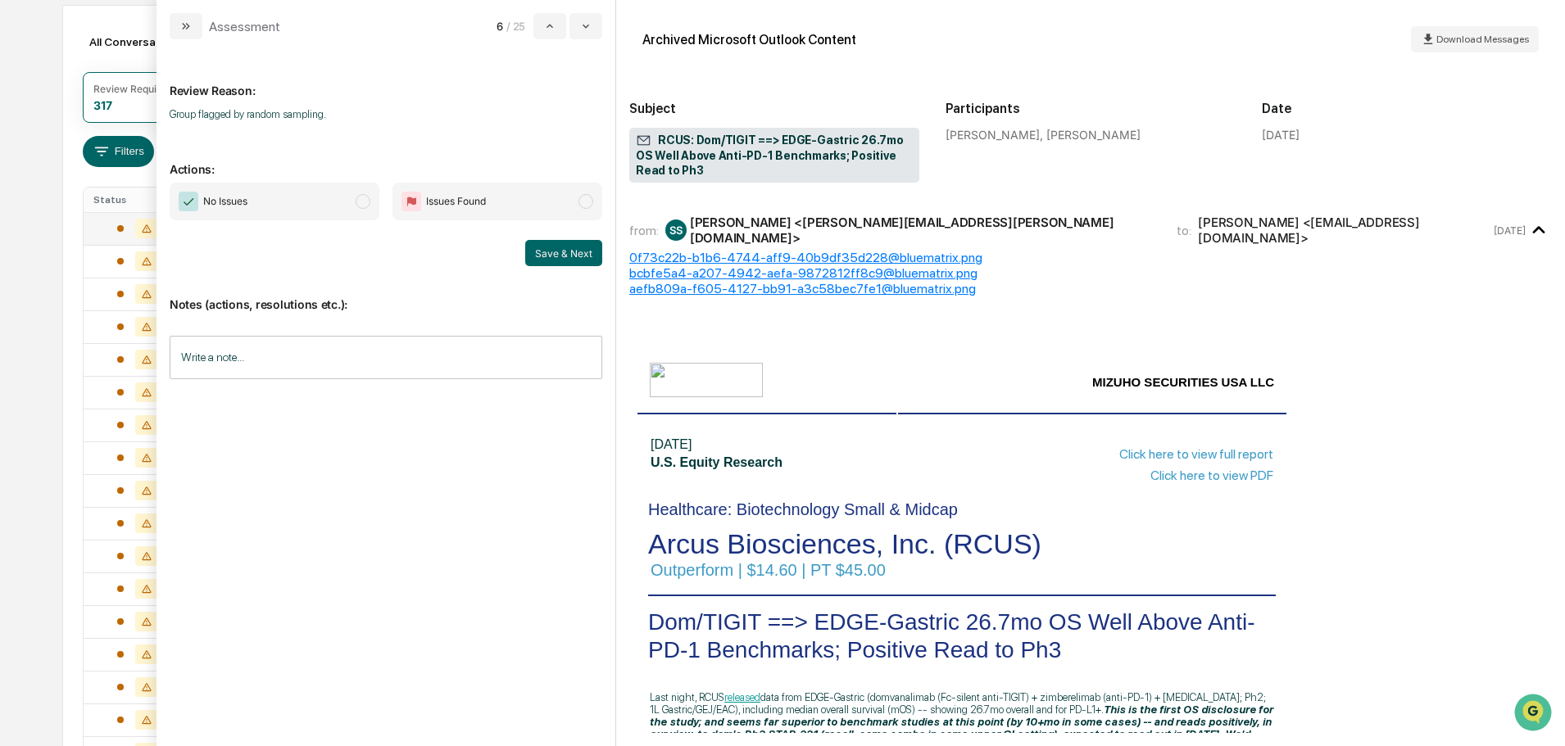
click at [362, 204] on span "modal" at bounding box center [363, 201] width 15 height 15
click at [580, 254] on button "Save & Next" at bounding box center [563, 253] width 77 height 26
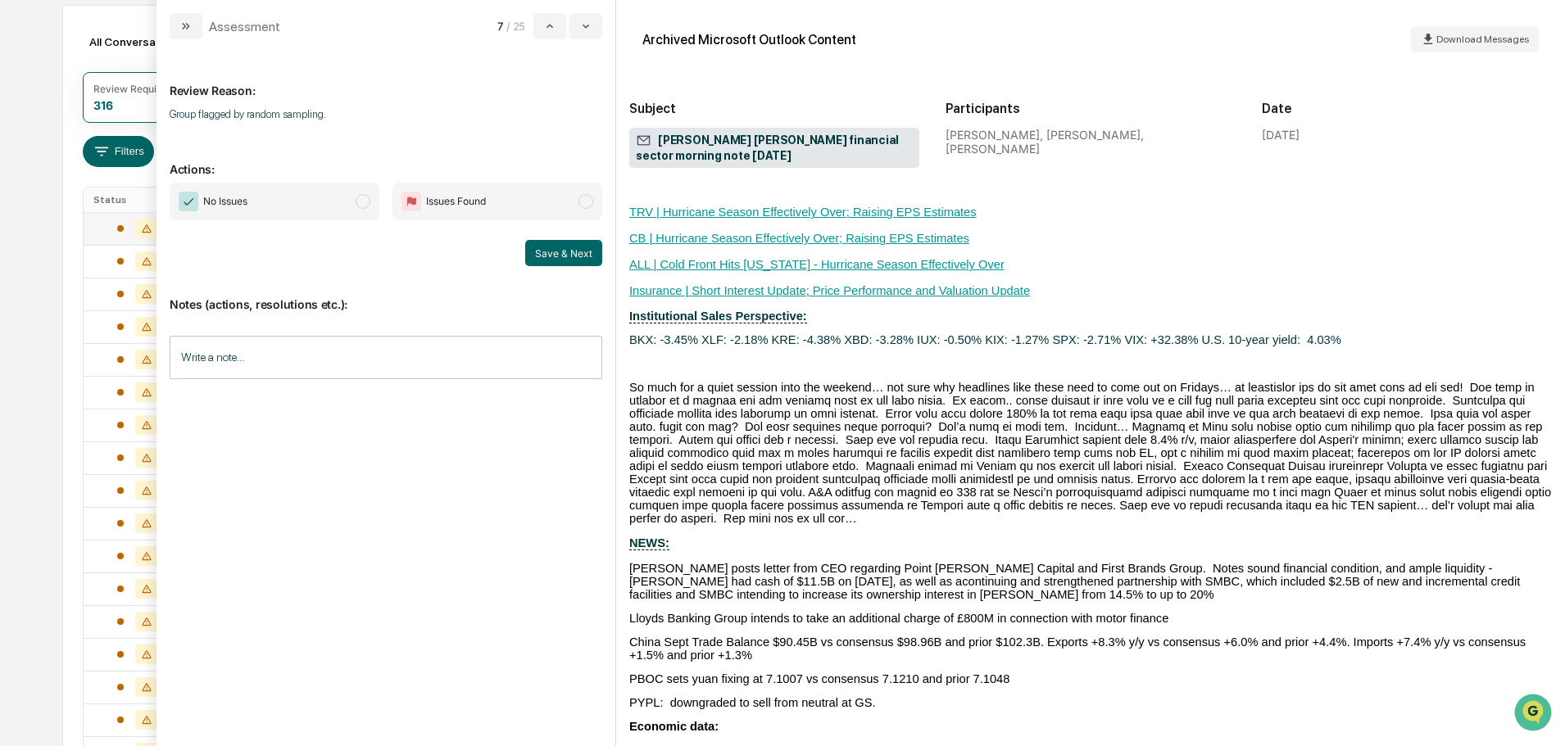
scroll to position [410, 0]
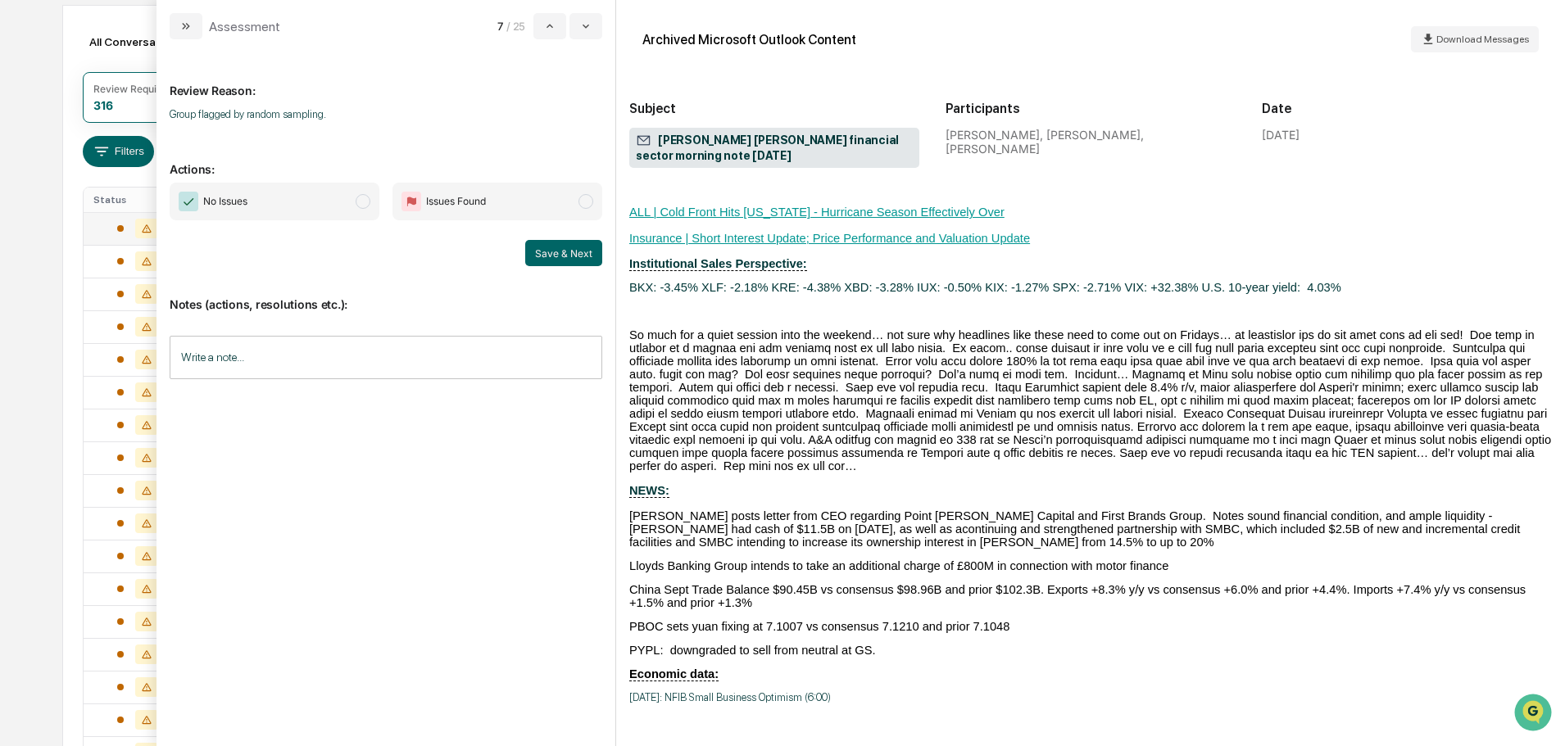
click at [362, 205] on span "modal" at bounding box center [363, 201] width 15 height 15
click at [573, 252] on button "Save & Next" at bounding box center [563, 253] width 77 height 26
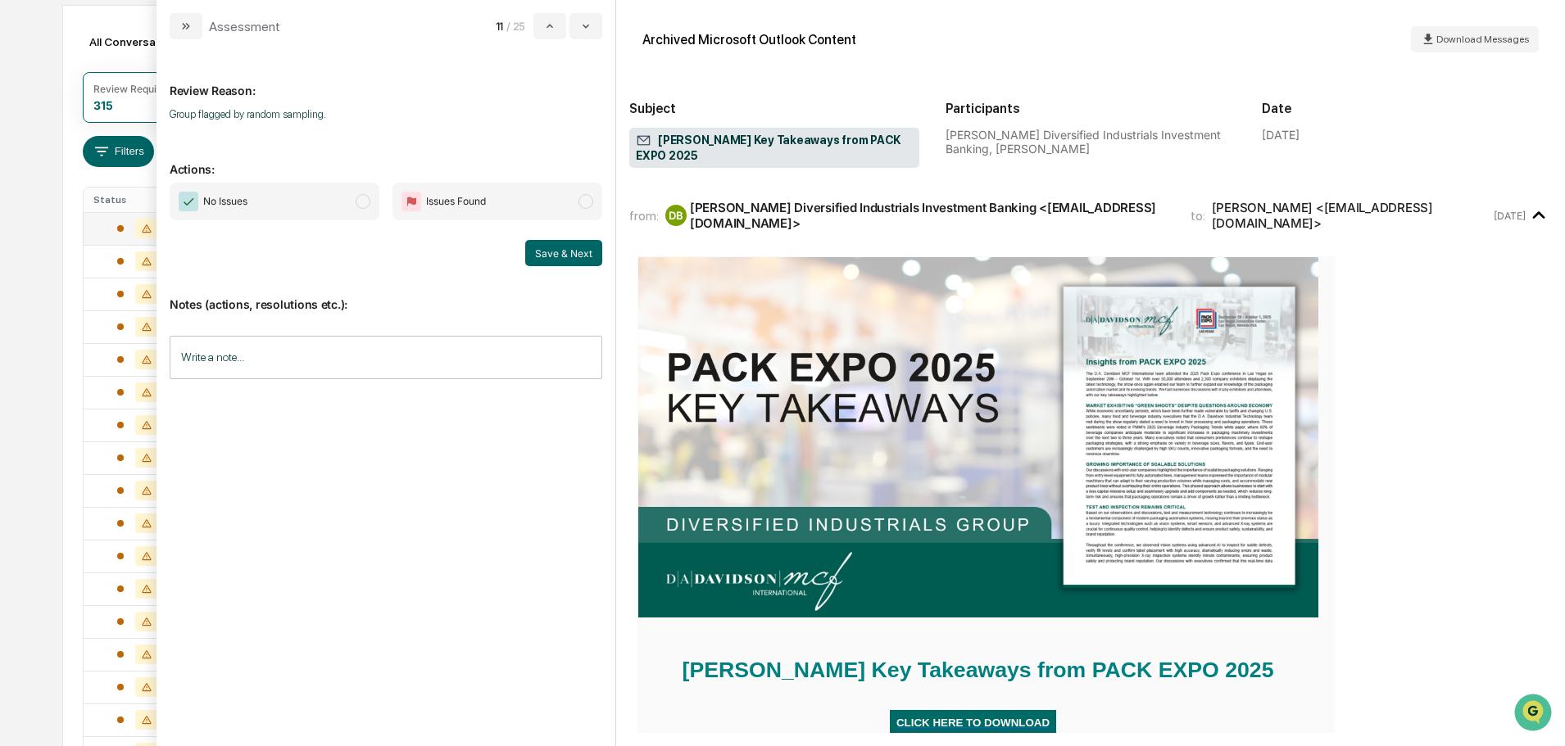
click at [357, 200] on span "modal" at bounding box center [363, 201] width 15 height 15
click at [555, 254] on button "Save & Next" at bounding box center [563, 253] width 77 height 26
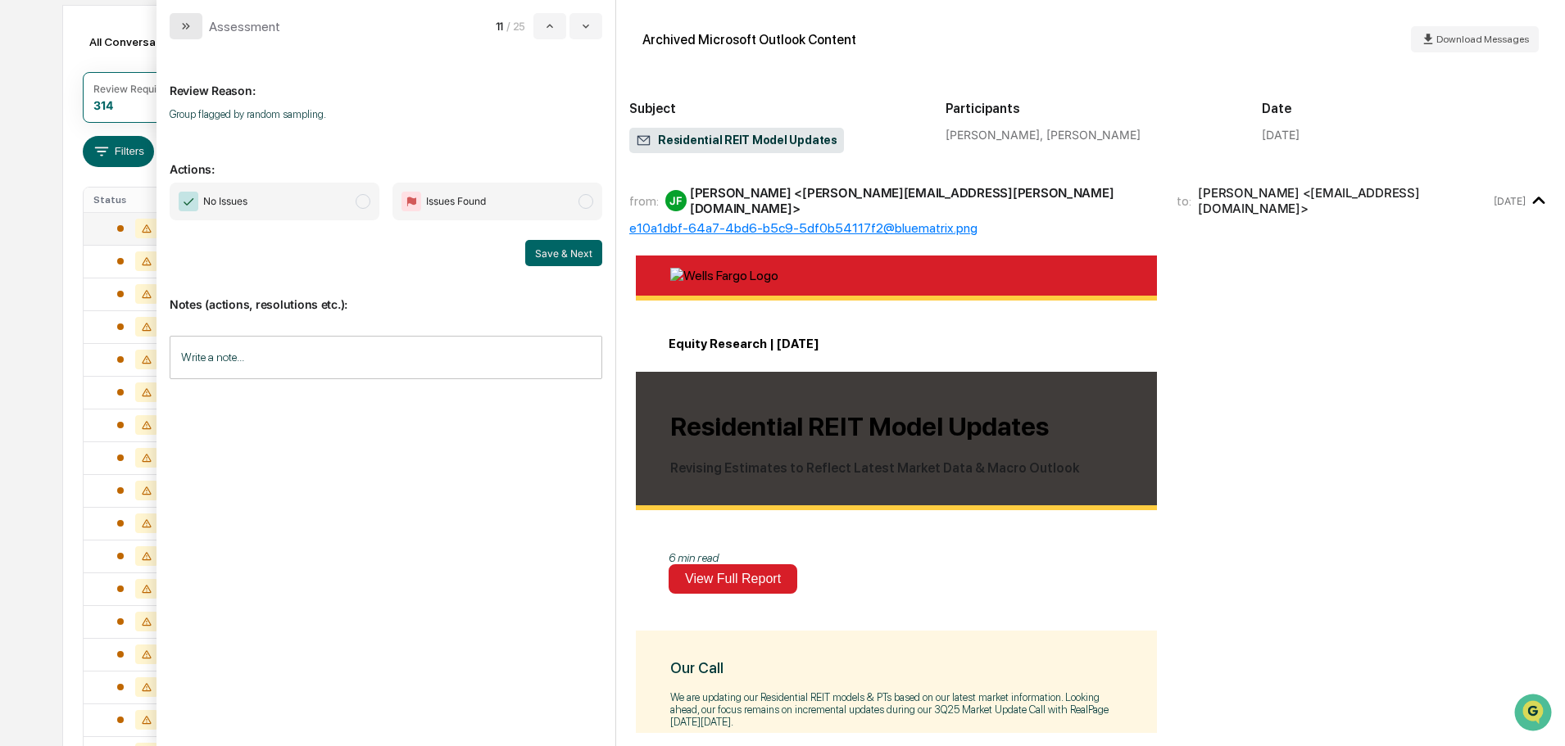
click at [185, 25] on icon "modal" at bounding box center [184, 26] width 4 height 7
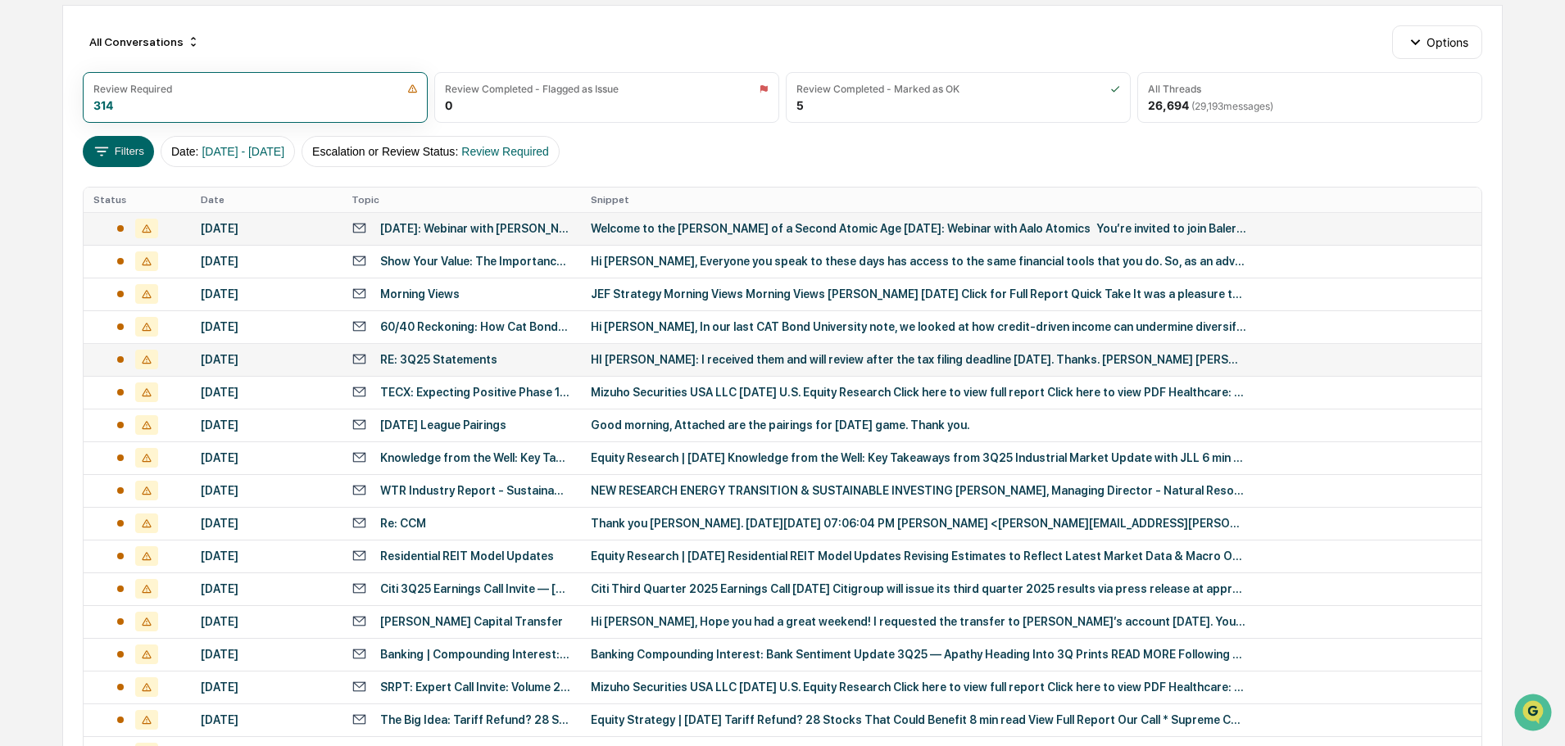
click at [617, 357] on div "HI Ethan: I received them and will review after the tax filing deadline on Wedn…" at bounding box center [918, 359] width 655 height 13
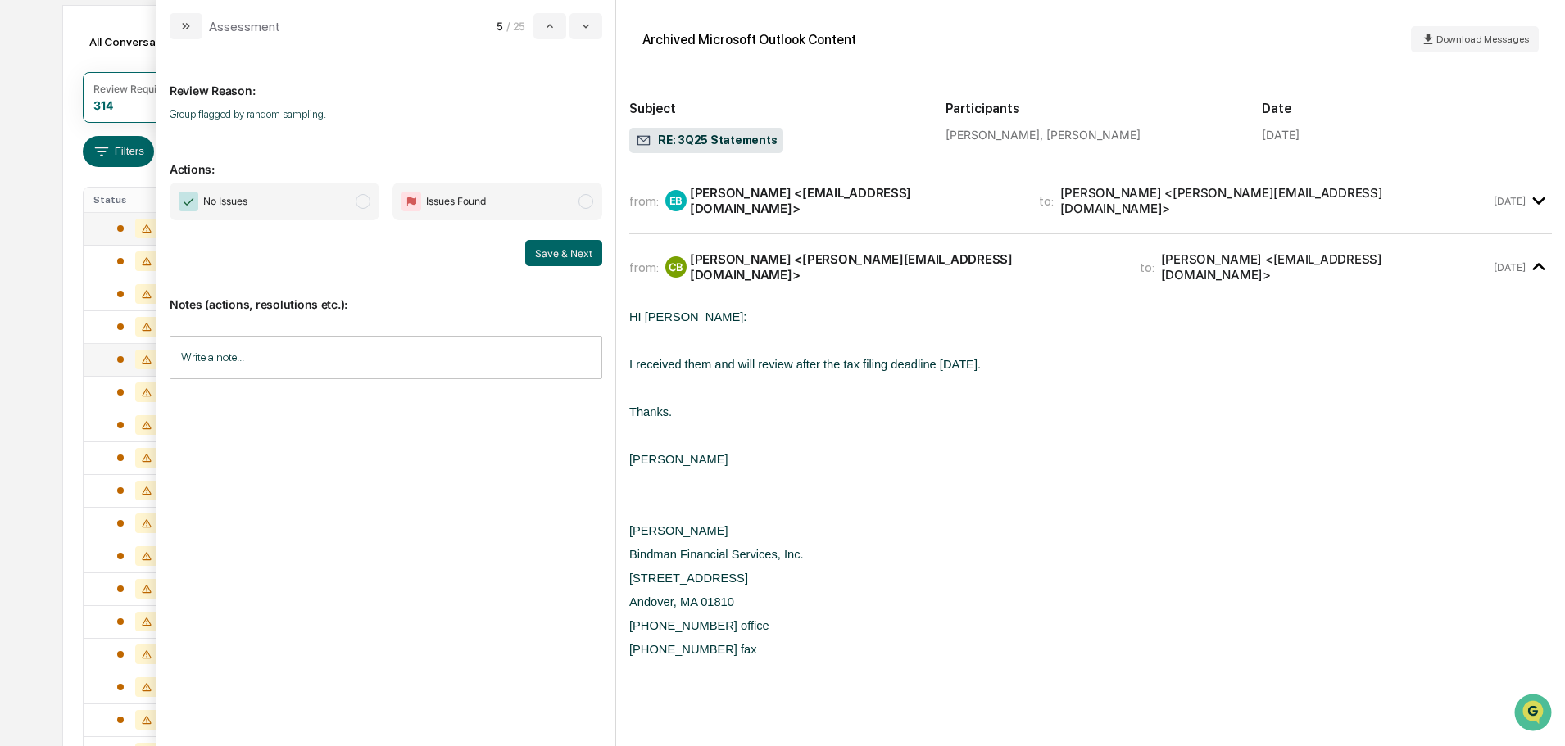
click at [712, 195] on div "Ethan Brown <ebrown@ccm1997.com>" at bounding box center [854, 200] width 329 height 31
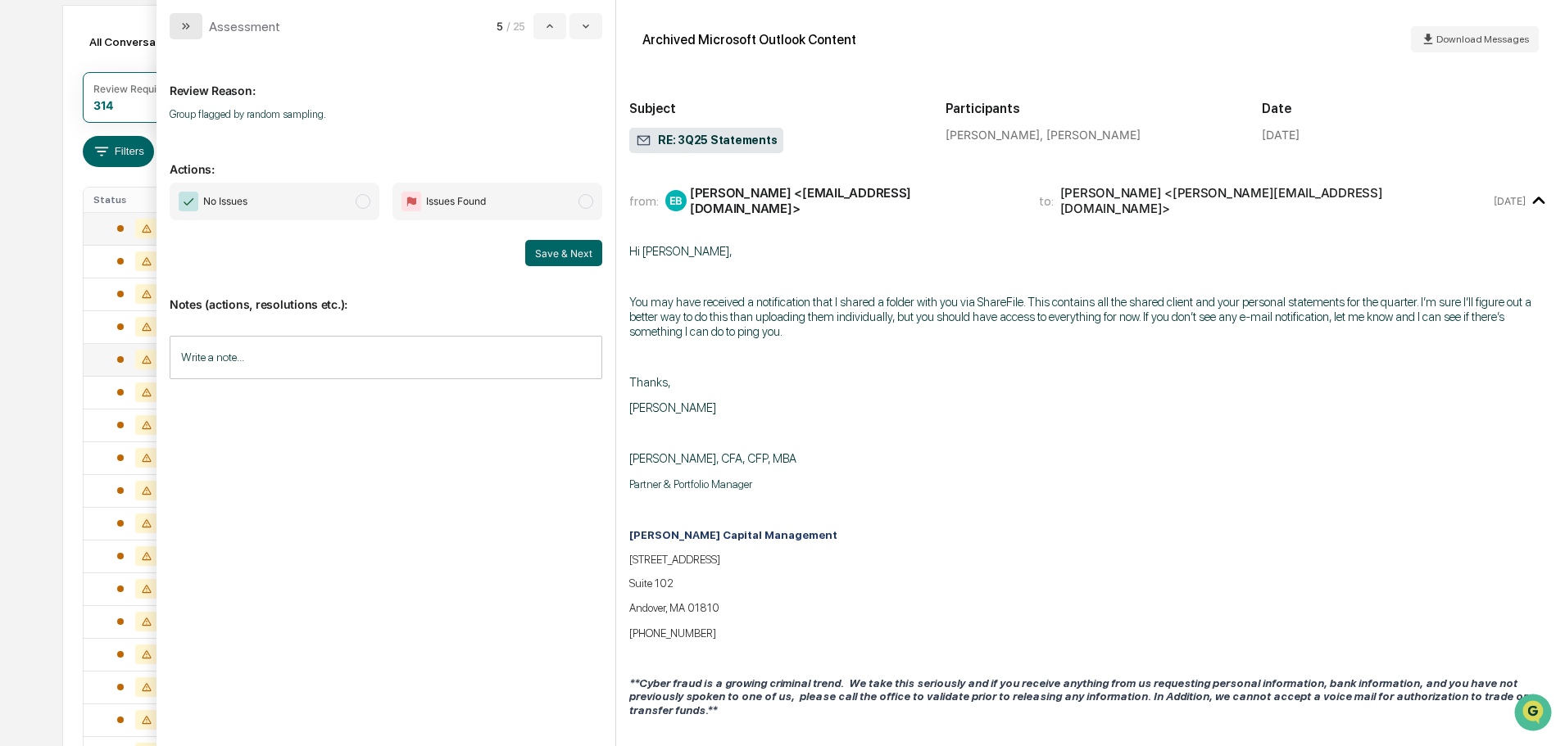
click at [176, 26] on button "modal" at bounding box center [186, 26] width 33 height 26
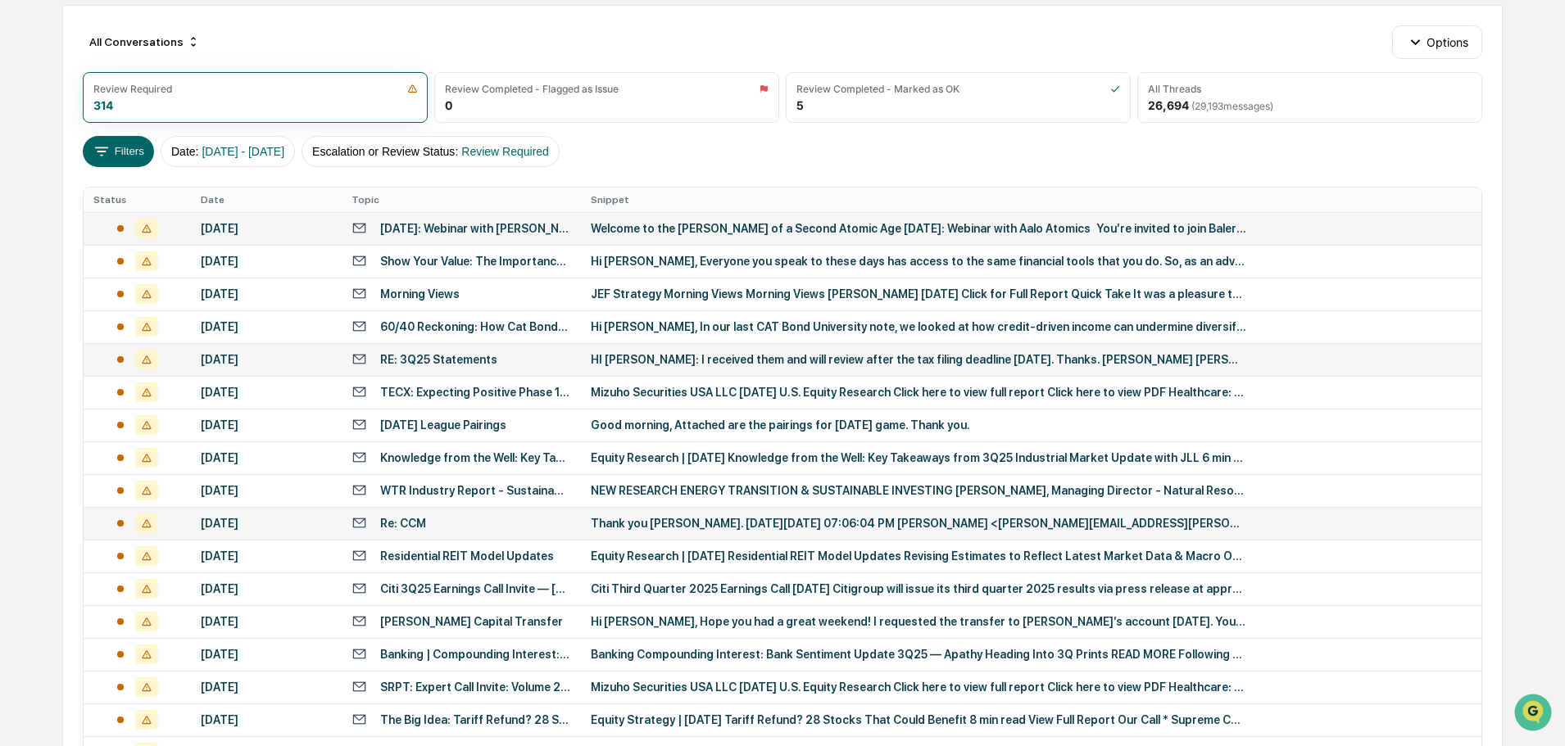
click at [700, 525] on div "Thank you Anne. On Sunday, October 12, 2025 at 07:06:04 PM EDT, Anne Lee <anne.…" at bounding box center [918, 523] width 655 height 13
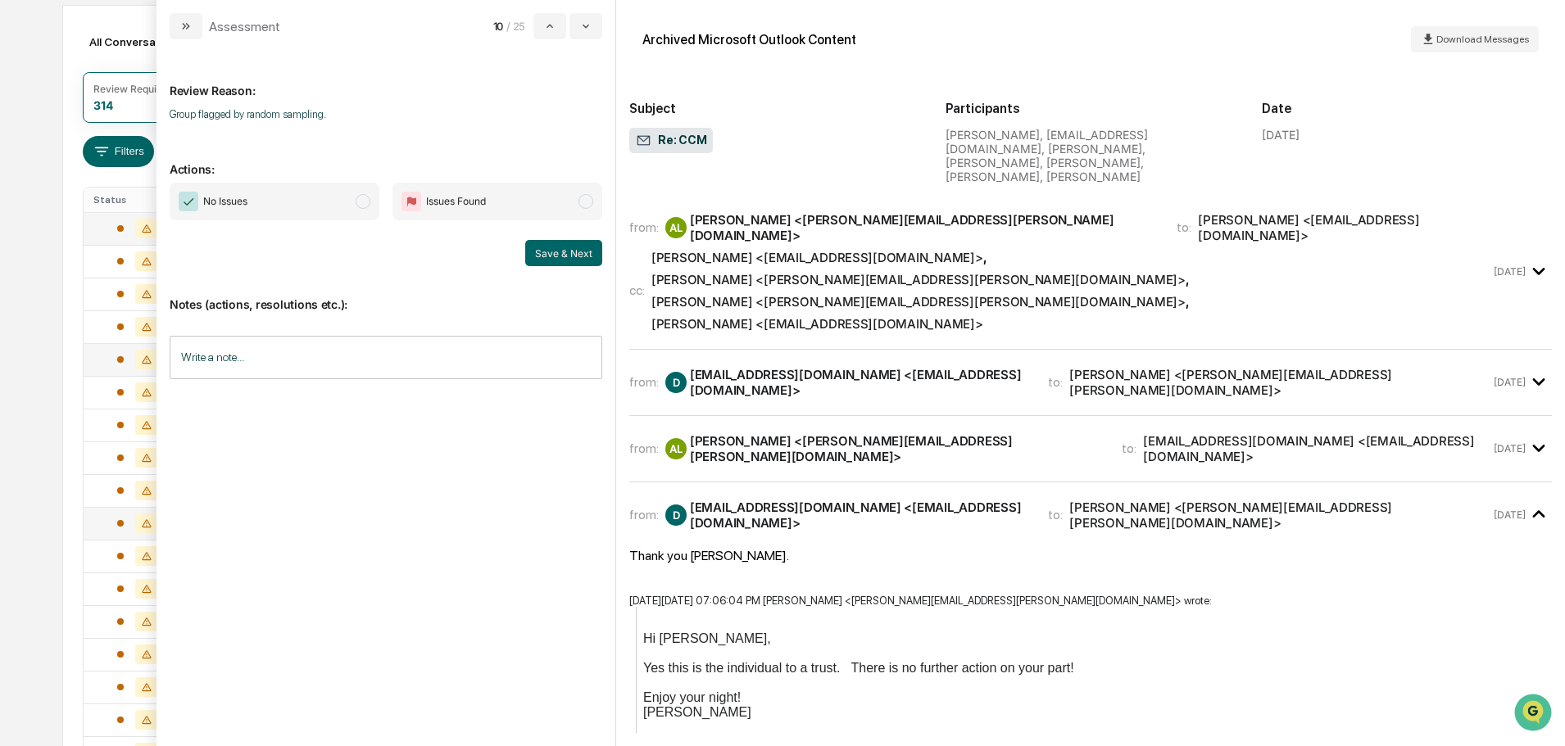
click at [763, 250] on div "Ethan Brown <ebrown@ccm1997.com>" at bounding box center [817, 258] width 332 height 16
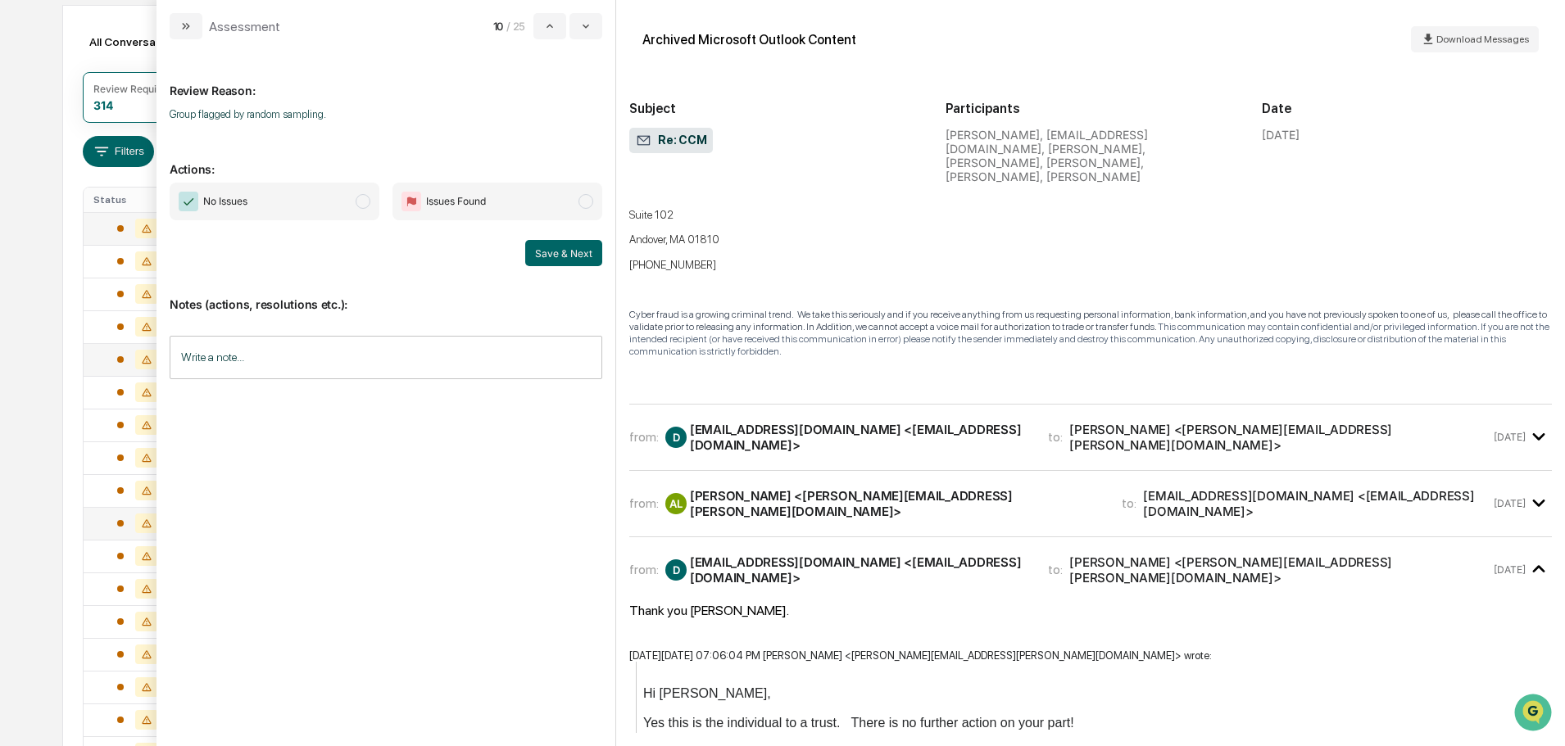
scroll to position [573, 0]
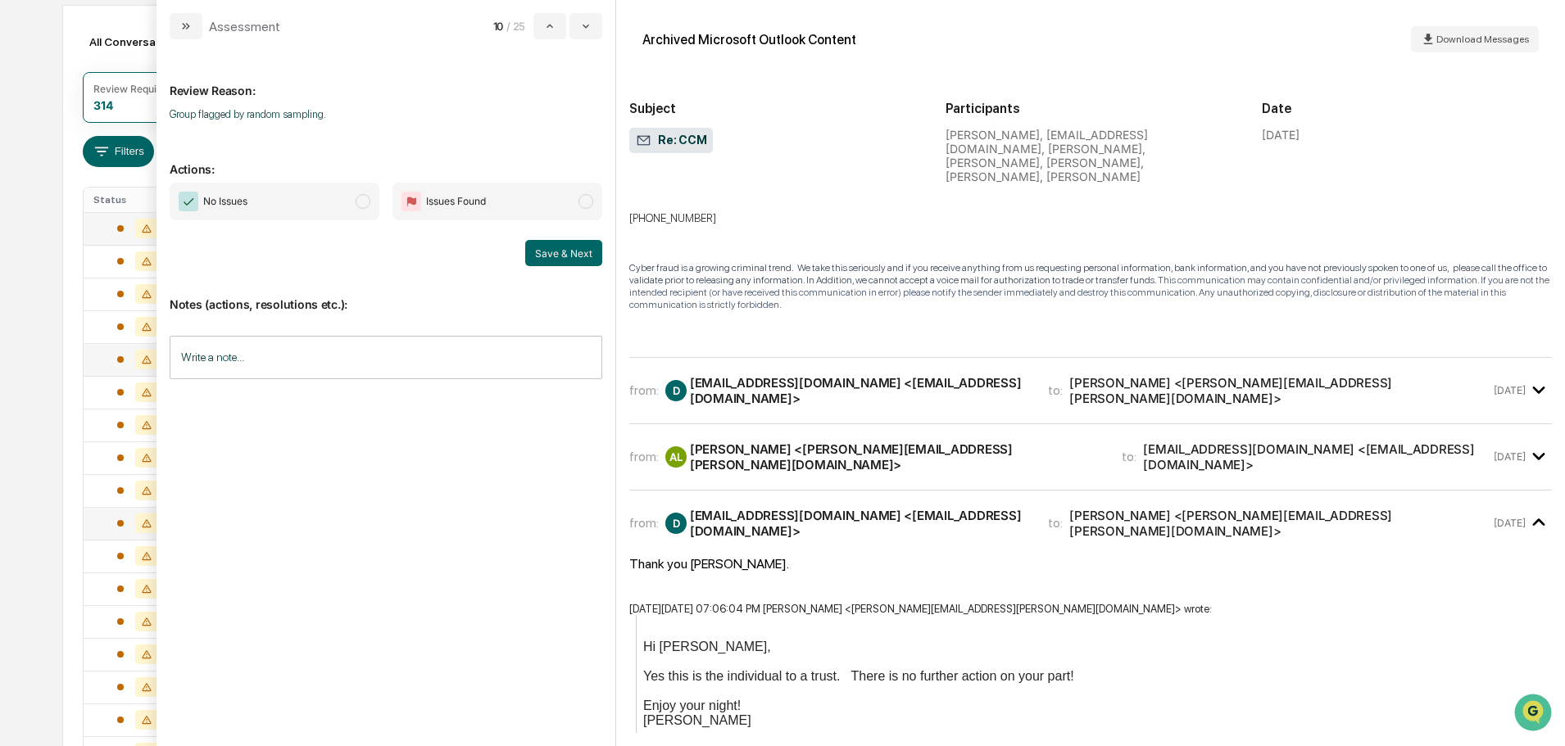
click at [777, 375] on div "dmlecompte@verizon.net <dmlecompte@verizon.net>" at bounding box center [859, 390] width 338 height 31
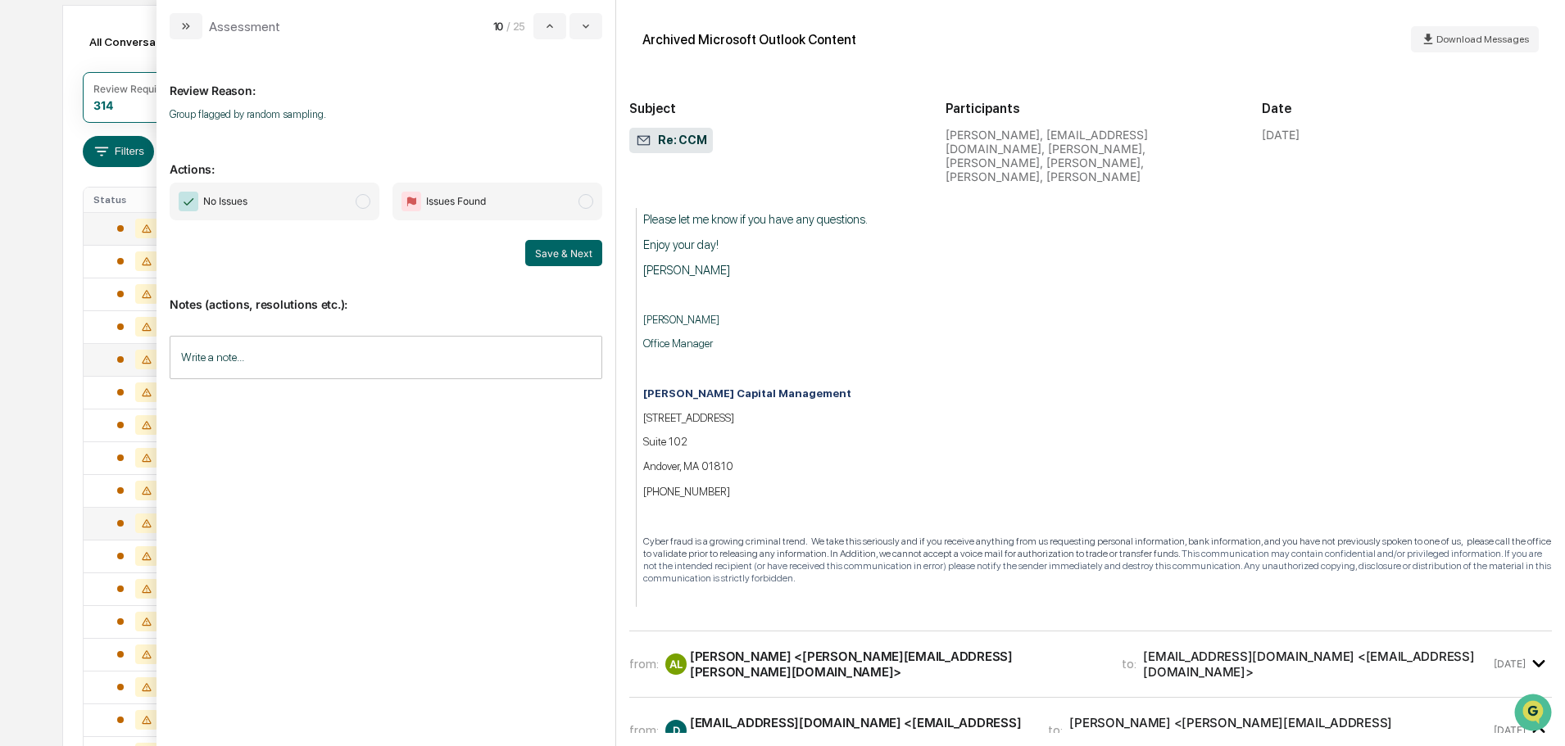
scroll to position [1311, 0]
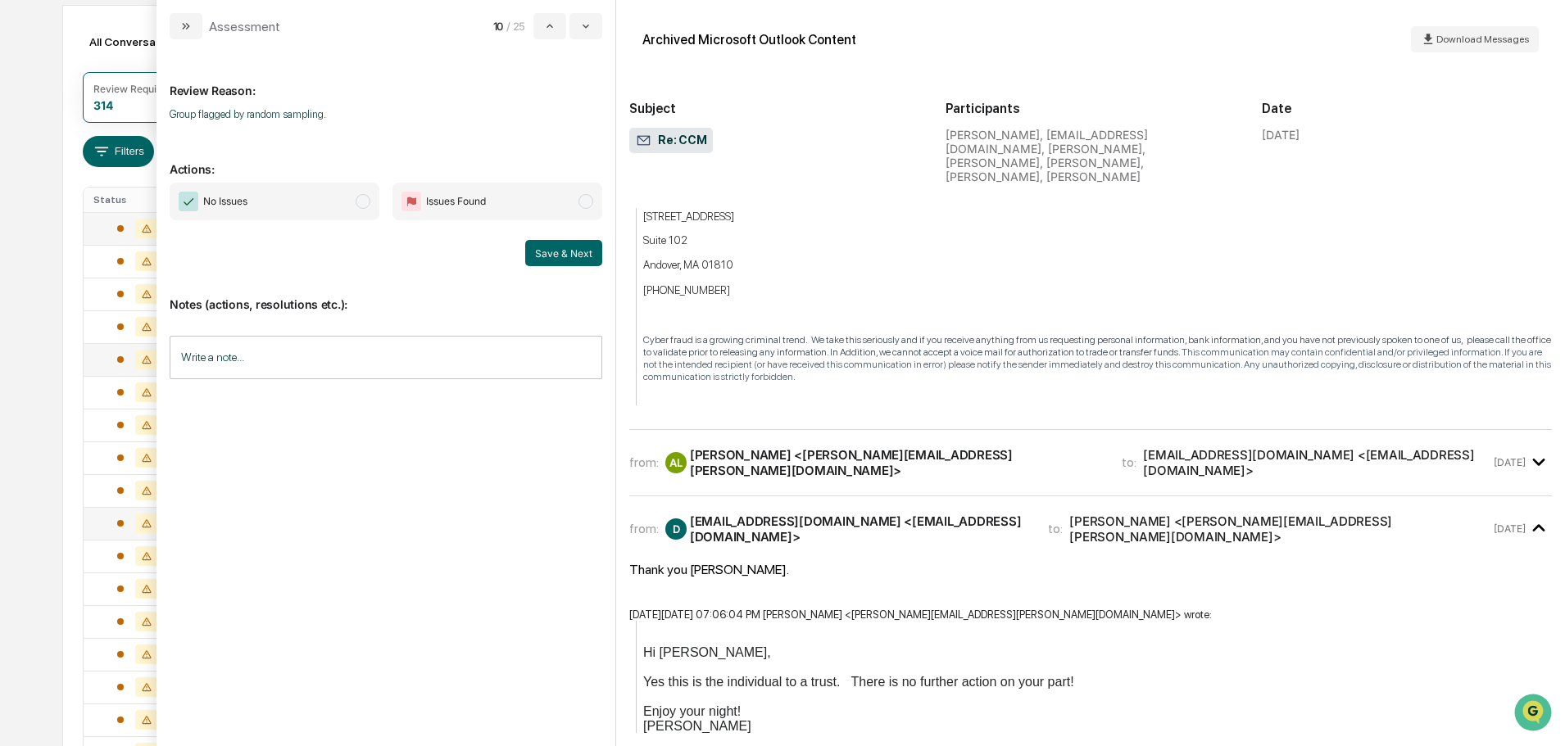
click at [762, 447] on div "AL Anne Lee <anne.lee@ccm1997.com>" at bounding box center [883, 462] width 437 height 31
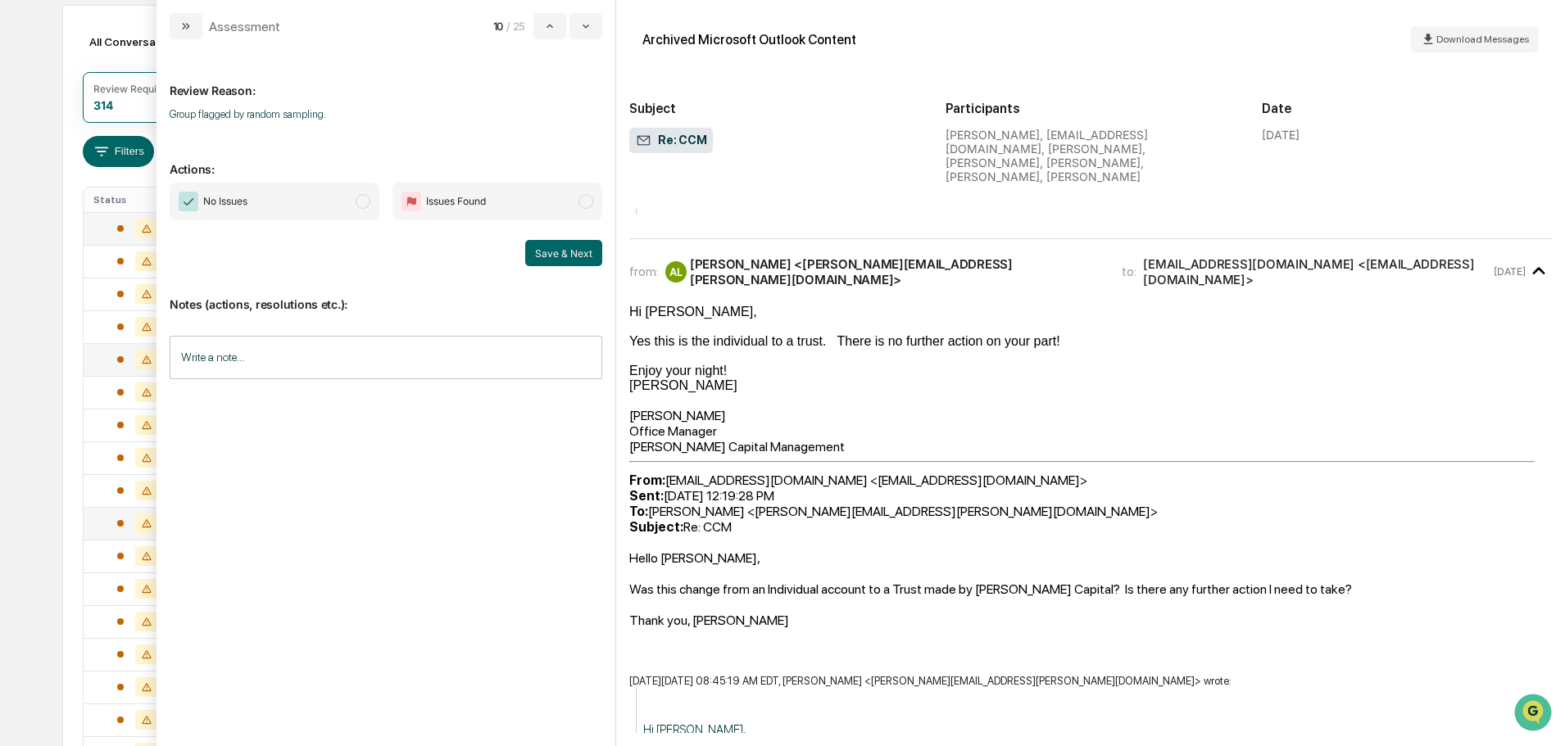
scroll to position [1638, 0]
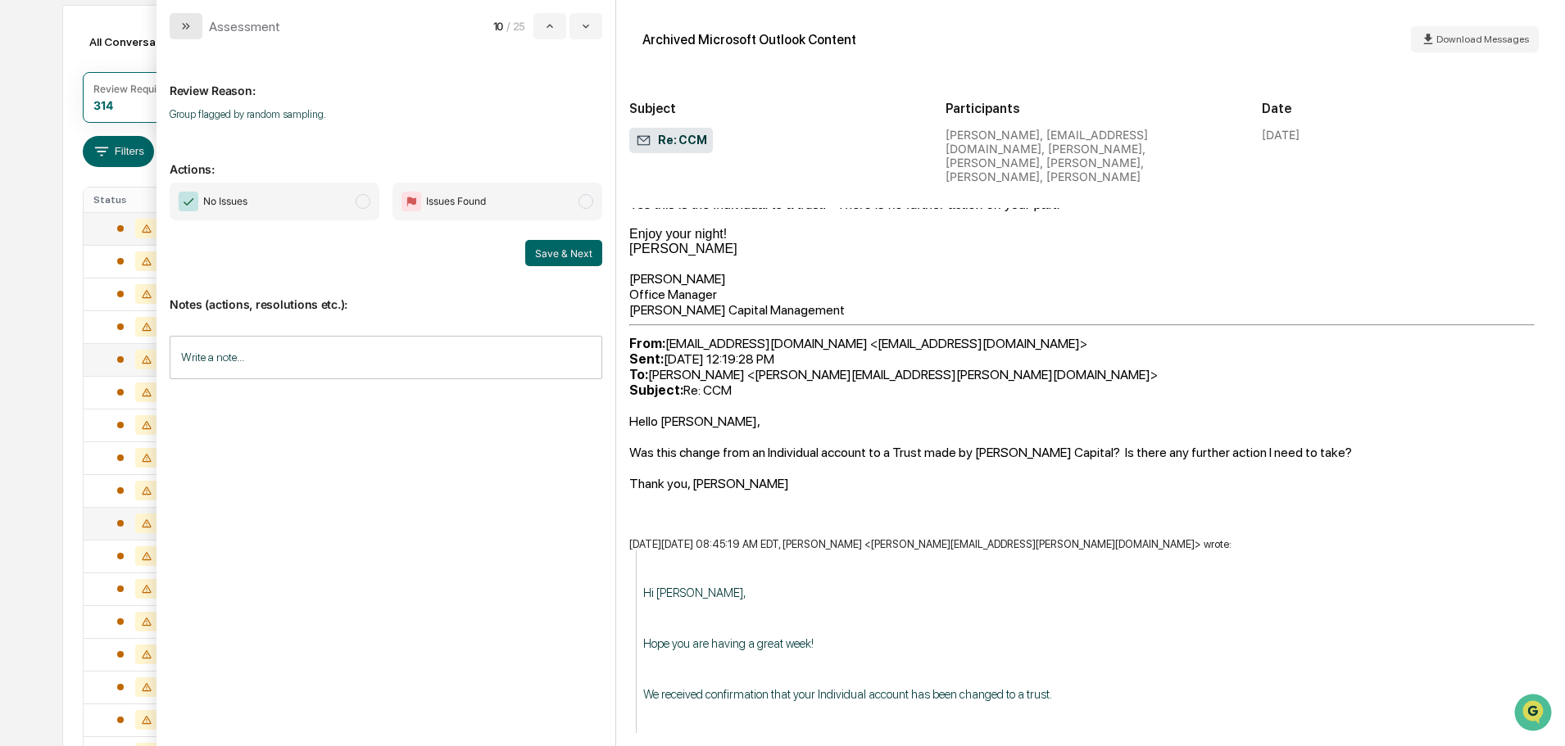
click at [181, 29] on icon "modal" at bounding box center [185, 26] width 13 height 13
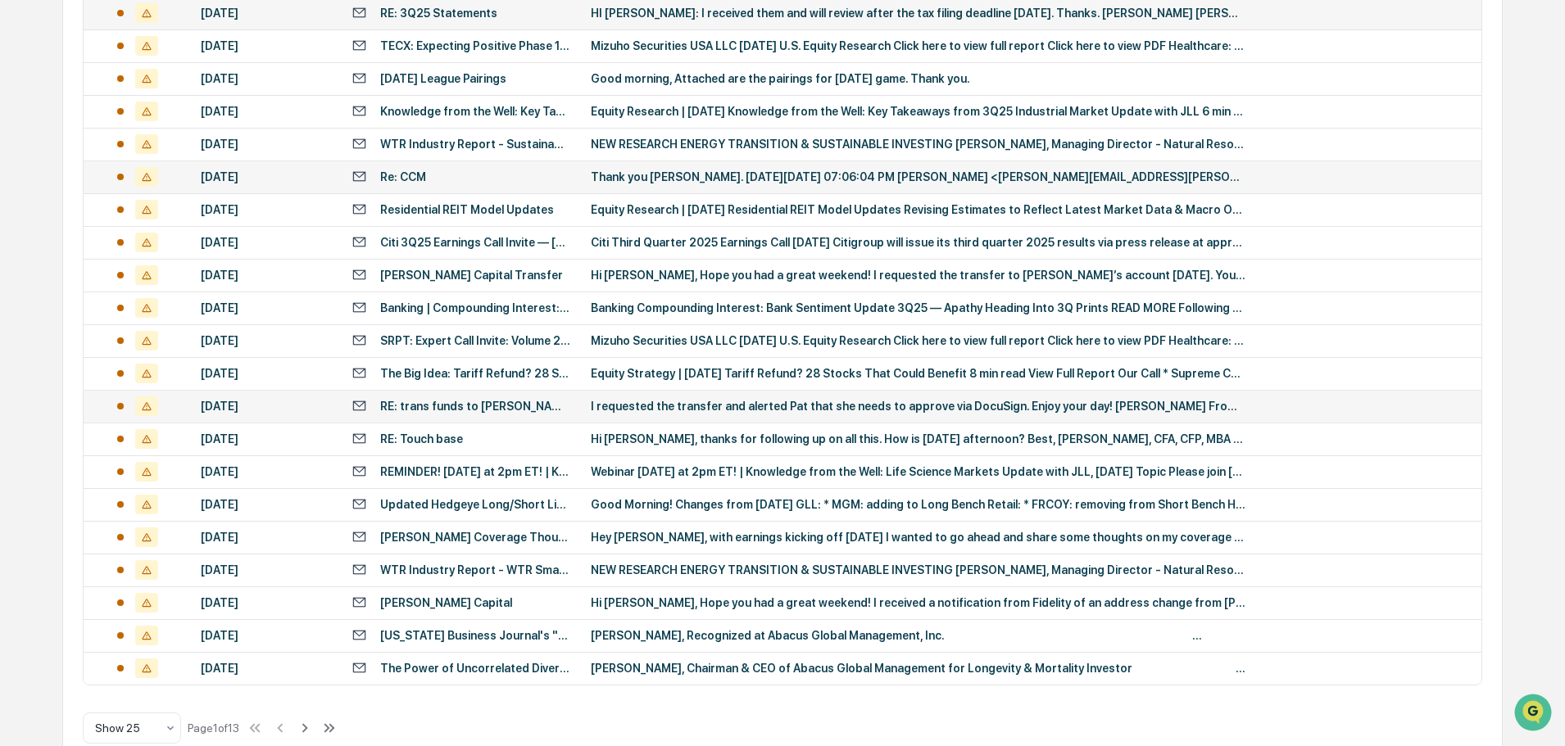
scroll to position [542, 0]
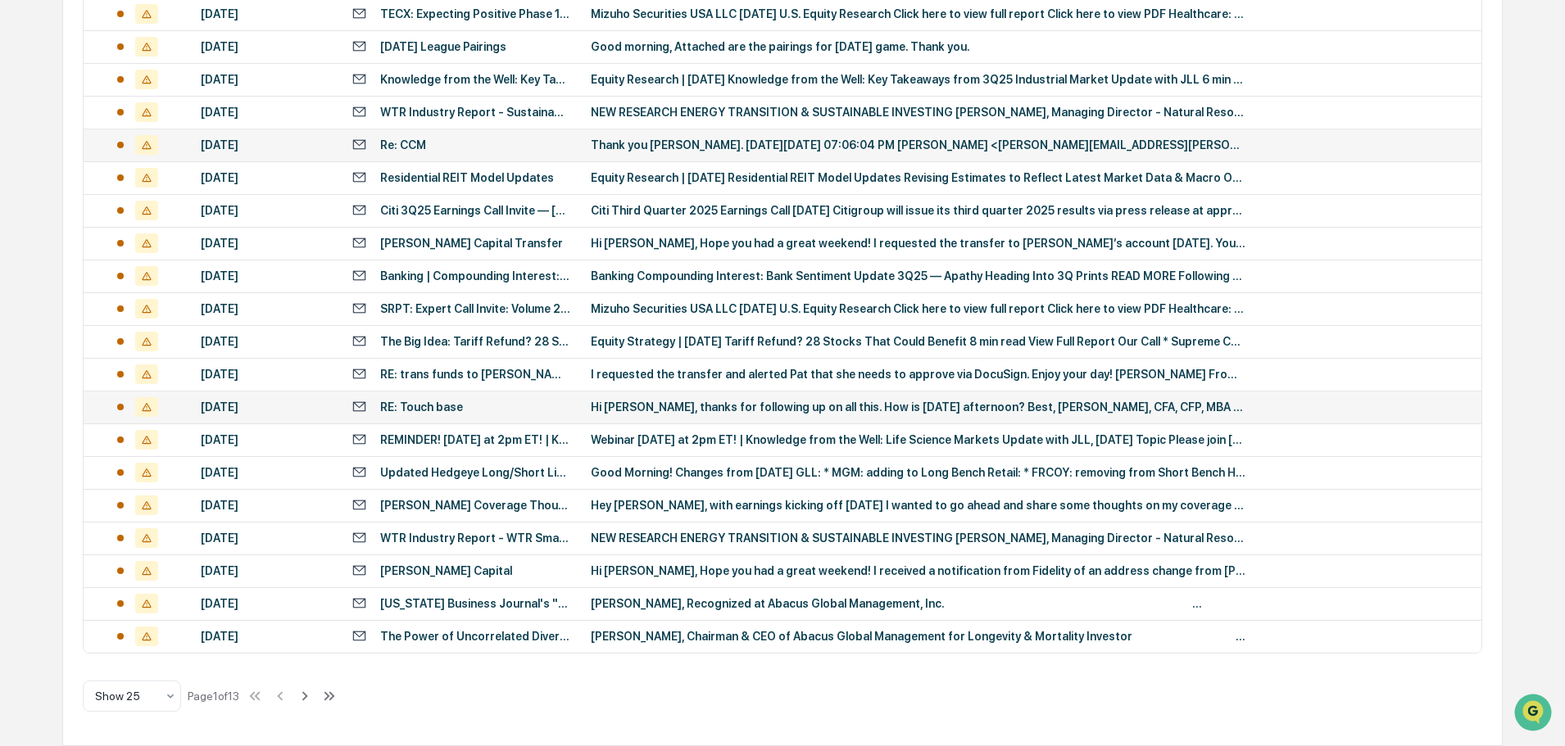
click at [691, 406] on div "Hi Jeabbe, thanks for following up on all this. How is Wednesday afternoon? Bes…" at bounding box center [918, 407] width 655 height 13
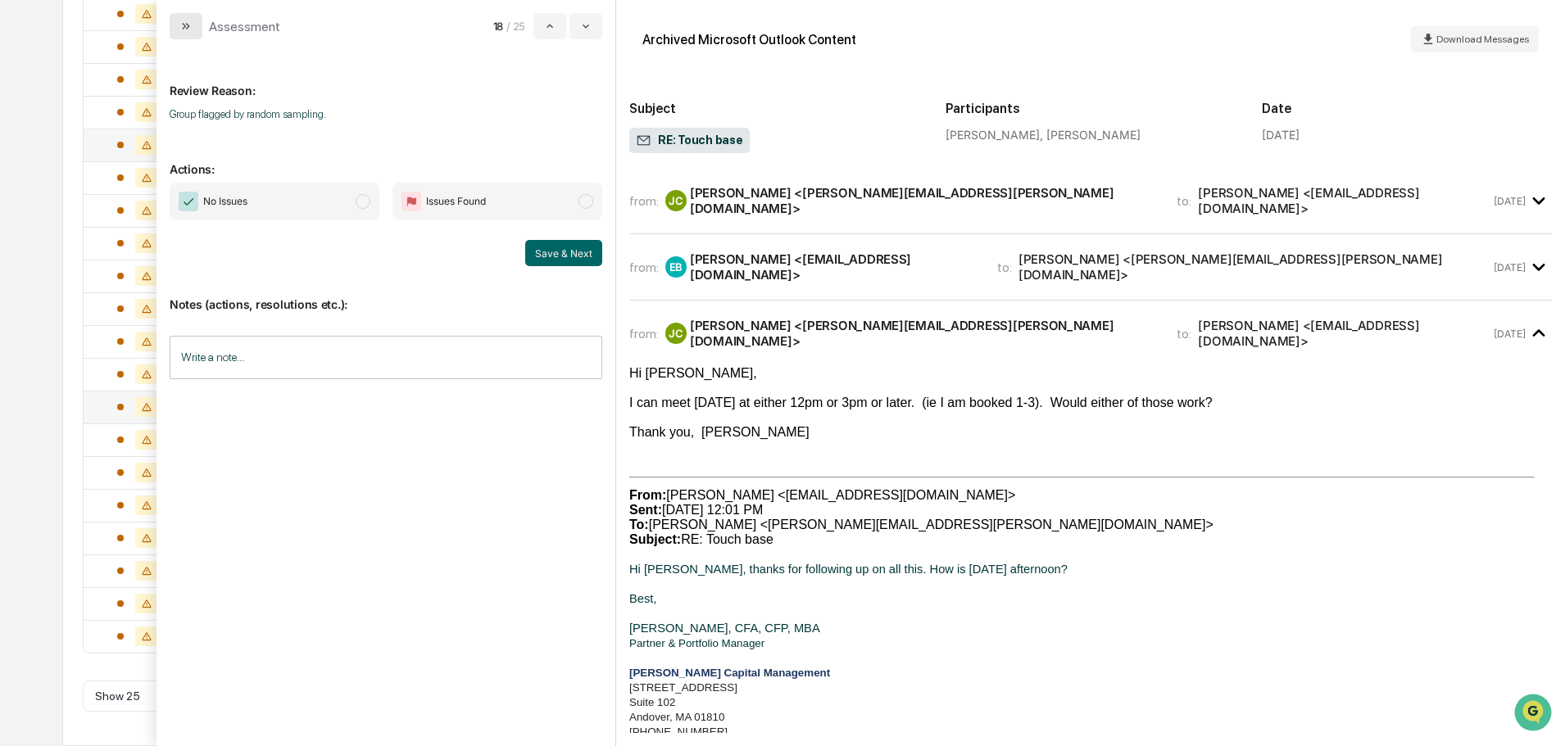
click at [184, 26] on icon "modal" at bounding box center [185, 26] width 13 height 13
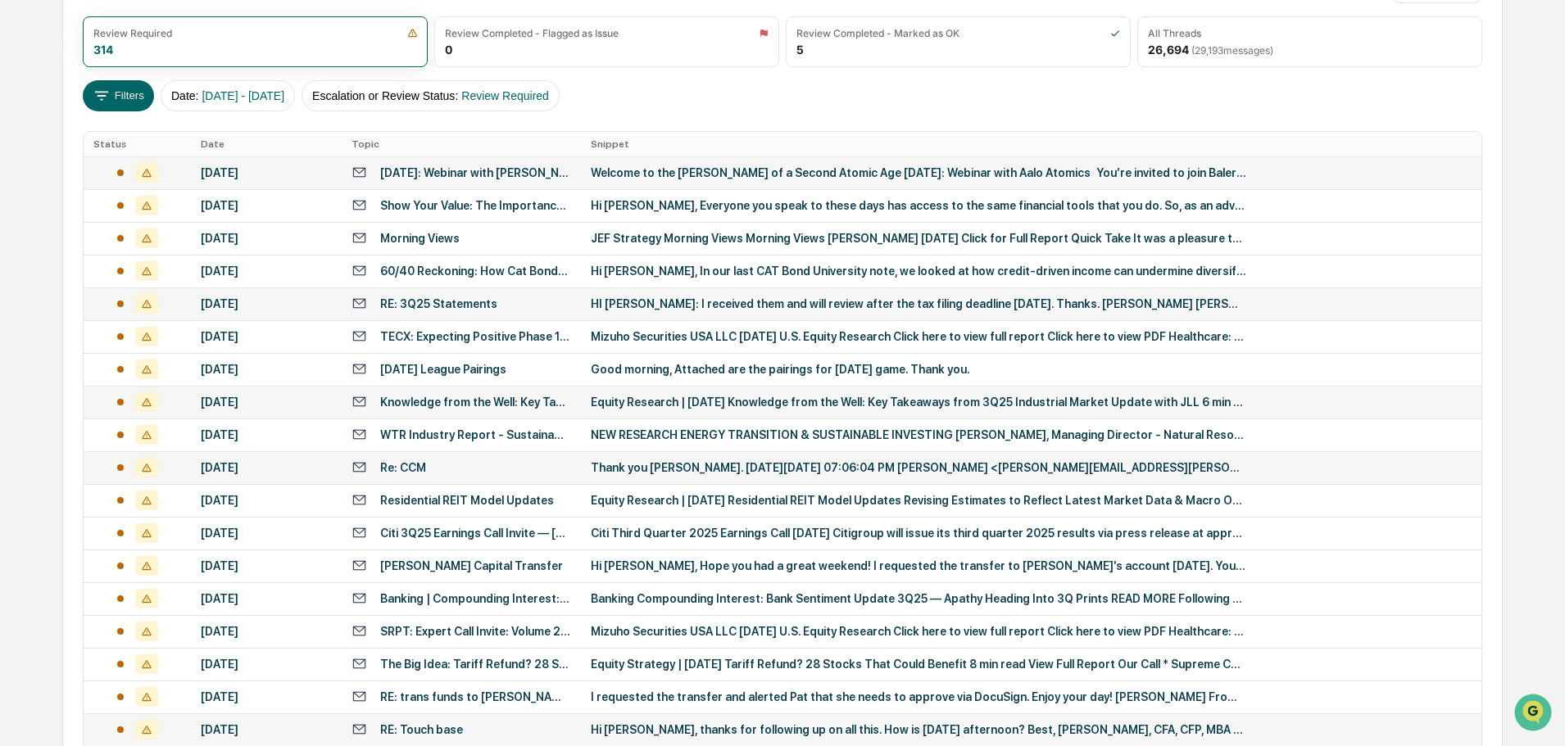
scroll to position [460, 0]
